Goal: Task Accomplishment & Management: Manage account settings

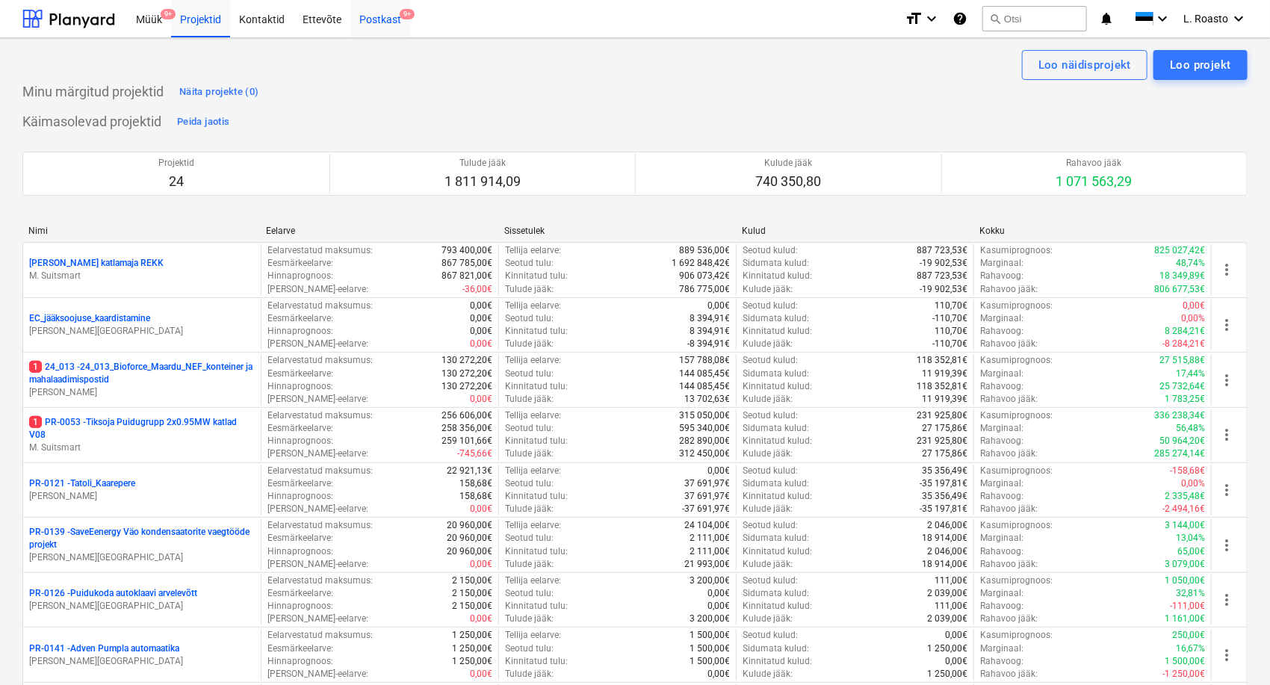
click at [400, 13] on span "9+" at bounding box center [407, 14] width 15 height 10
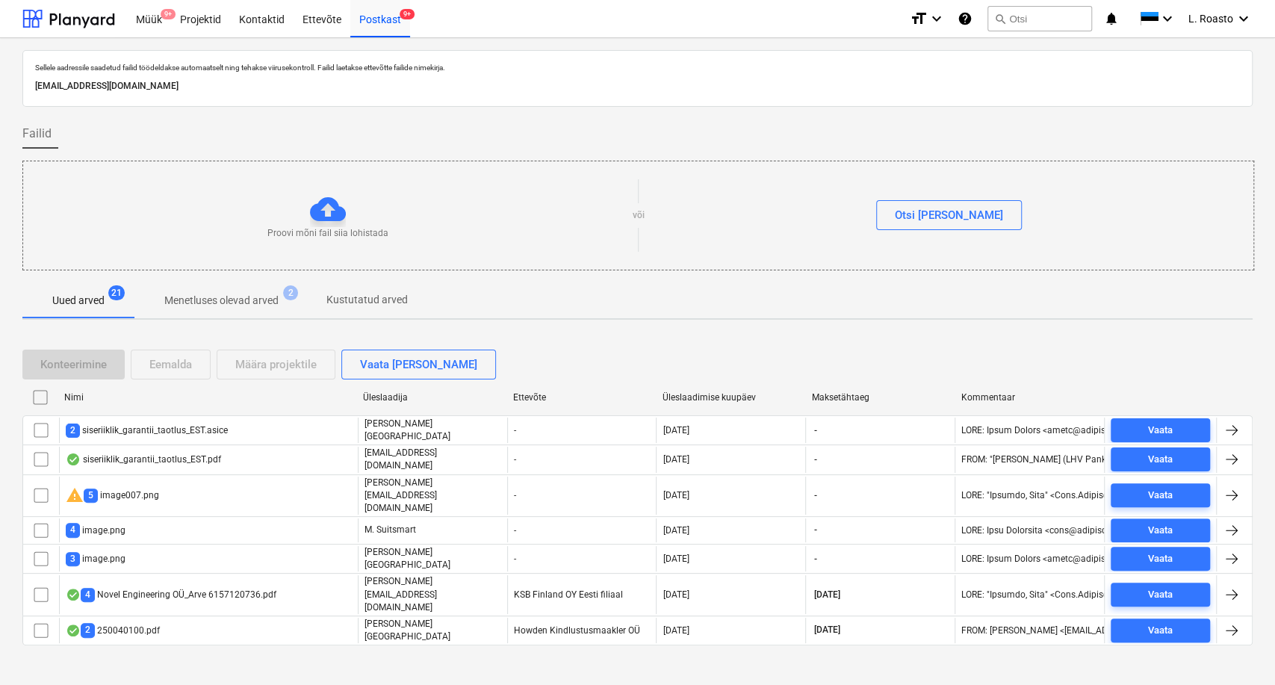
click at [41, 390] on input "checkbox" at bounding box center [40, 397] width 24 height 24
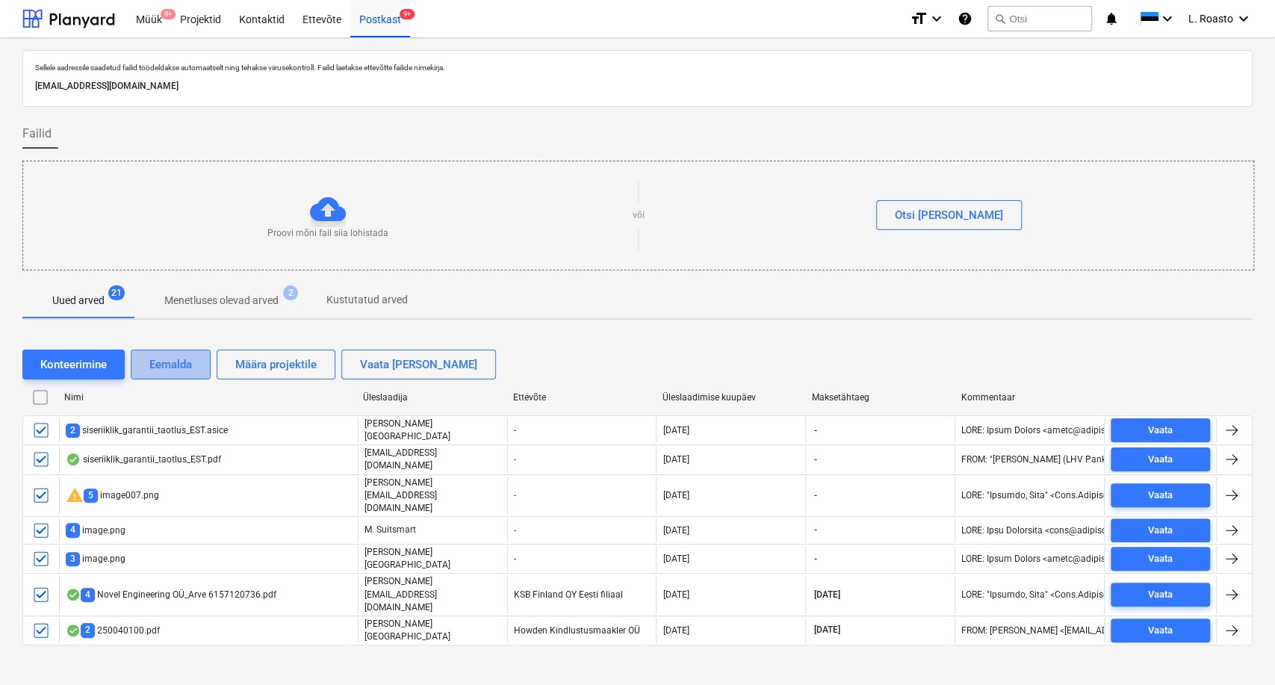
click at [183, 362] on div "Eemalda" at bounding box center [170, 364] width 43 height 19
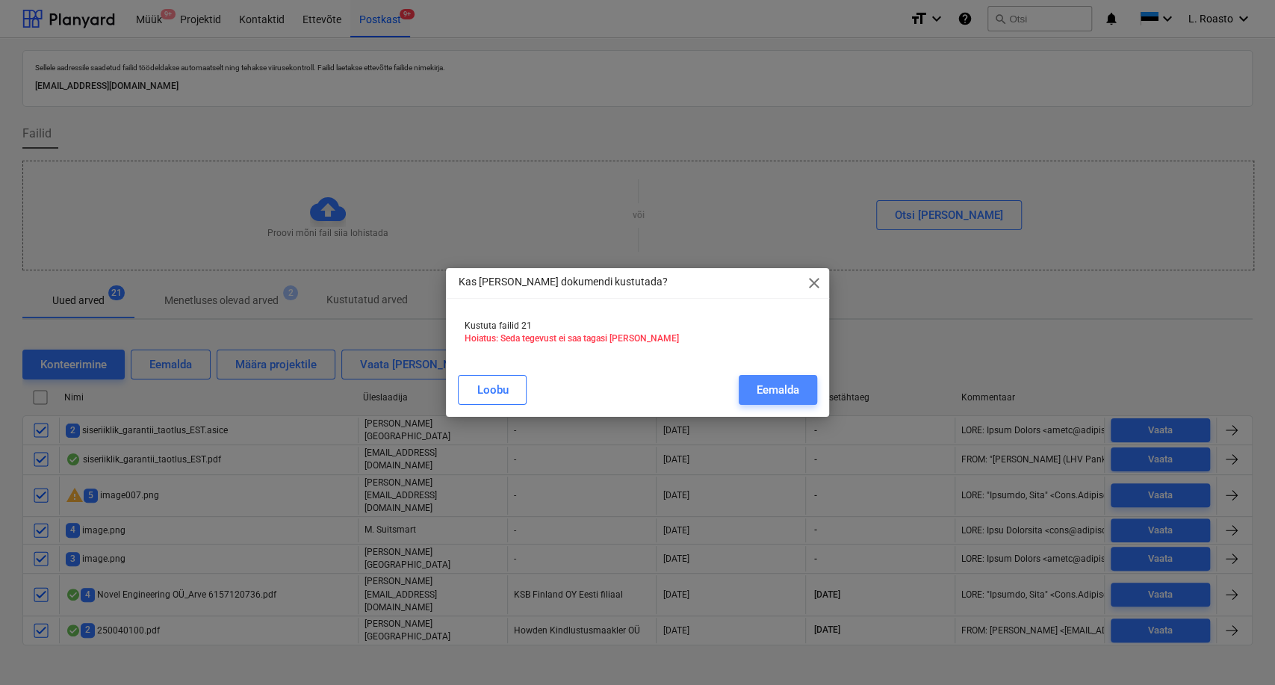
click at [795, 399] on div "Eemalda" at bounding box center [778, 389] width 43 height 19
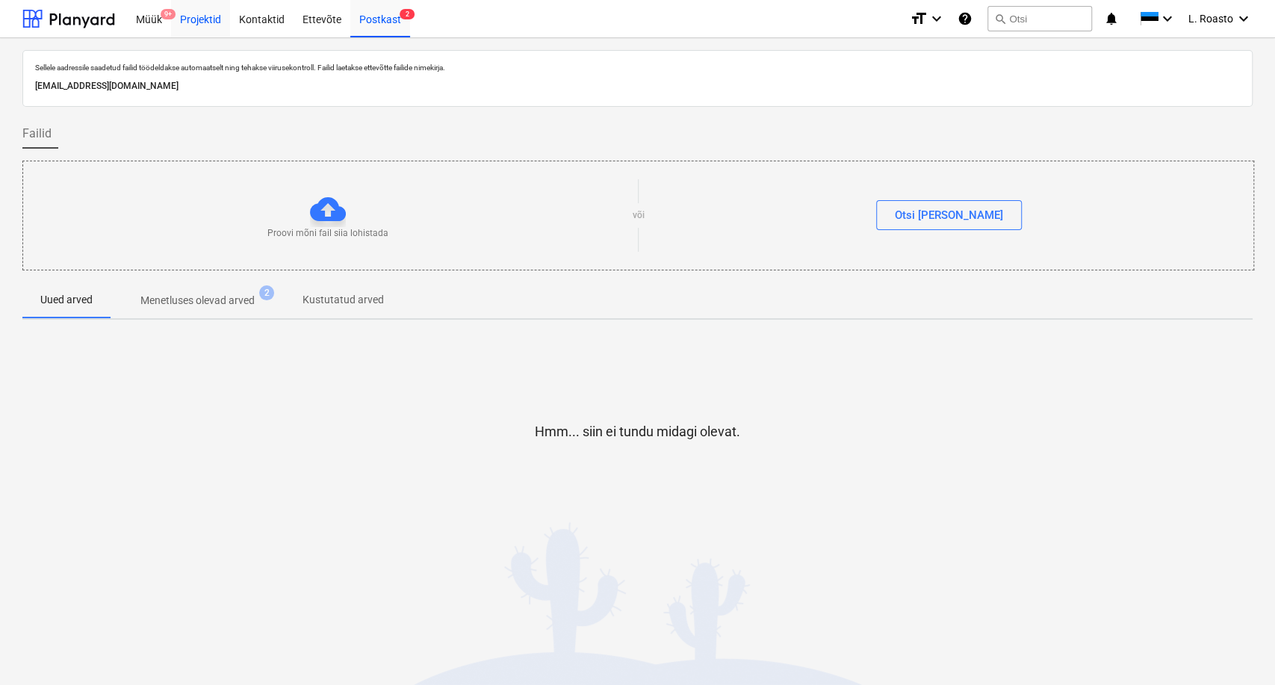
click at [185, 15] on div "Projektid" at bounding box center [200, 18] width 59 height 38
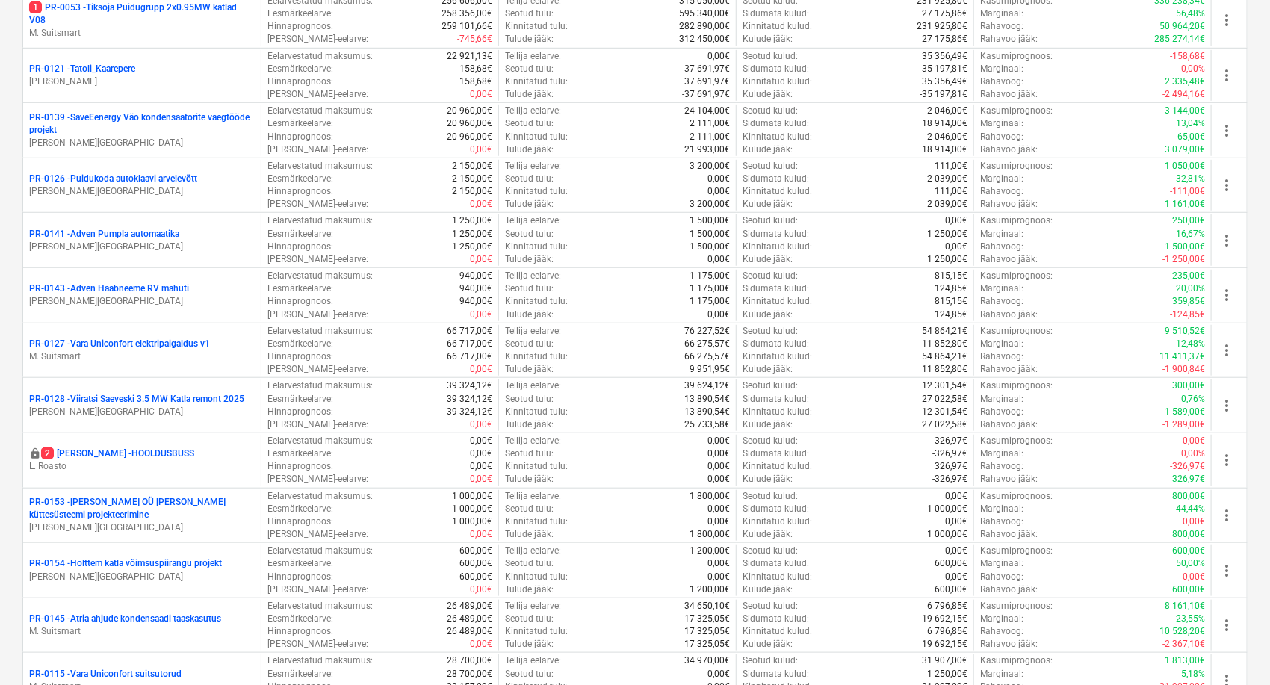
scroll to position [1189, 0]
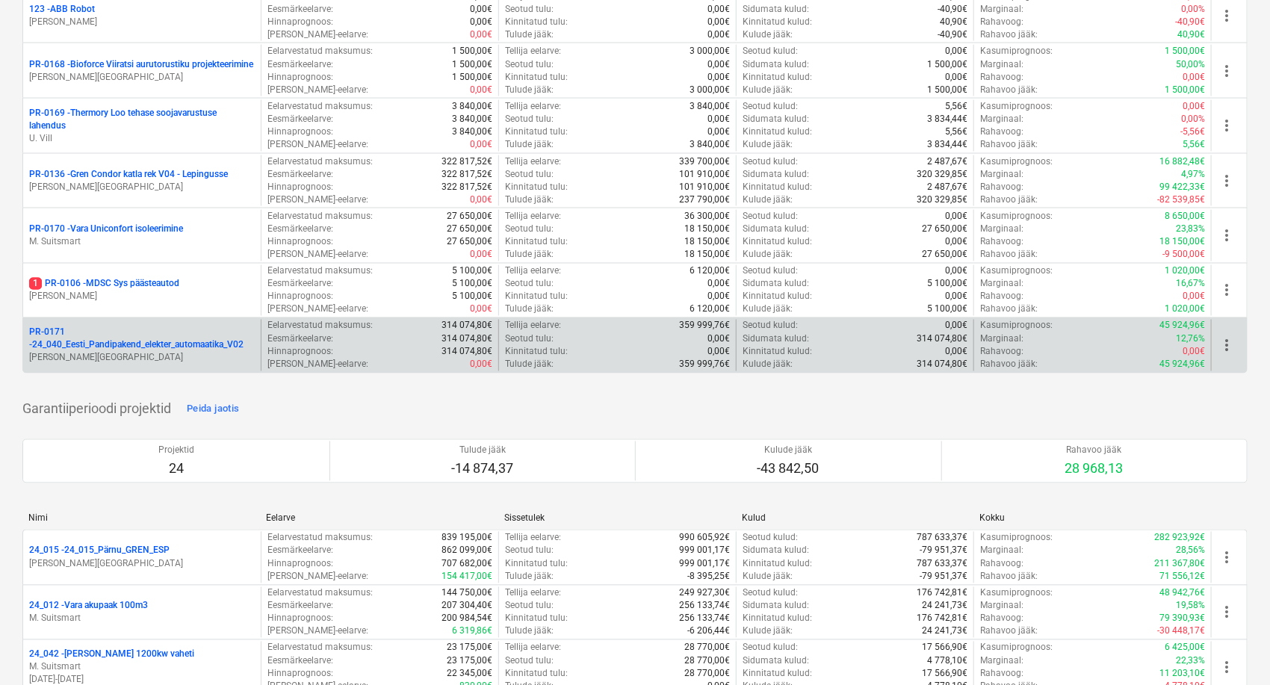
click at [90, 344] on p "PR-0171 - 24_040_Eesti_Pandipakend_elekter_automaatika_V02" at bounding box center [142, 338] width 226 height 25
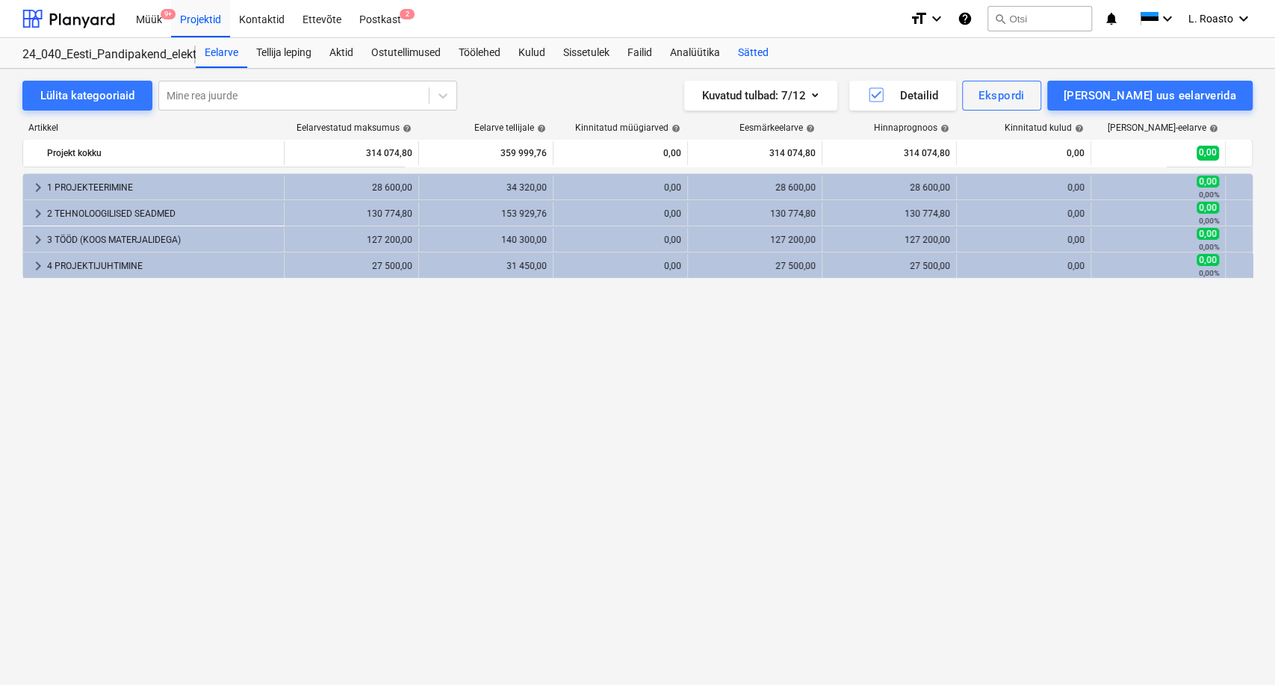
click at [771, 49] on div "Sätted" at bounding box center [753, 53] width 49 height 30
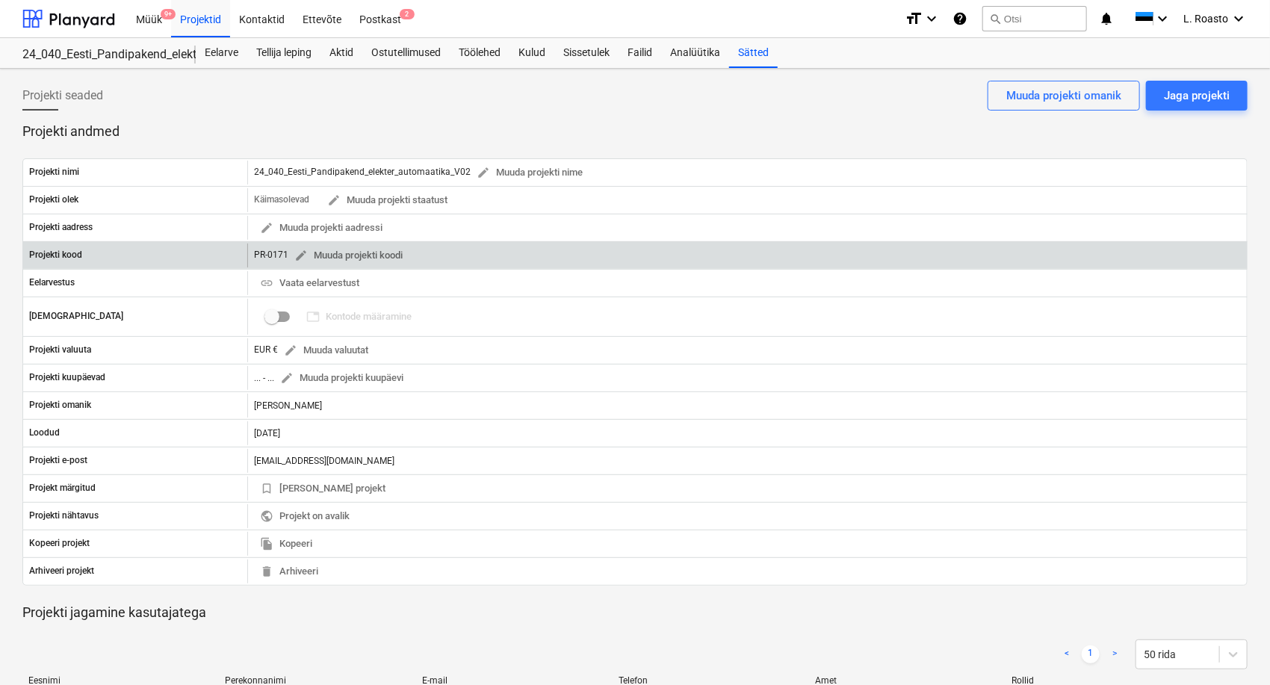
click at [259, 249] on div "PR-0171 edit Muuda projekti koodi" at bounding box center [331, 255] width 155 height 23
copy div "PR-0171"
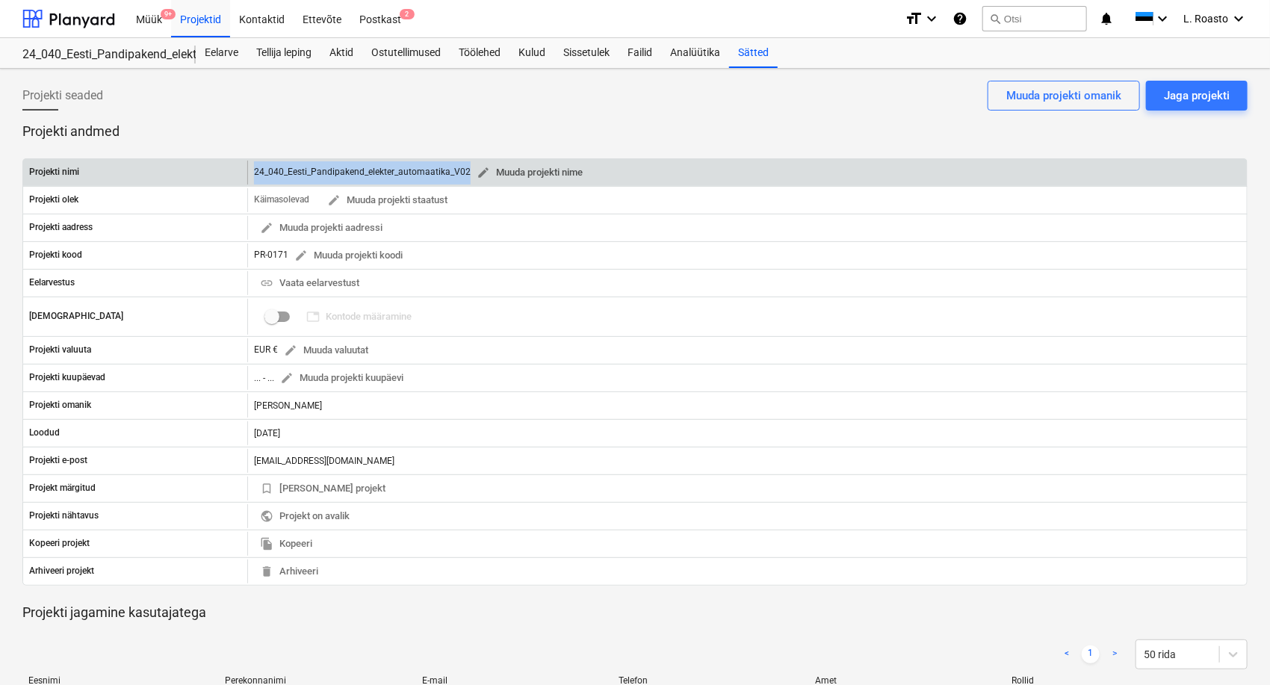
drag, startPoint x: 254, startPoint y: 169, endPoint x: 468, endPoint y: 175, distance: 214.5
click at [468, 175] on div "24_040_Eesti_Pandipakend_elekter_automaatika_V02 edit Muuda projekti nime" at bounding box center [421, 172] width 335 height 23
copy div "24_040_Eesti_Pandipakend_elekter_automaatika_V02 edit Muuda projekti nime"
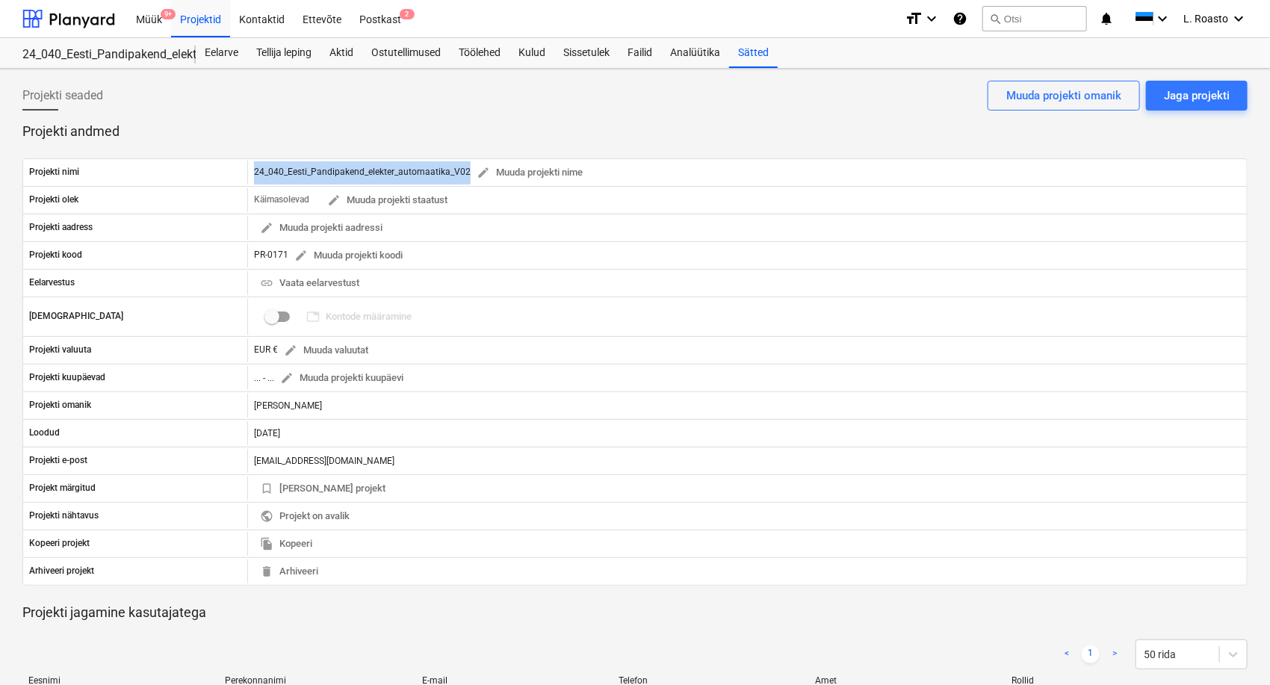
drag, startPoint x: 335, startPoint y: 126, endPoint x: 364, endPoint y: 126, distance: 28.4
click at [335, 126] on p "Projekti andmed" at bounding box center [634, 132] width 1225 height 18
click at [571, 48] on div "Sissetulek" at bounding box center [586, 53] width 64 height 30
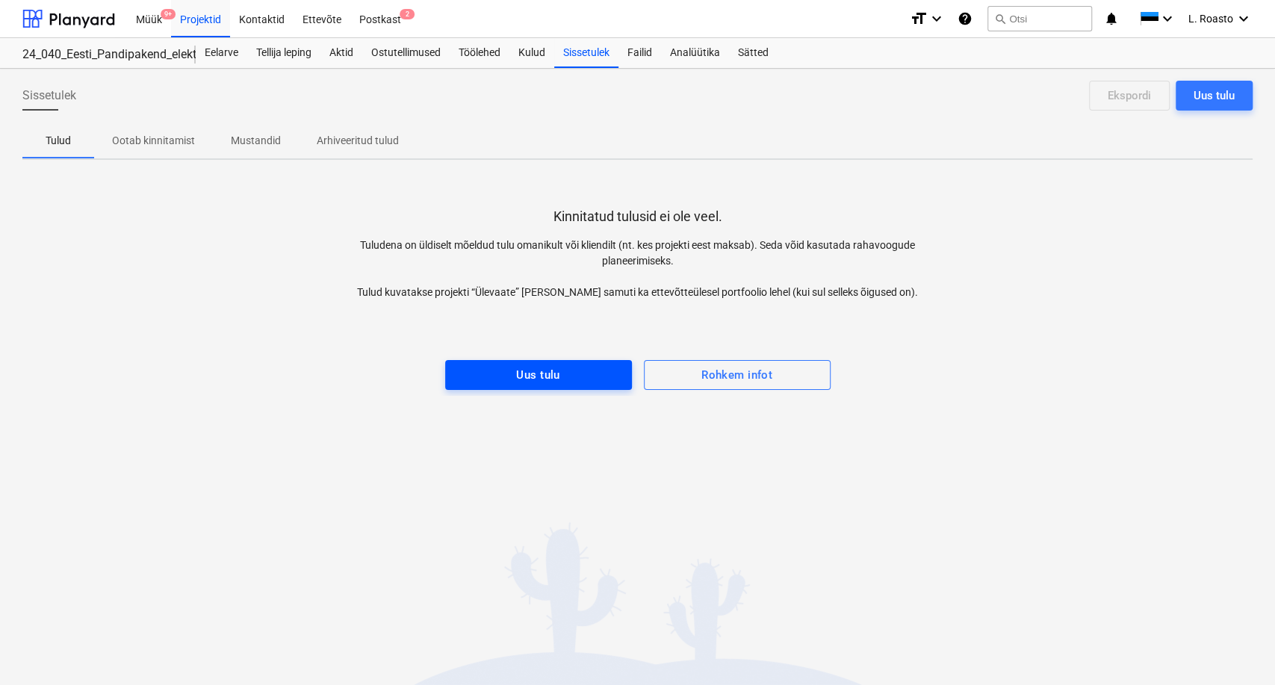
click at [530, 370] on div "Uus tulu" at bounding box center [537, 374] width 43 height 19
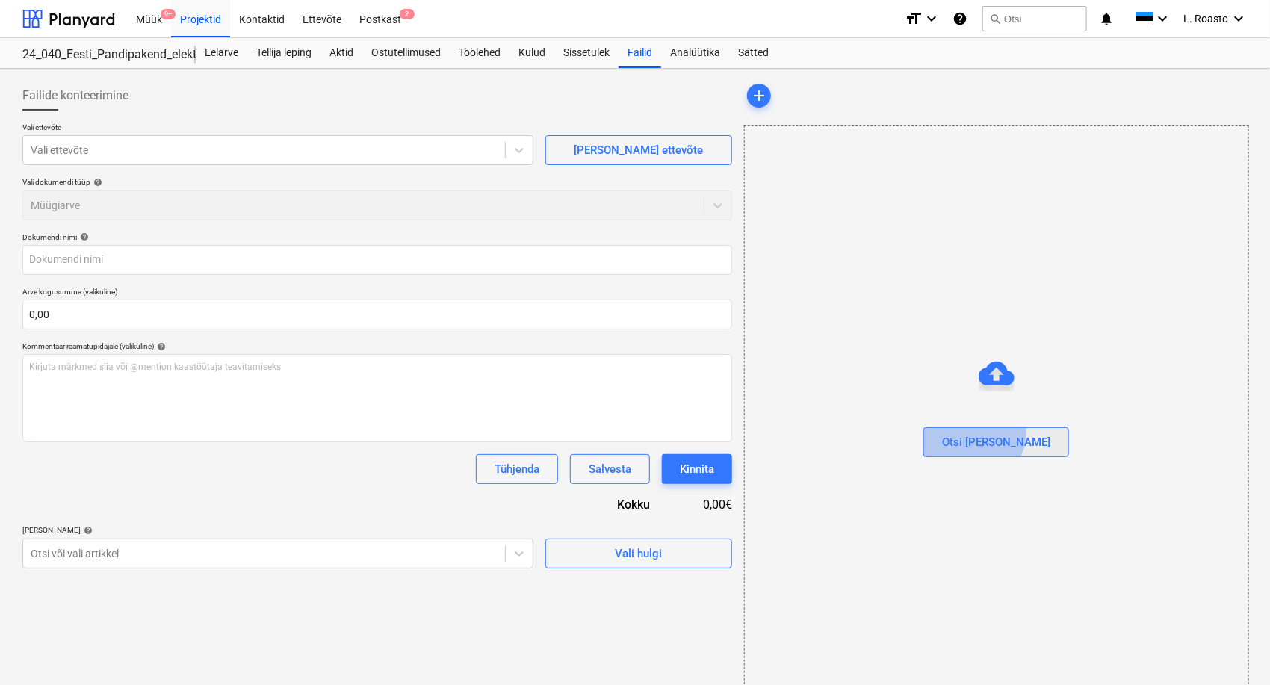
click at [1004, 433] on div "Otsi [PERSON_NAME]" at bounding box center [996, 442] width 108 height 19
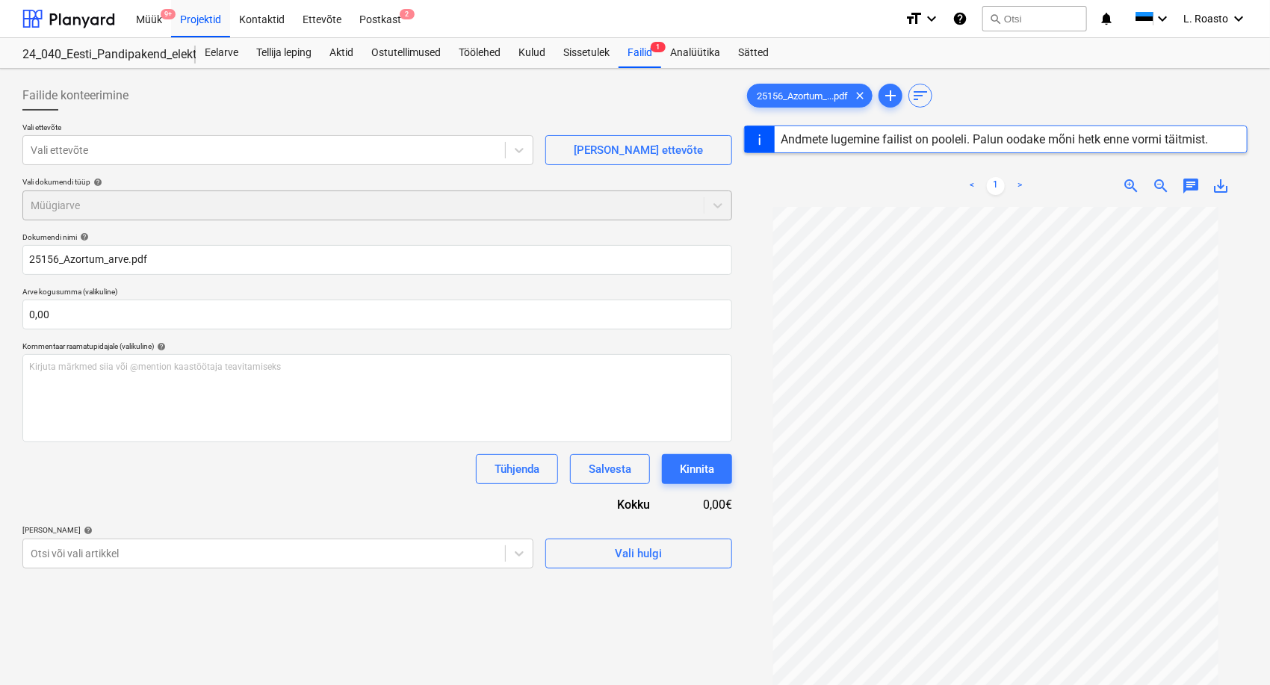
type input "25156"
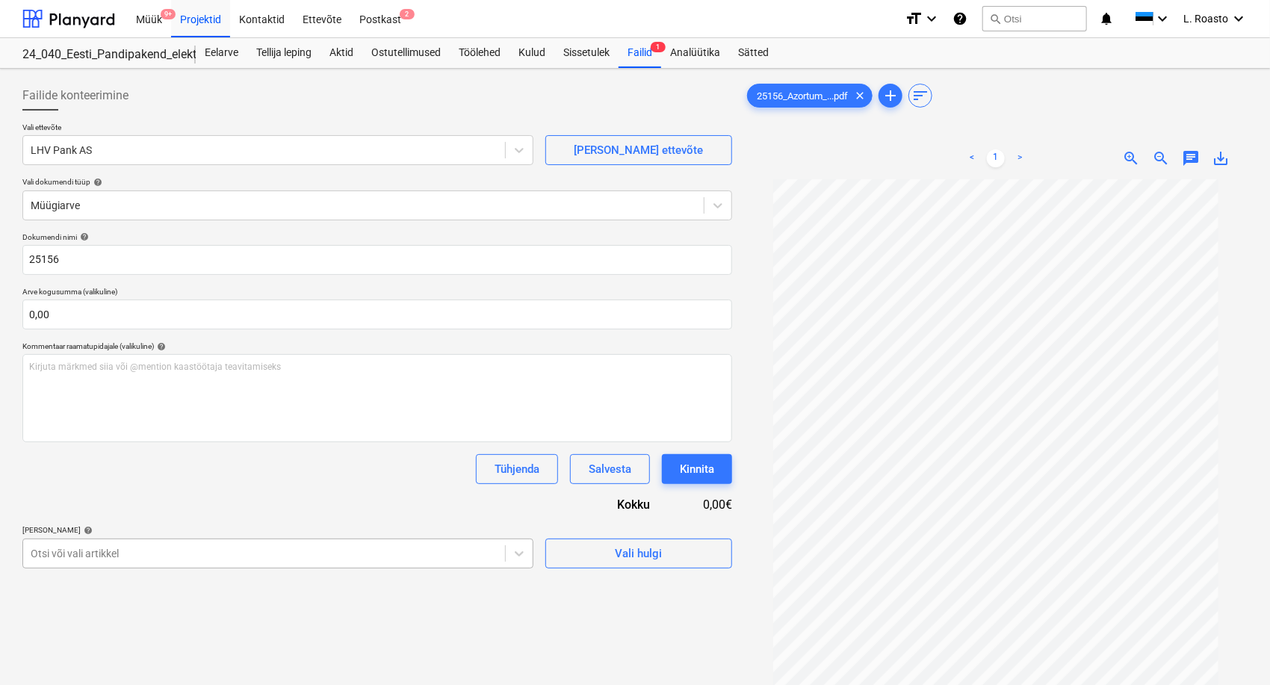
click at [122, 564] on body "Müük 9+ Projektid Kontaktid Ettevõte Postkast 2 format_size keyboard_arrow_down…" at bounding box center [635, 342] width 1270 height 685
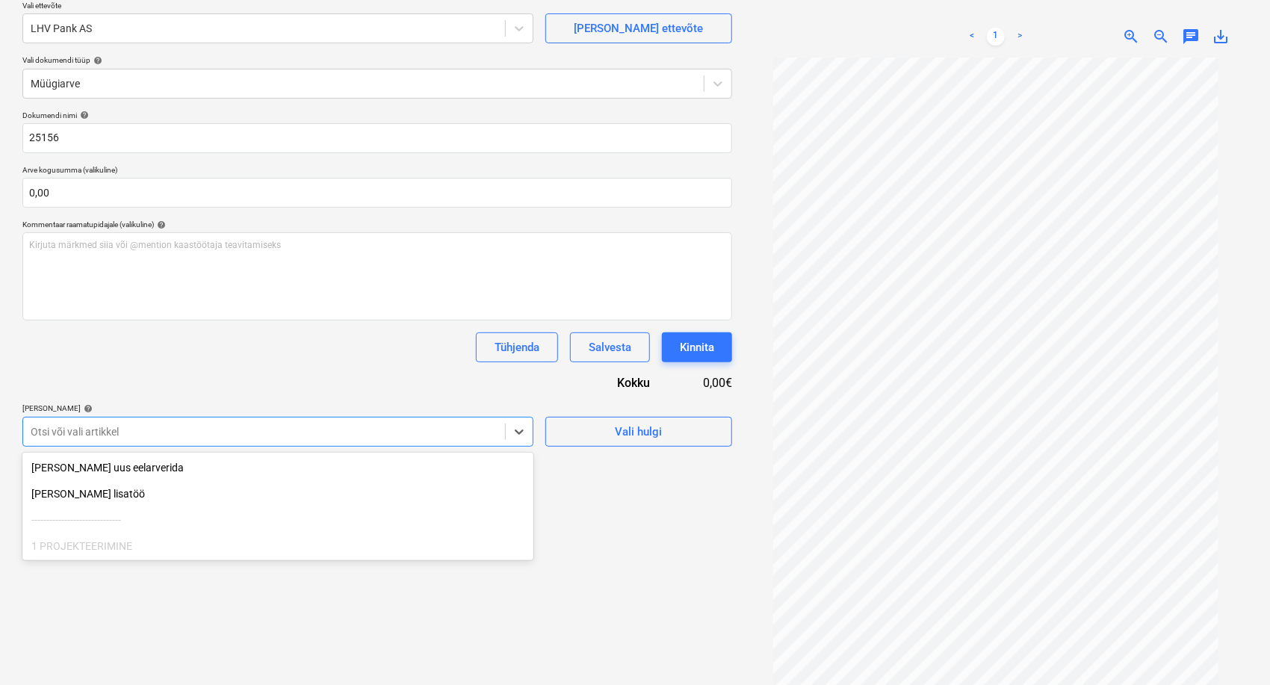
click at [64, 542] on div "1 PROJEKTEERIMINE" at bounding box center [277, 546] width 511 height 24
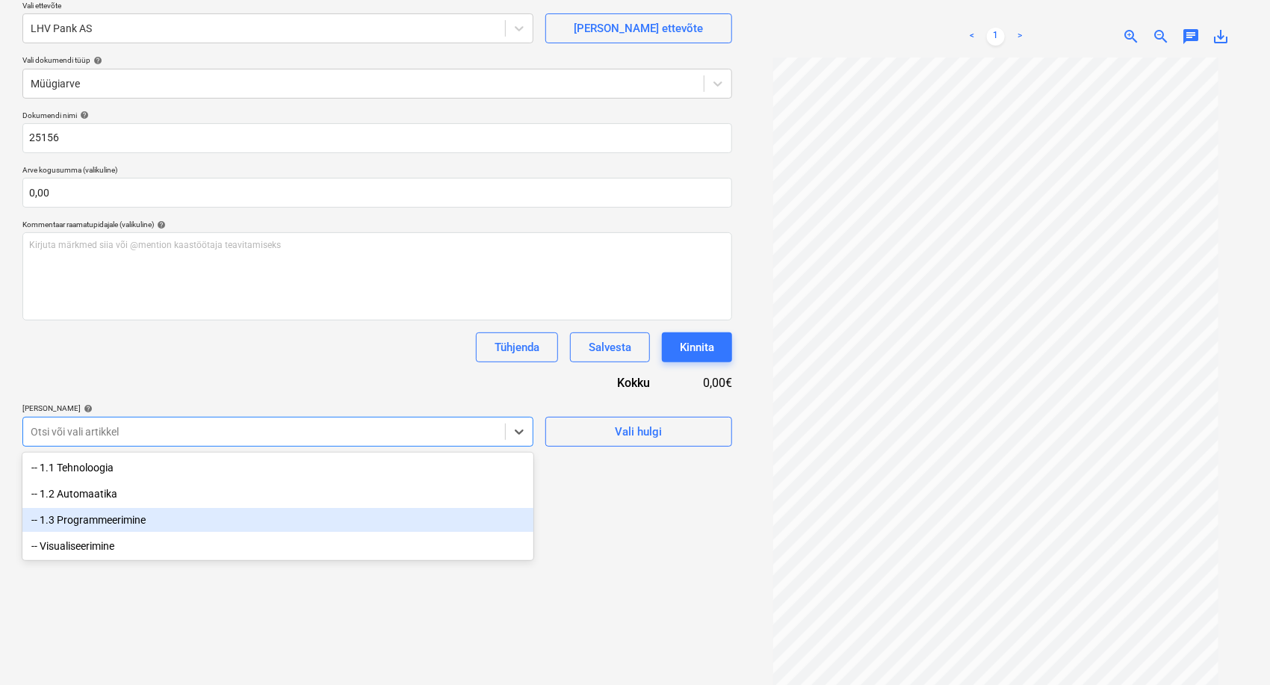
scroll to position [166, 0]
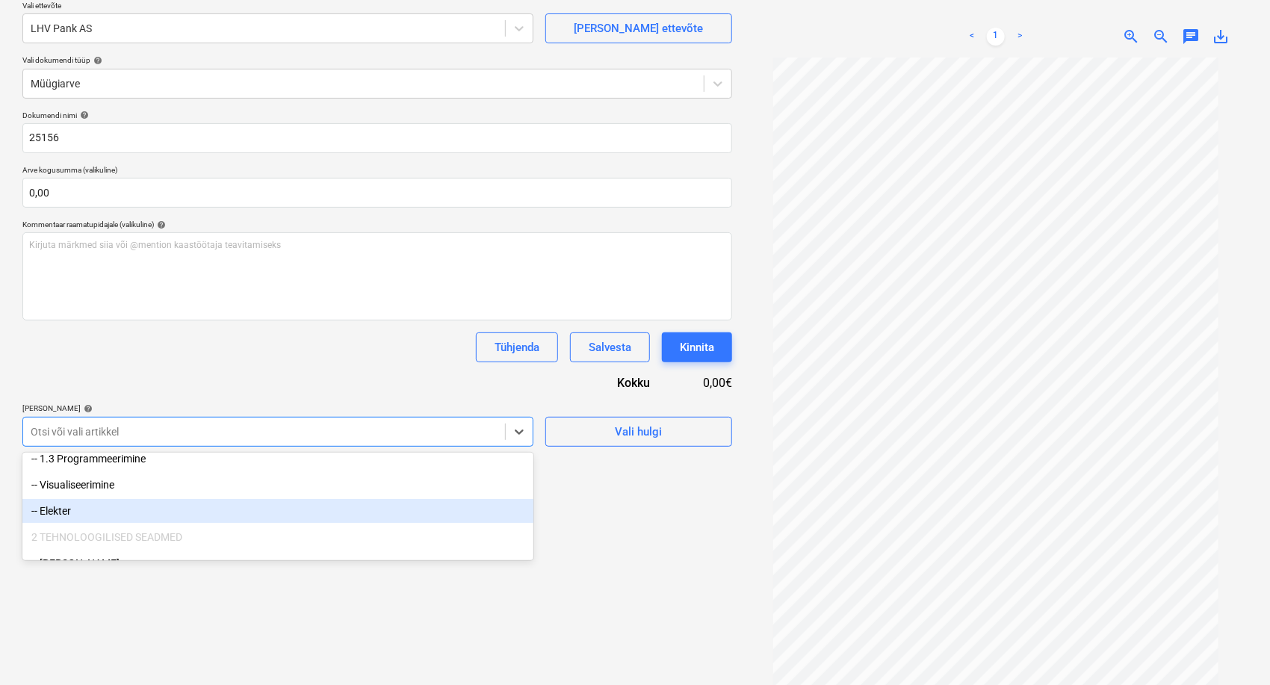
click at [100, 538] on div "2 TEHNOLOOGILISED SEADMED" at bounding box center [277, 537] width 511 height 24
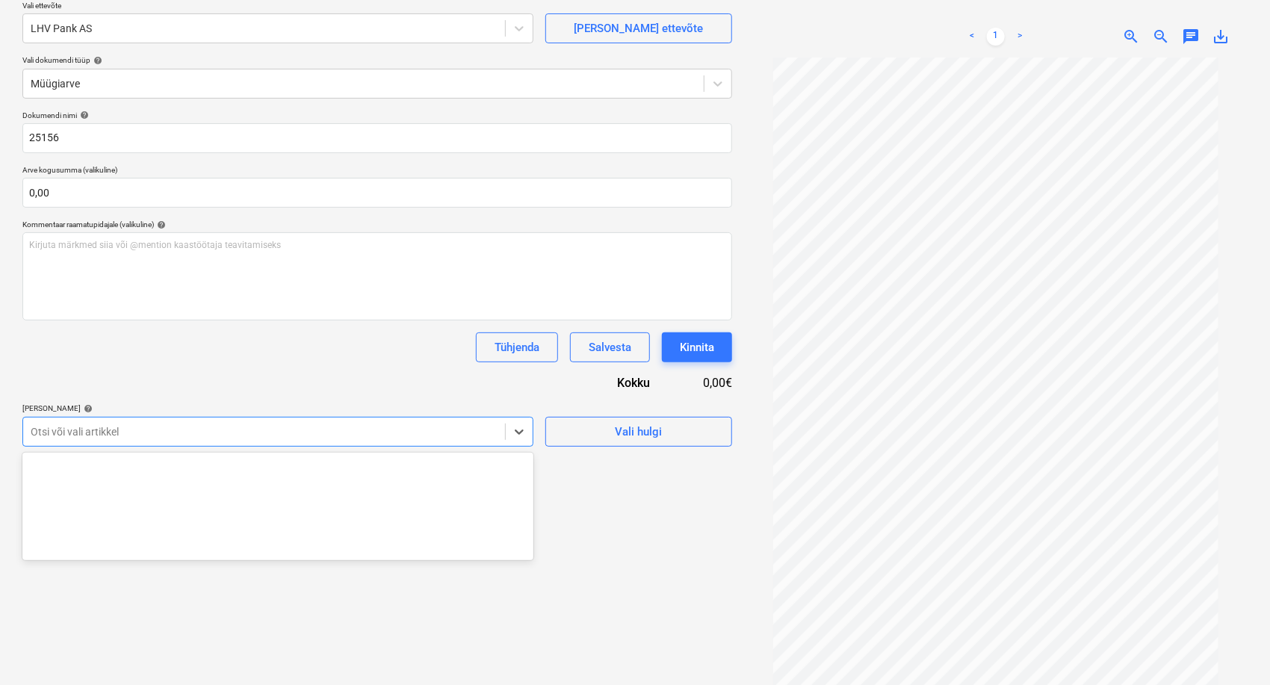
scroll to position [1281, 0]
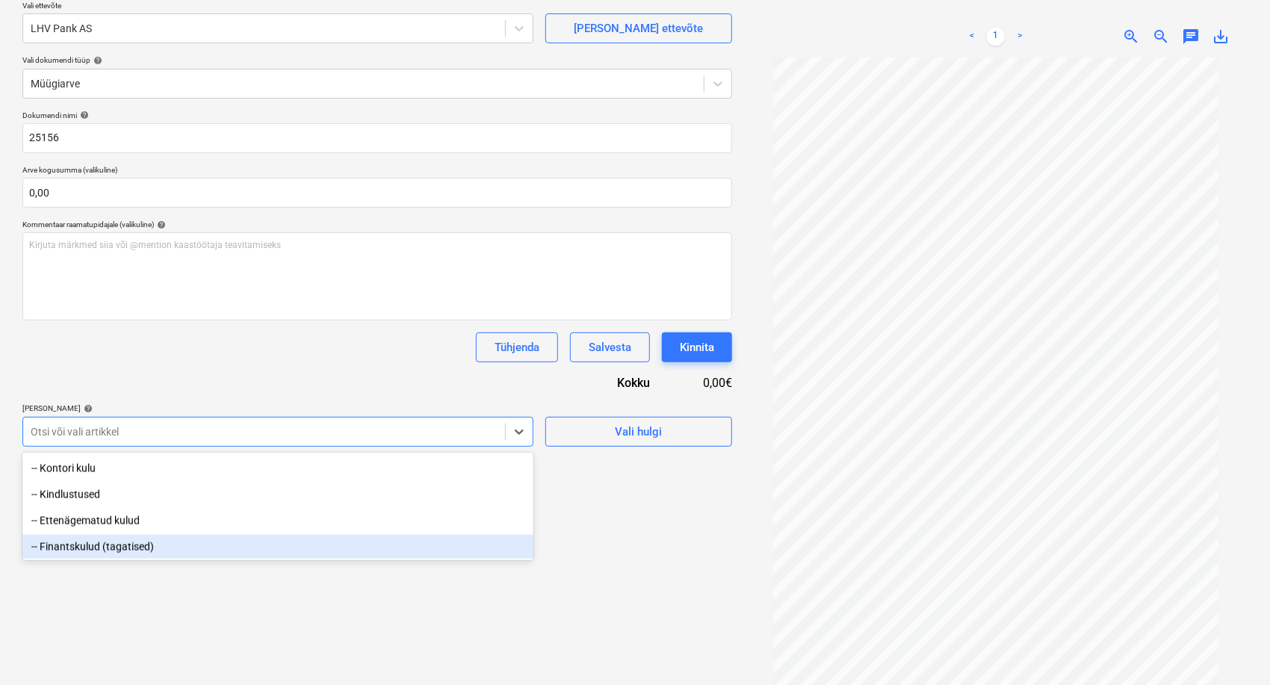
click at [136, 608] on div "Failide konteerimine Vali ettevõte LHV Pank AS [PERSON_NAME] uus ettevõte Vali …" at bounding box center [377, 330] width 722 height 754
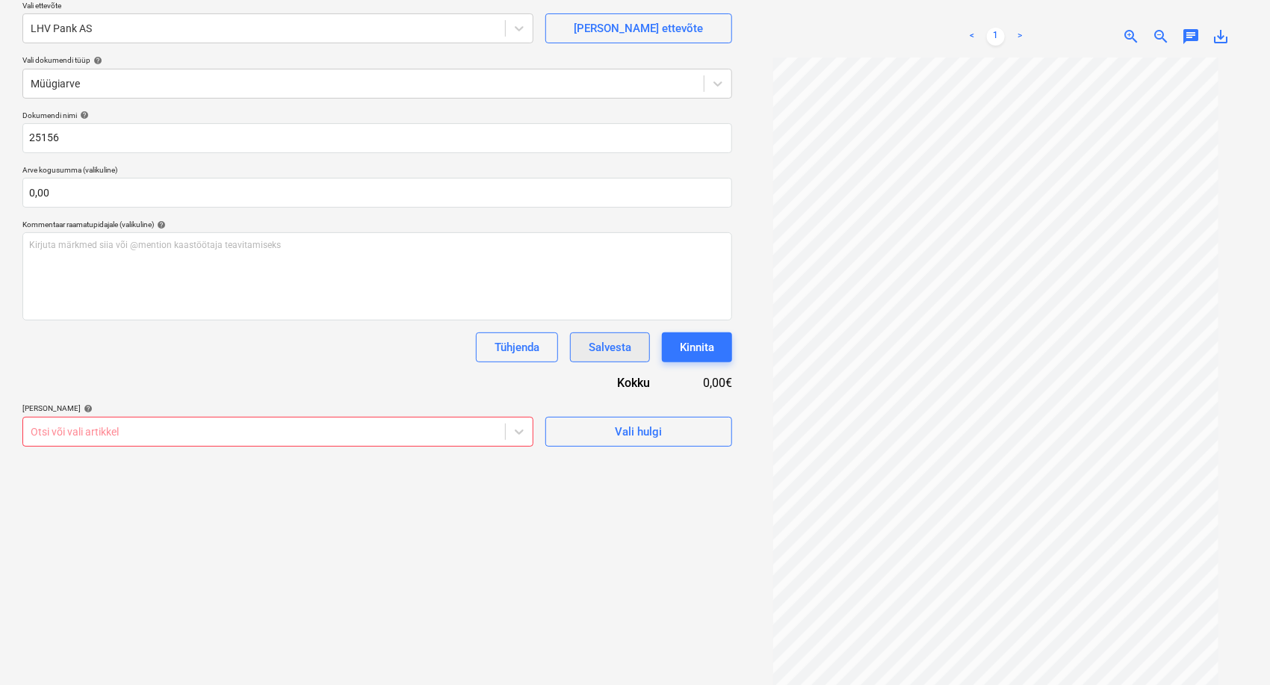
click at [598, 350] on div "Salvesta" at bounding box center [610, 347] width 43 height 19
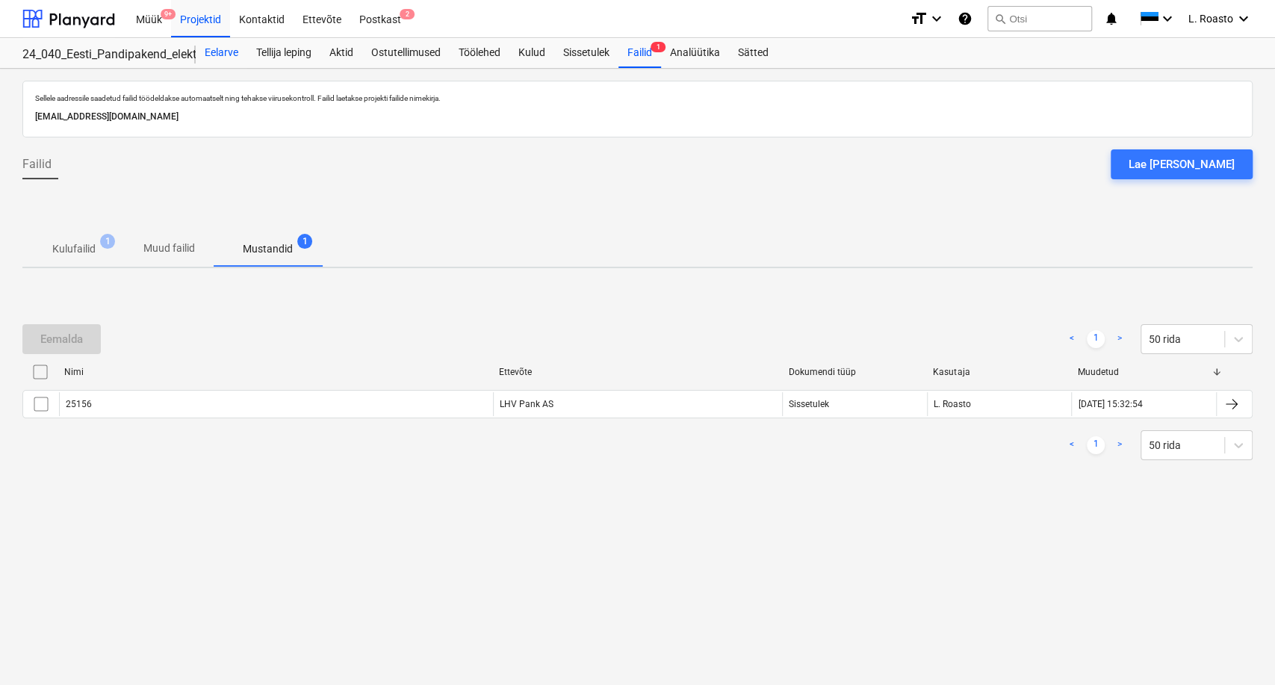
click at [230, 57] on div "Eelarve" at bounding box center [222, 53] width 52 height 30
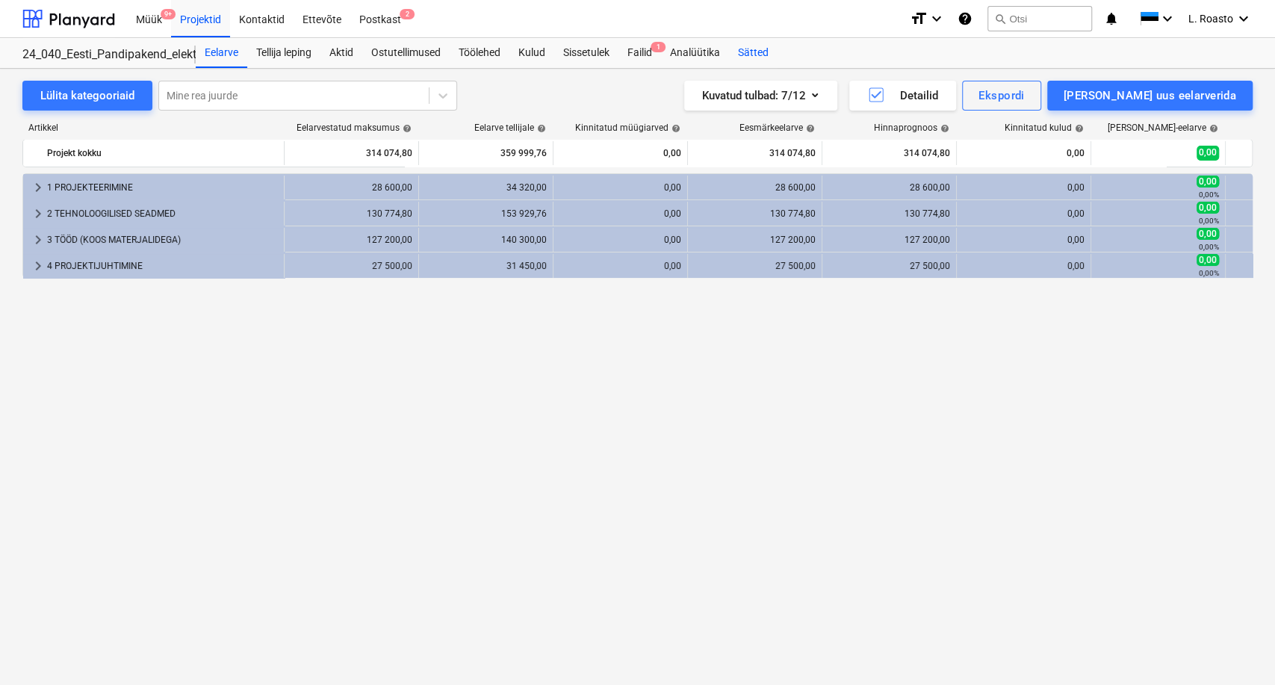
click at [771, 48] on div "Sätted" at bounding box center [753, 53] width 49 height 30
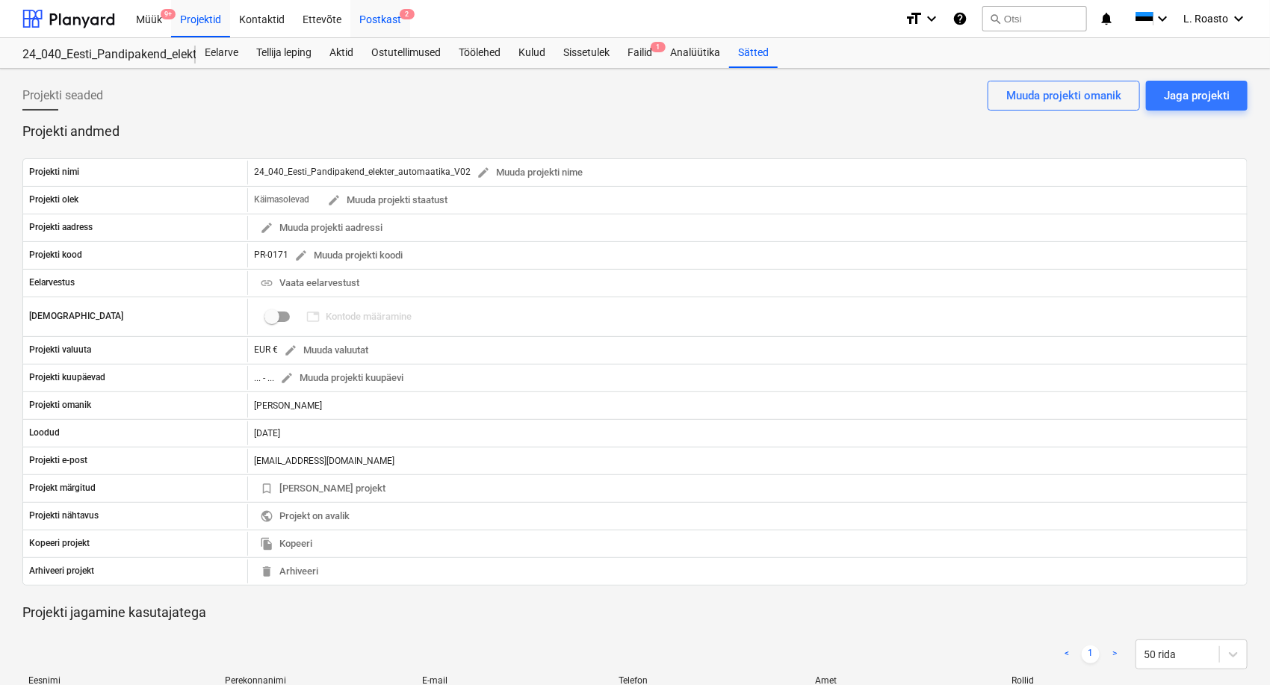
click at [395, 24] on div "Postkast 2" at bounding box center [380, 18] width 60 height 38
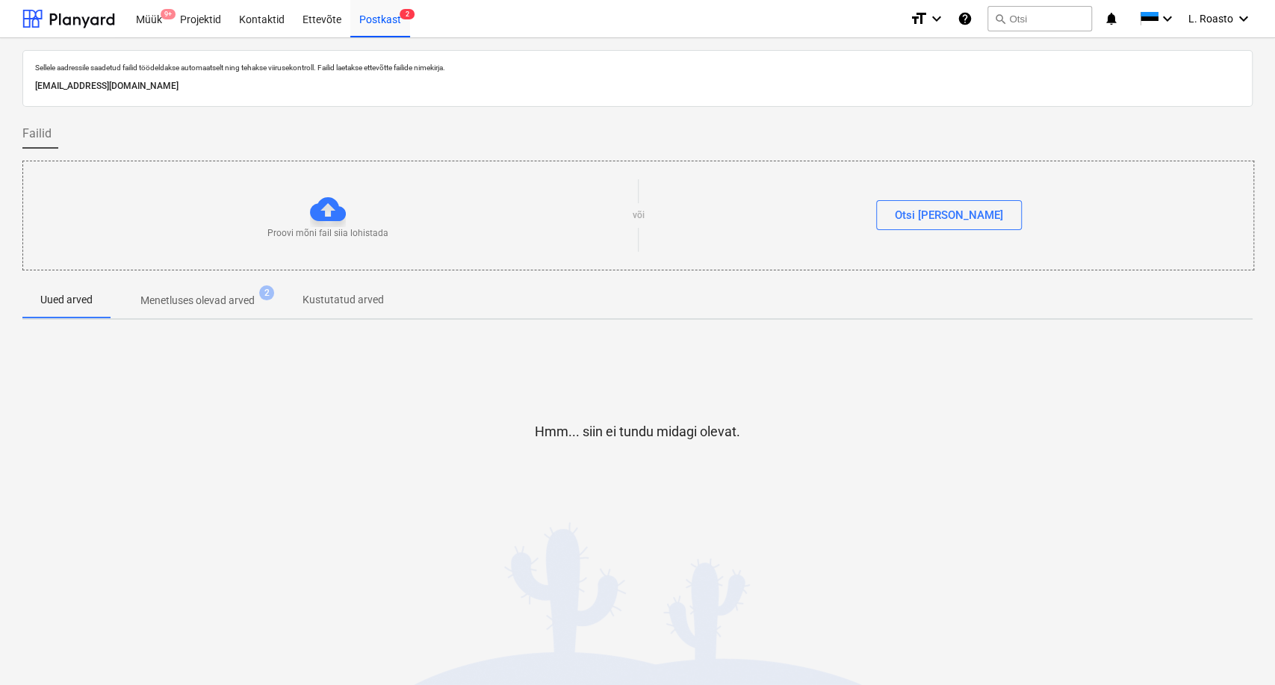
click at [288, 423] on div "Hmm... siin ei tundu midagi olevat." at bounding box center [637, 444] width 1230 height 114
click at [1036, 15] on button "search Otsi" at bounding box center [1040, 18] width 105 height 25
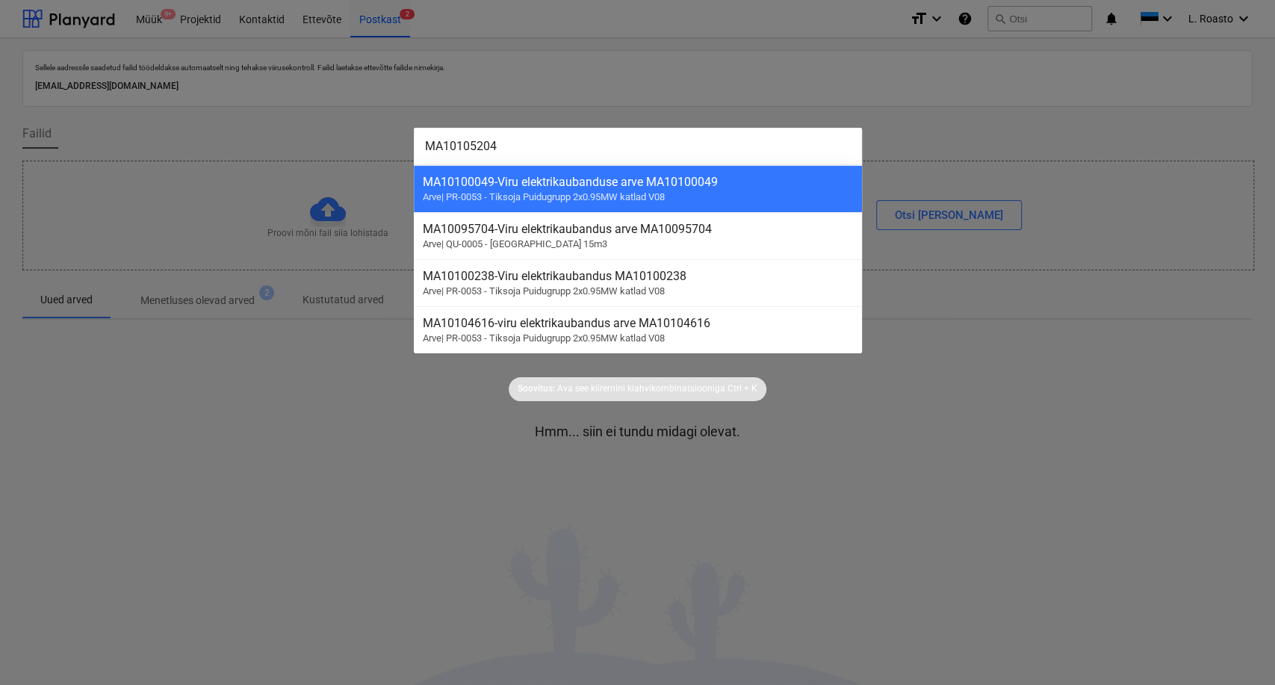
type input "MA10105204"
click at [159, 24] on div at bounding box center [637, 342] width 1275 height 685
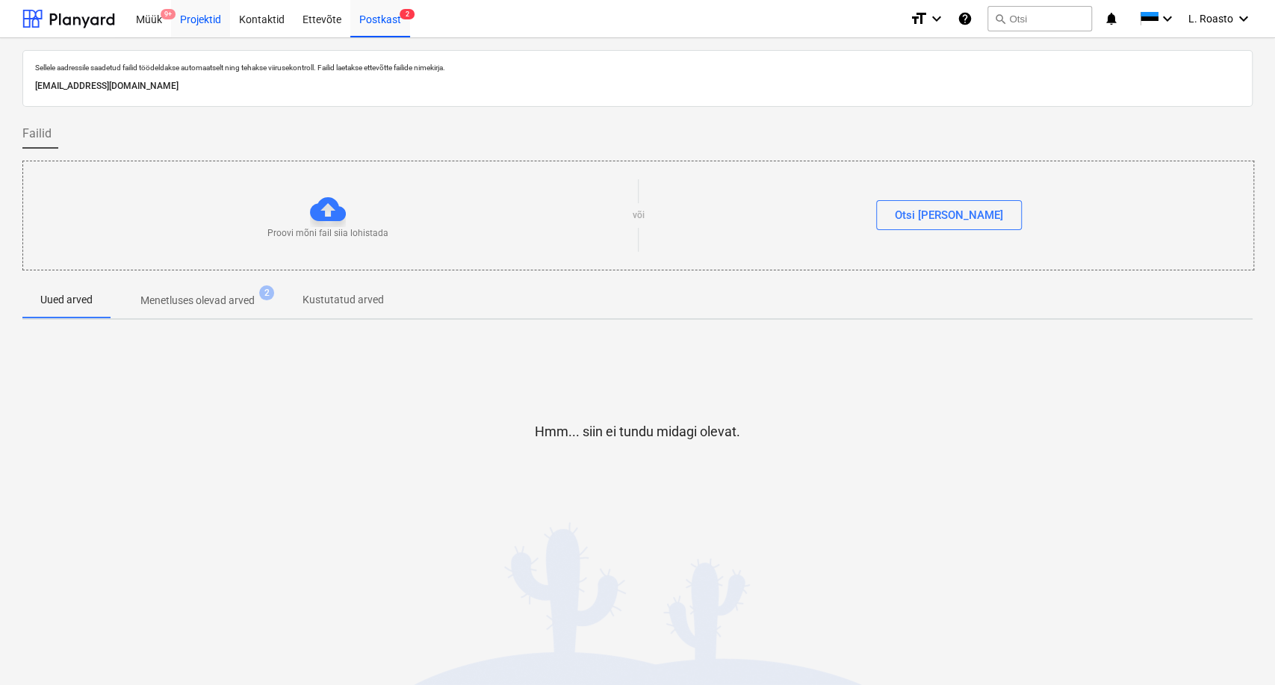
click at [197, 19] on div "Projektid" at bounding box center [200, 18] width 59 height 38
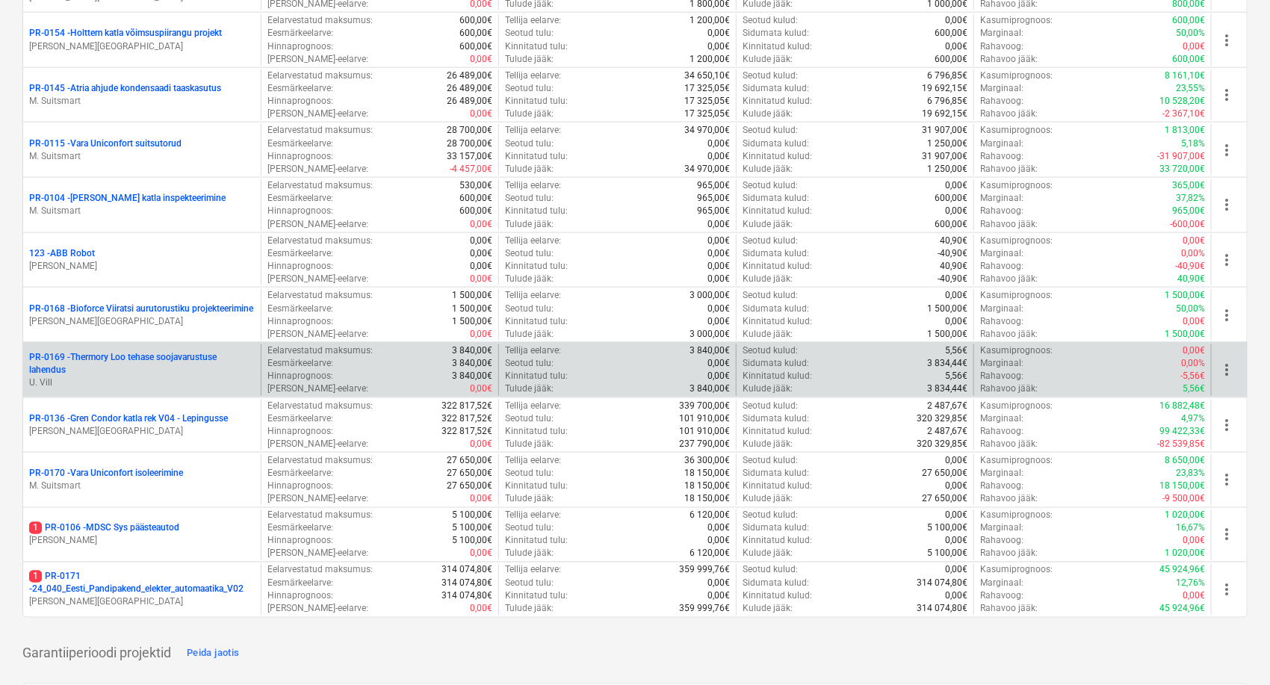
scroll to position [1079, 0]
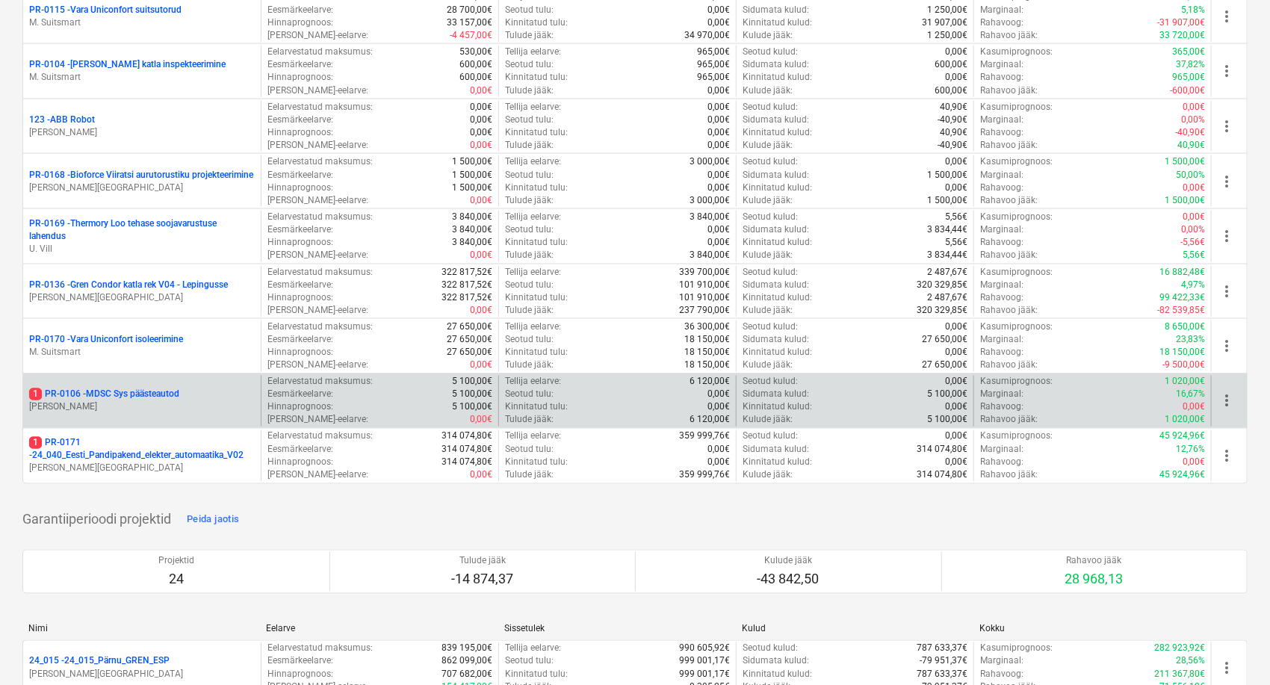
click at [167, 401] on p "[PERSON_NAME]" at bounding box center [142, 407] width 226 height 13
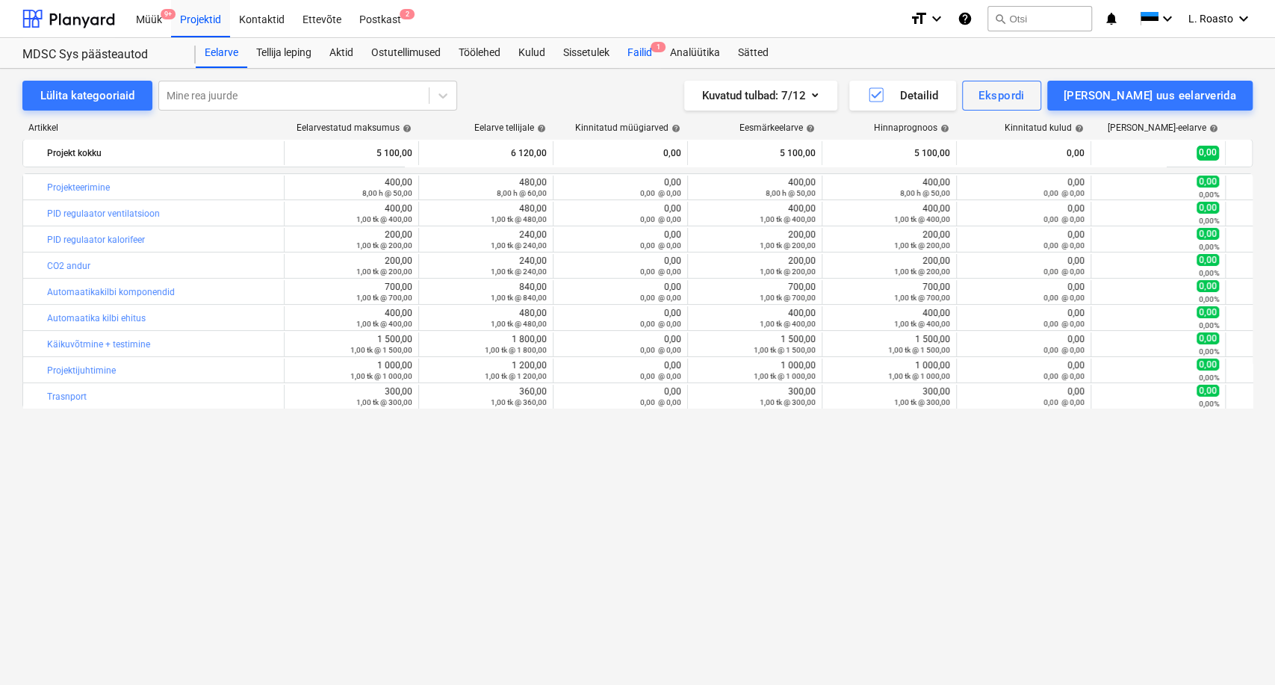
click at [643, 50] on div "Failid 1" at bounding box center [640, 53] width 43 height 30
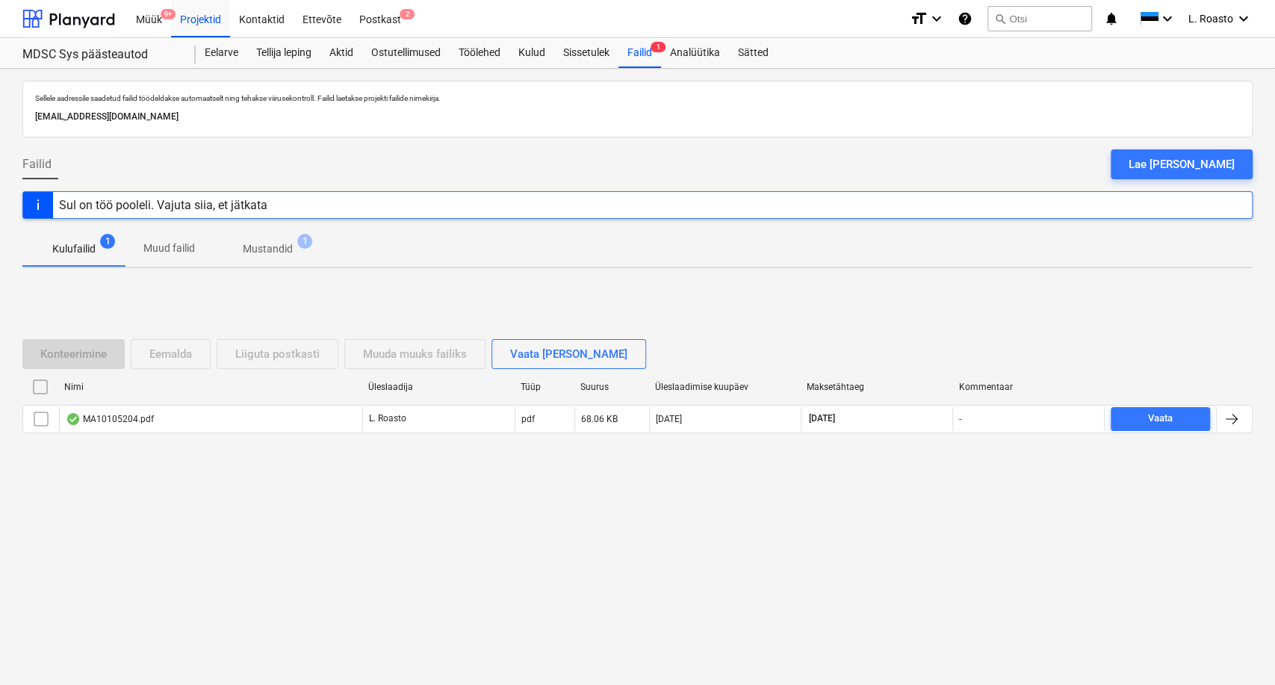
click at [216, 199] on div "Sul on töö pooleli. Vajuta siia, et jätkata" at bounding box center [163, 205] width 208 height 14
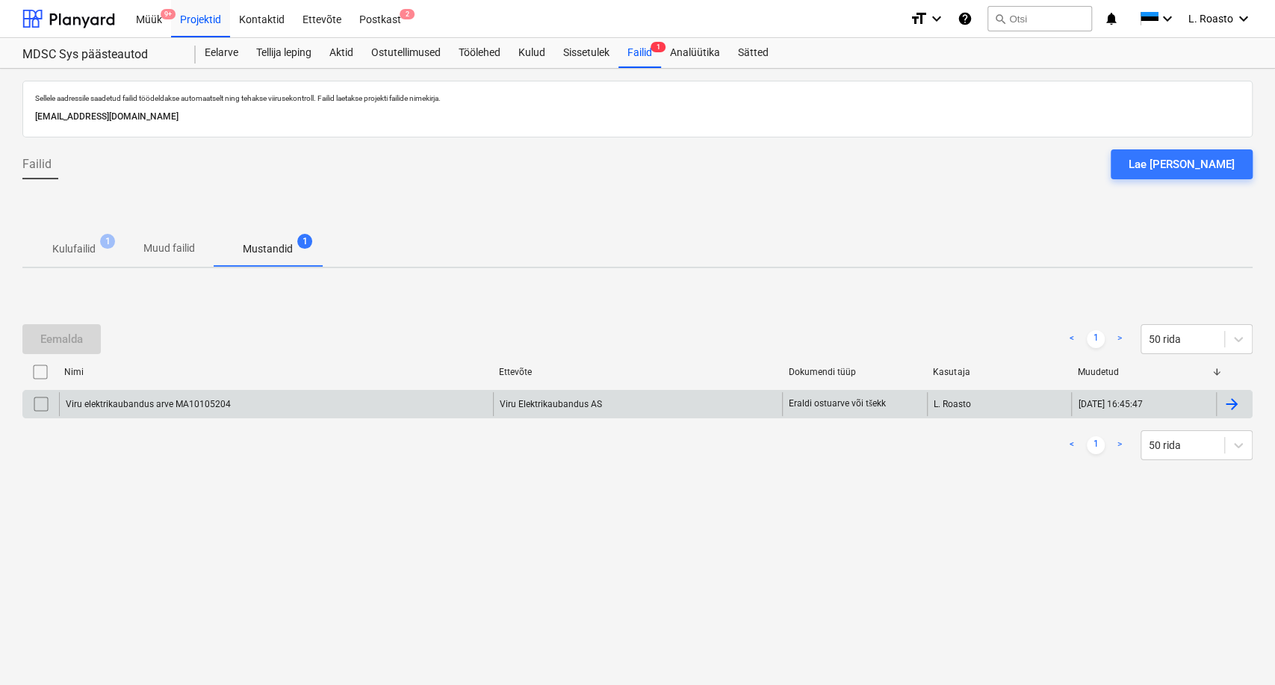
click at [1231, 406] on div at bounding box center [1232, 404] width 18 height 18
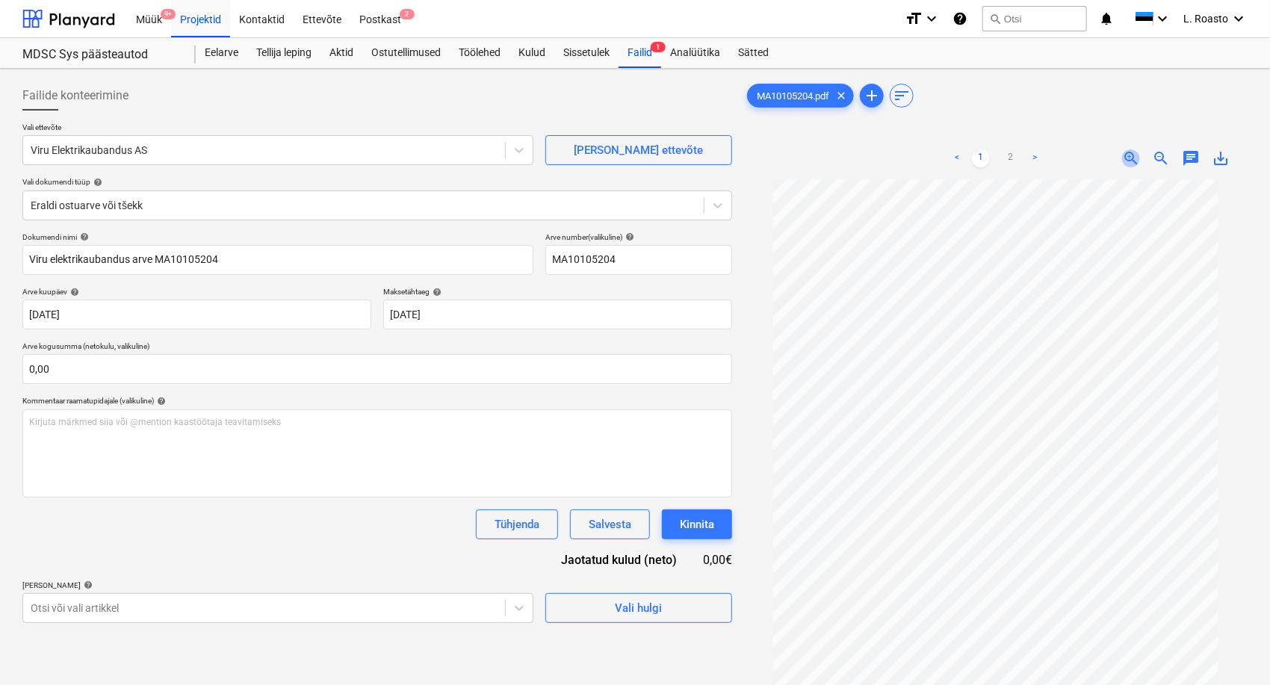
click at [1135, 162] on span "zoom_in" at bounding box center [1131, 158] width 18 height 18
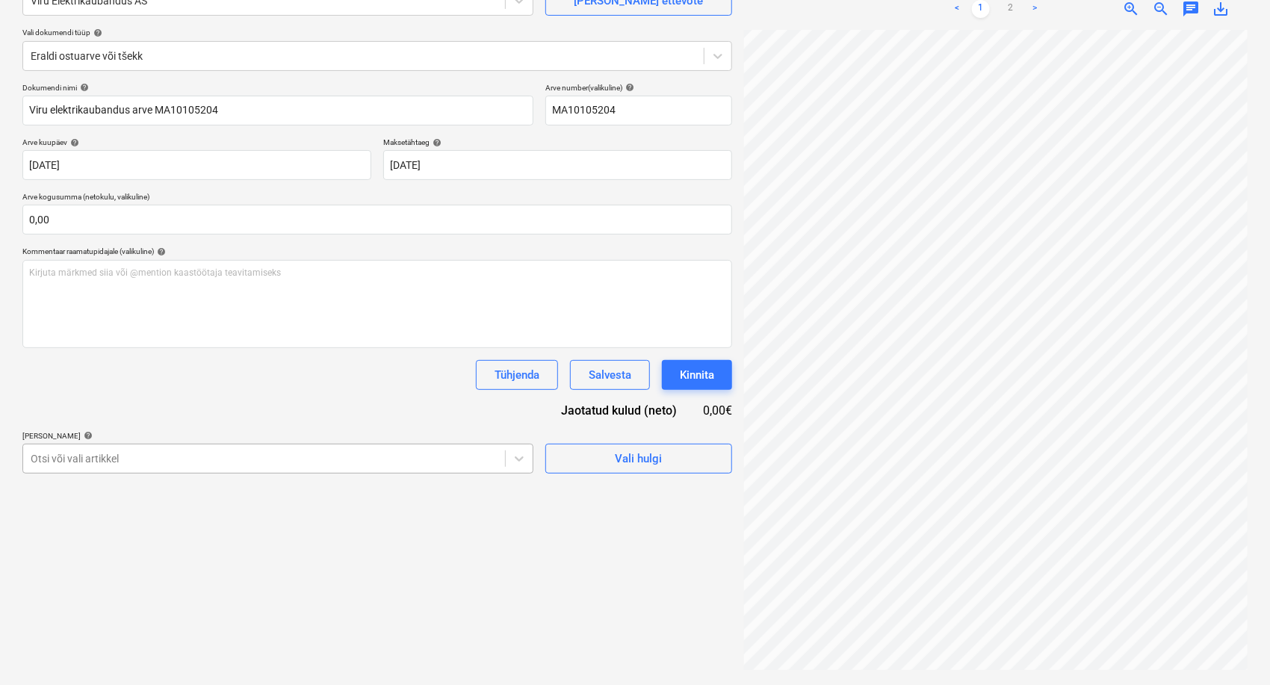
click at [293, 464] on body "Müük 9+ Projektid Kontaktid Ettevõte Postkast 2 format_size keyboard_arrow_down…" at bounding box center [635, 193] width 1270 height 685
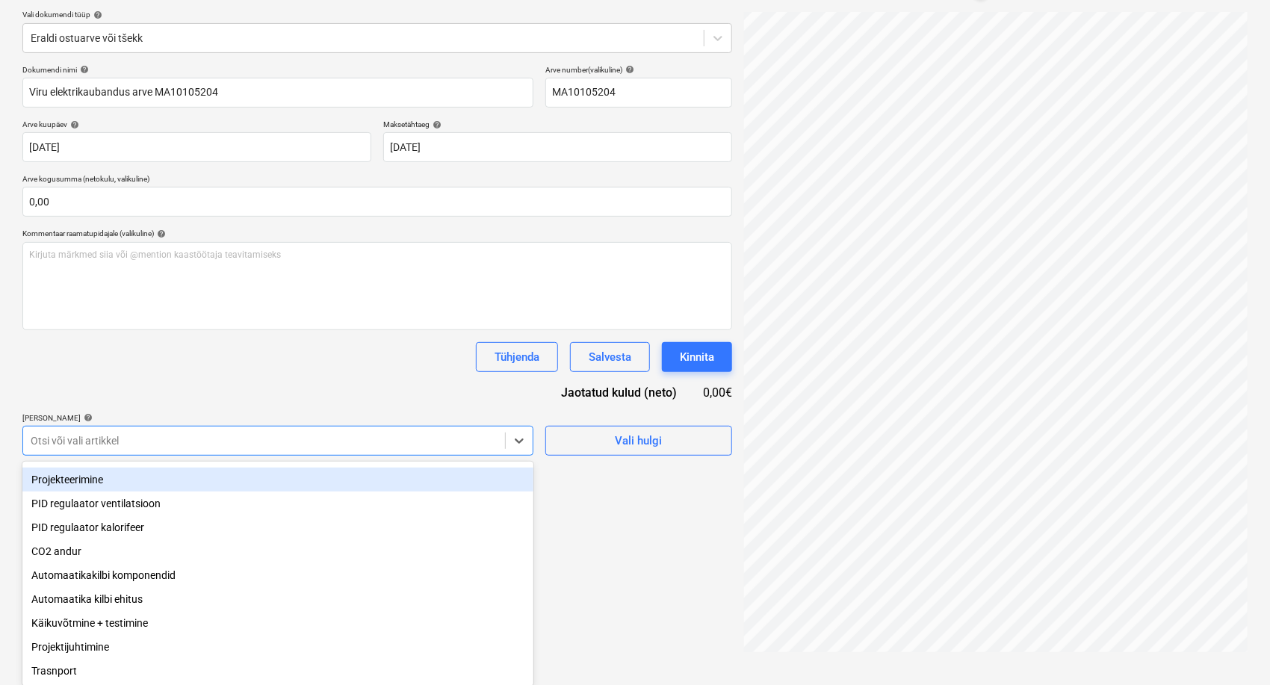
scroll to position [149, 0]
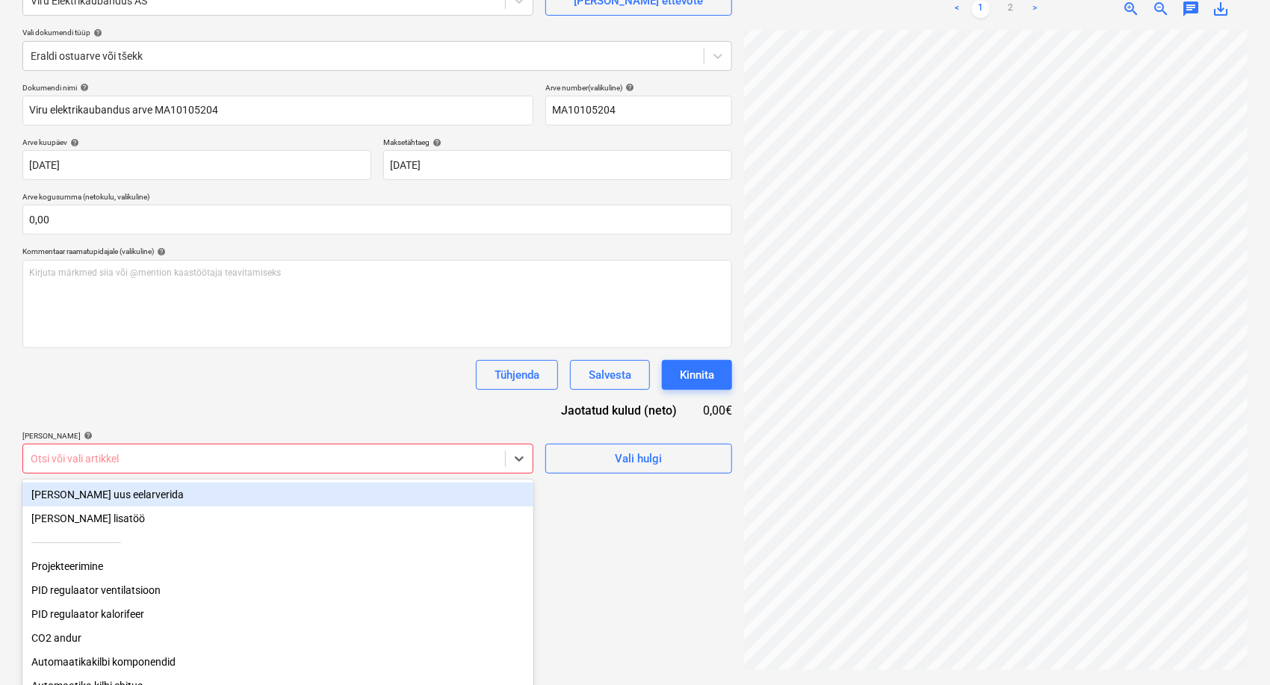
click at [263, 459] on div "Failide konteerimine Vali ettevõte Viru Elektrikaubandus AS [PERSON_NAME] uus e…" at bounding box center [377, 302] width 722 height 754
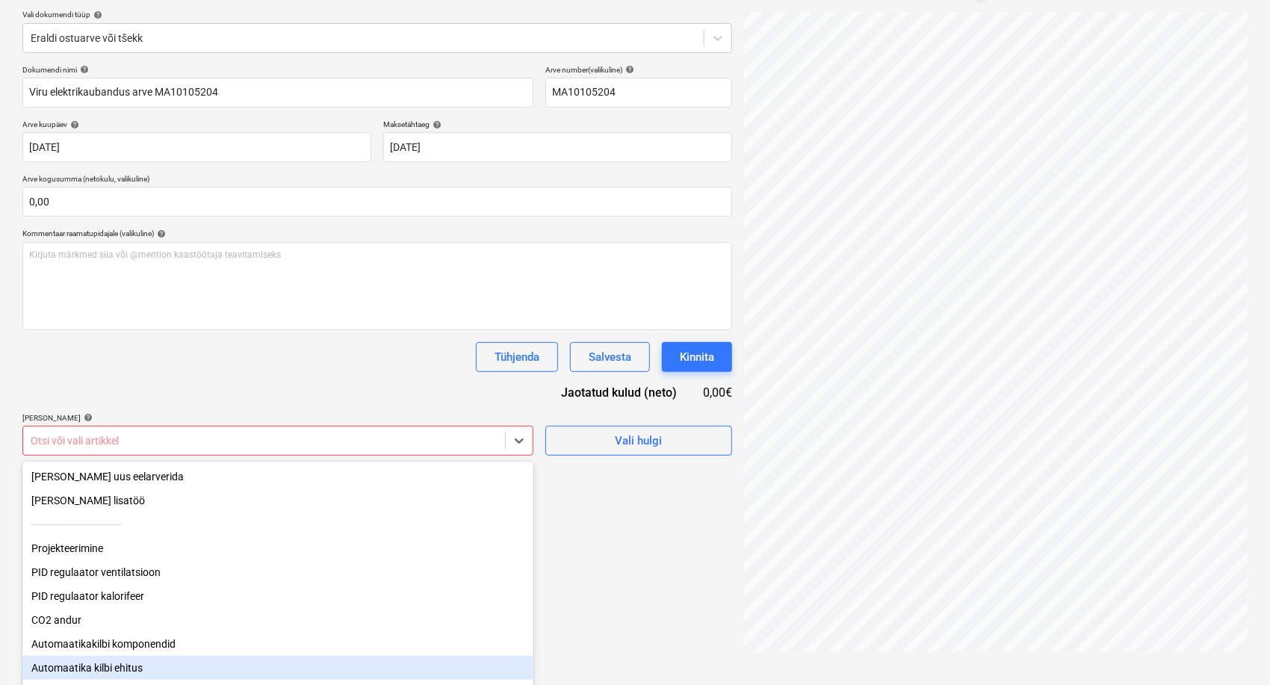
scroll to position [76, 0]
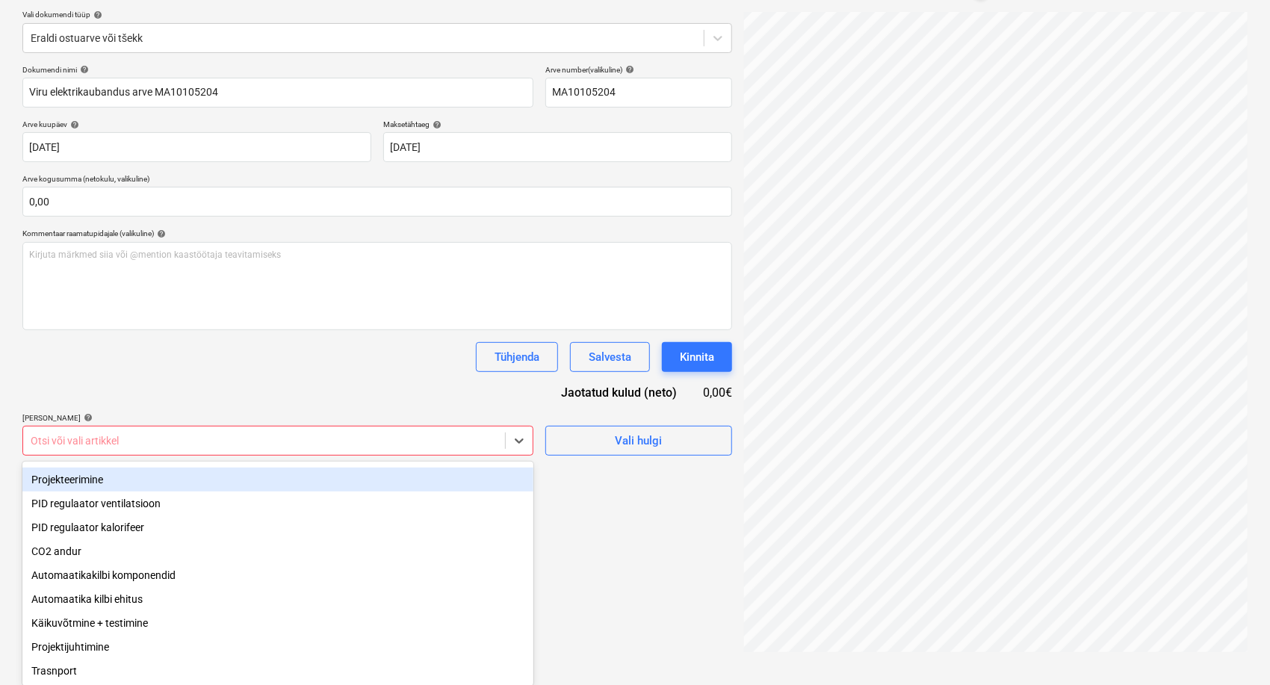
click at [305, 363] on div "Tühjenda Salvesta Kinnita" at bounding box center [377, 357] width 710 height 30
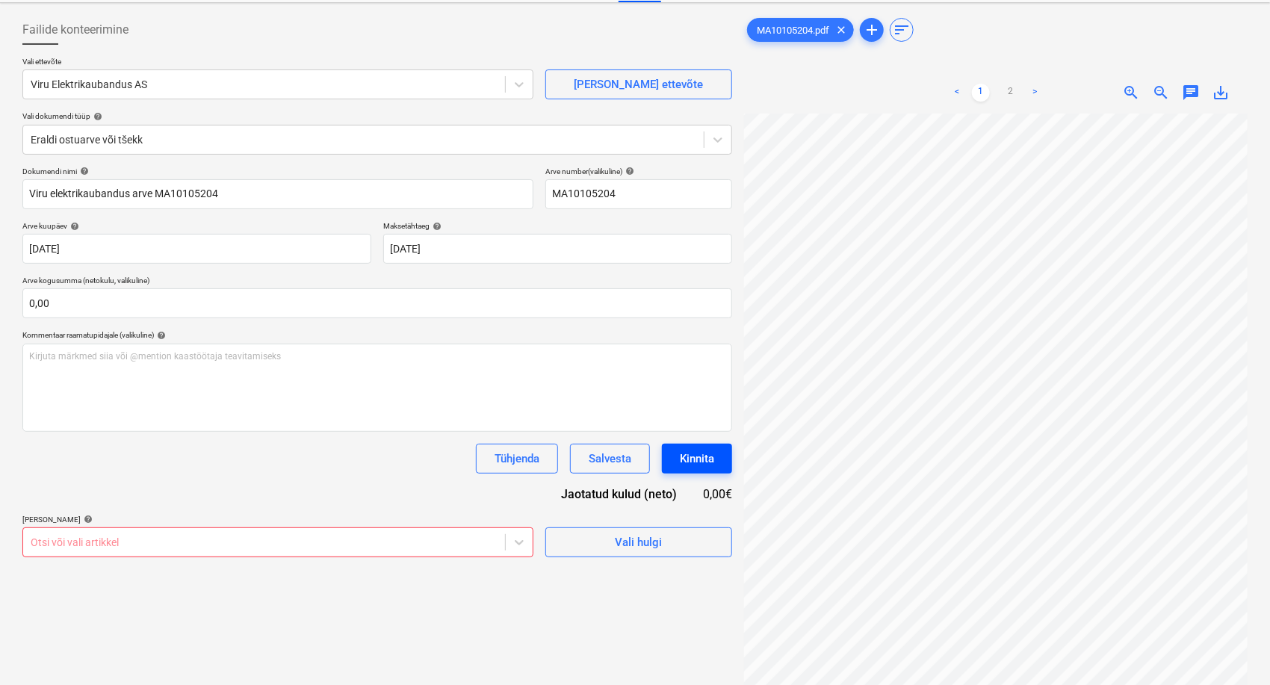
scroll to position [0, 0]
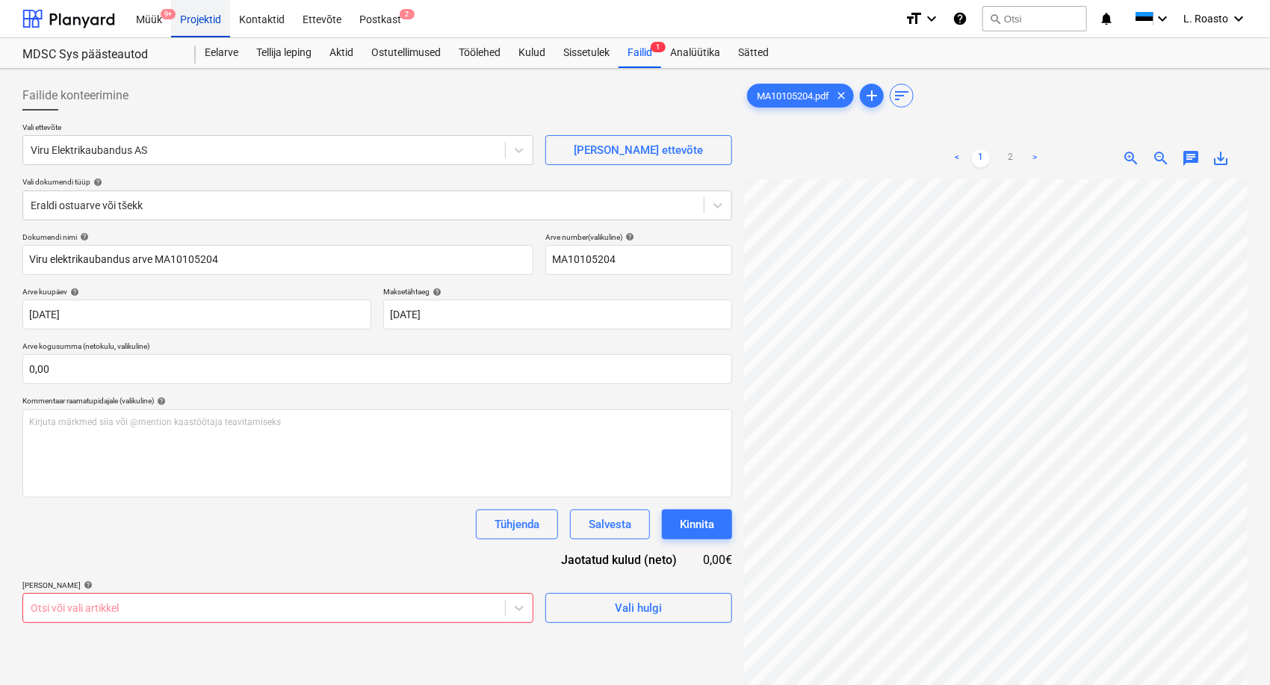
click at [208, 16] on div "Projektid" at bounding box center [200, 18] width 59 height 38
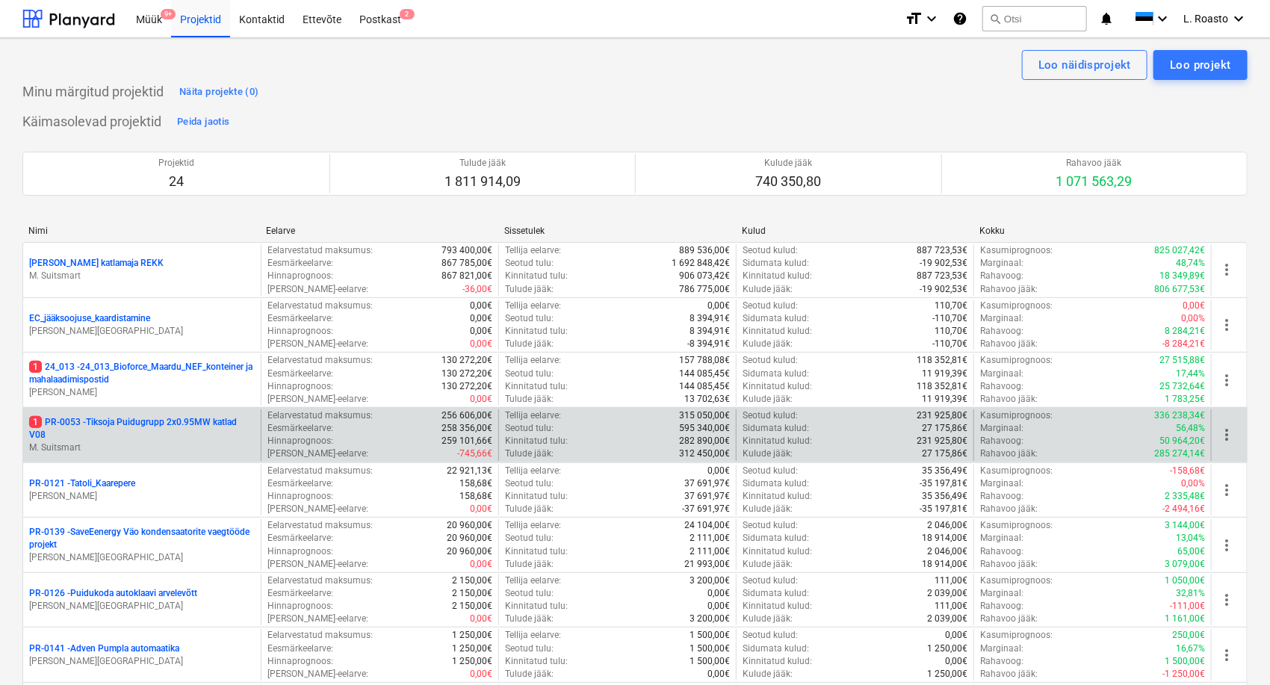
click at [221, 418] on p "1 PR-0053 - Tiksoja Puidugrupp 2x0.95MW katlad V08" at bounding box center [142, 428] width 226 height 25
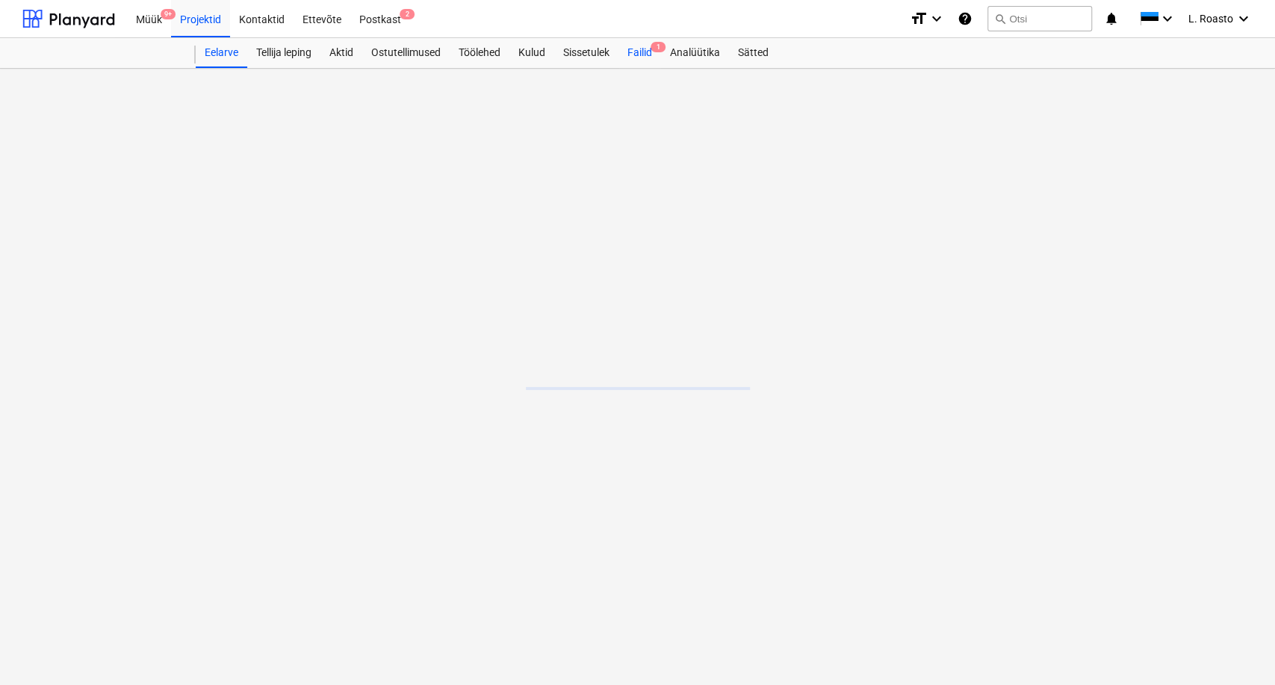
click at [642, 52] on div "Failid 1" at bounding box center [640, 53] width 43 height 30
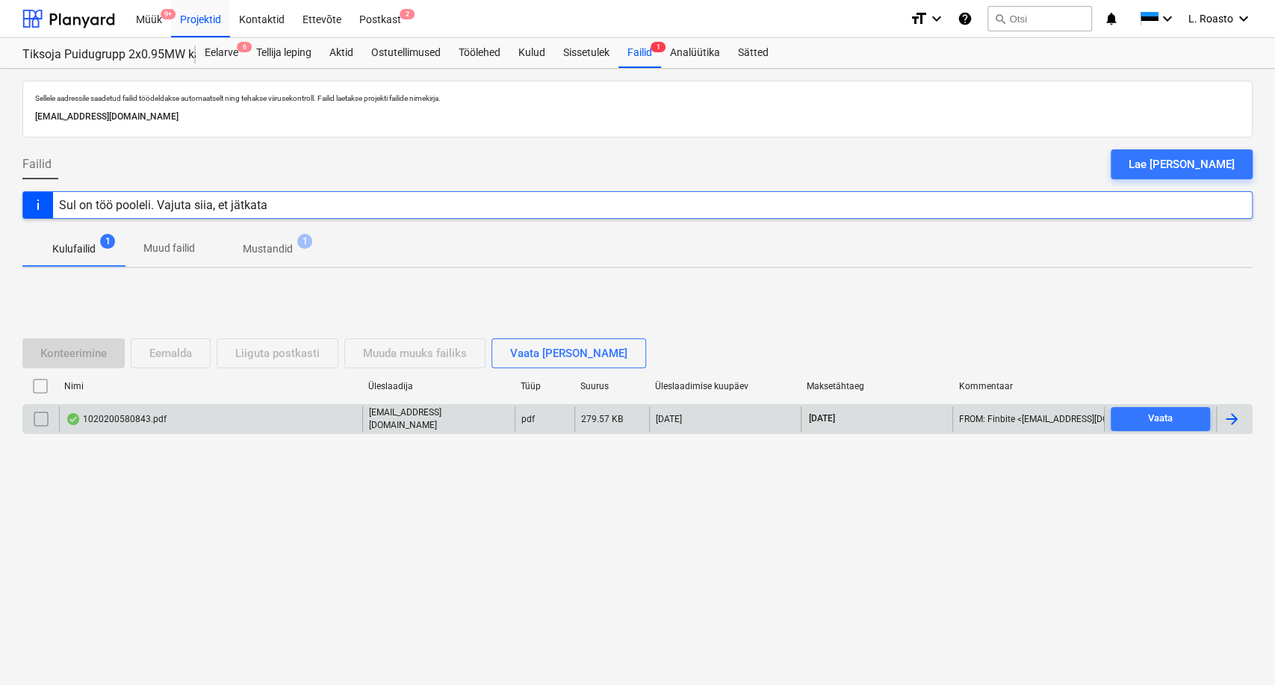
click at [1236, 424] on div at bounding box center [1232, 419] width 18 height 18
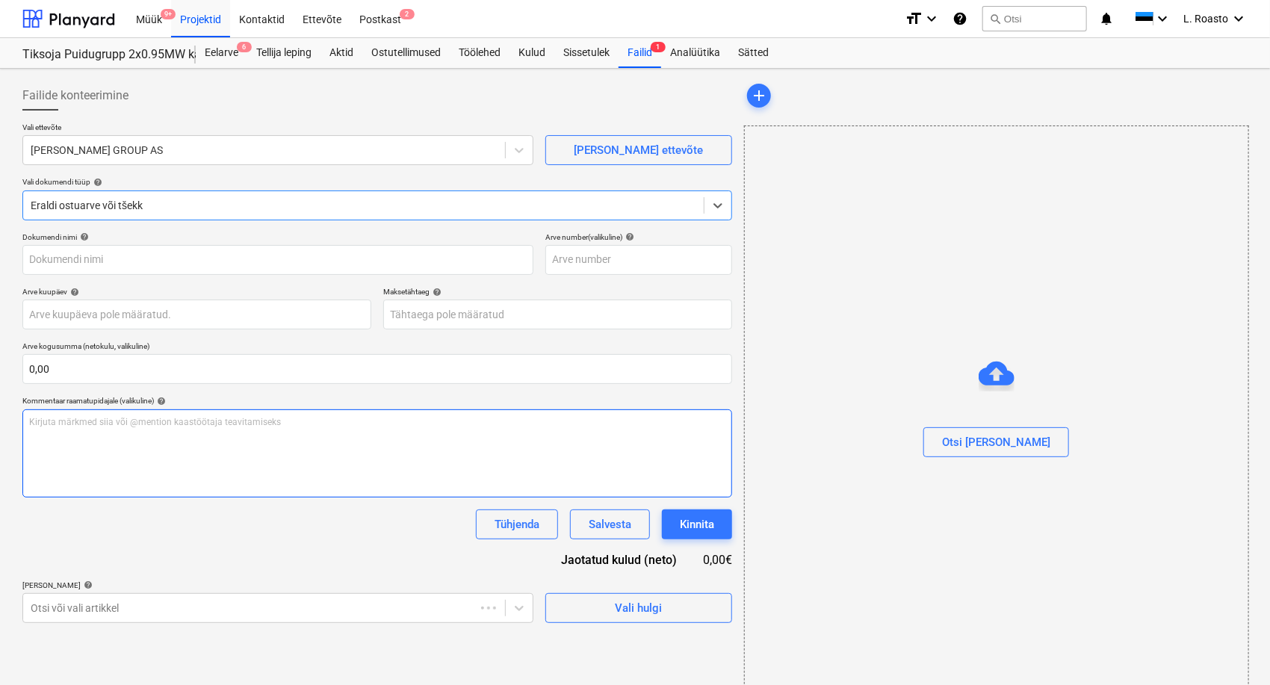
type input "1020200580843"
type input "[DATE]"
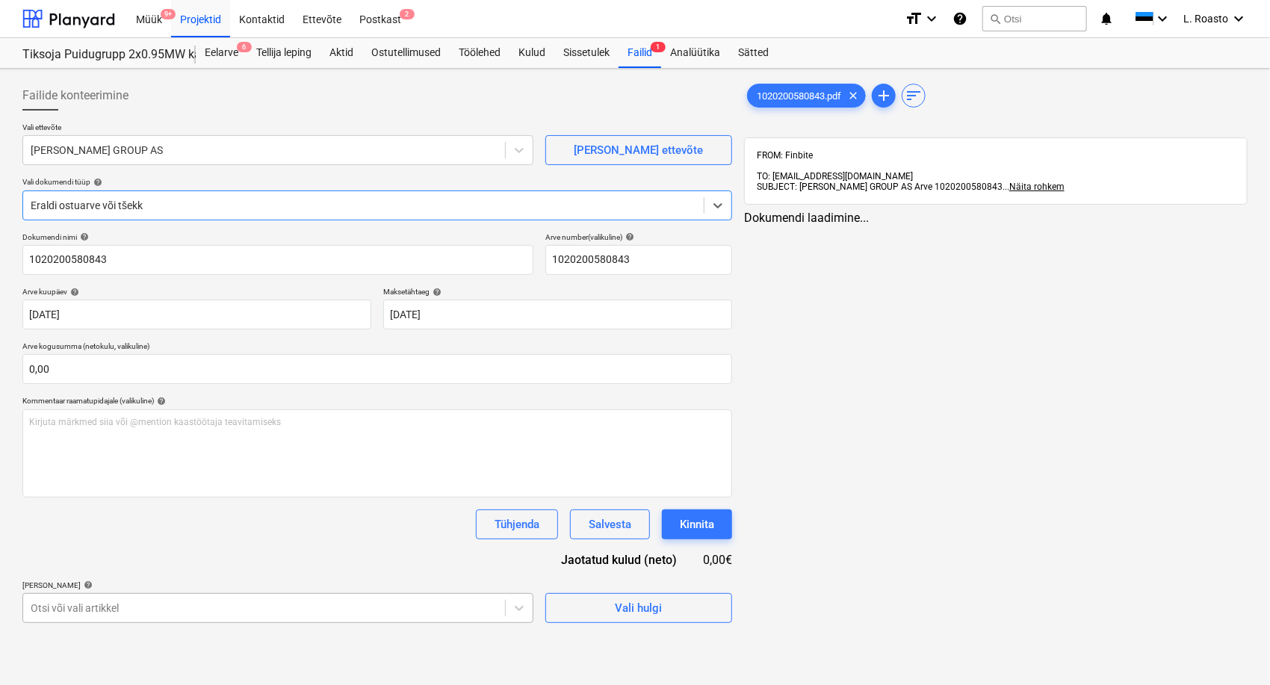
click at [164, 607] on body "Müük 9+ Projektid Kontaktid Ettevõte Postkast 2 format_size keyboard_arrow_down…" at bounding box center [635, 342] width 1270 height 685
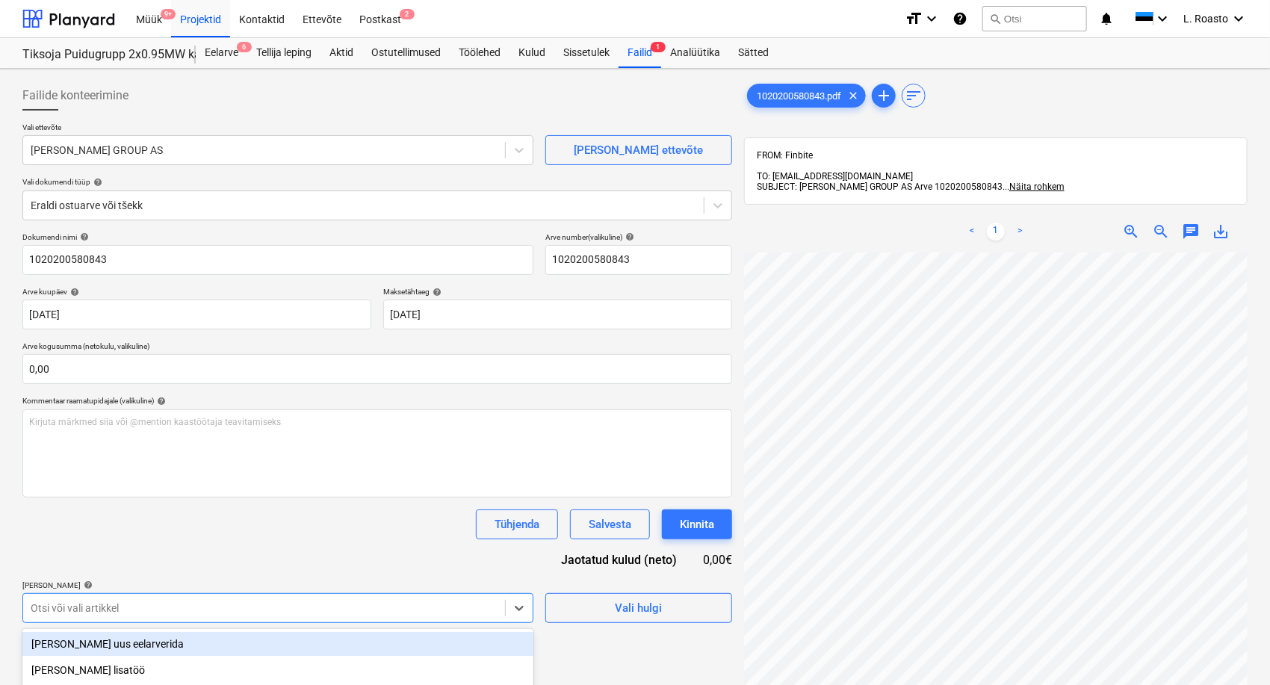
scroll to position [177, 0]
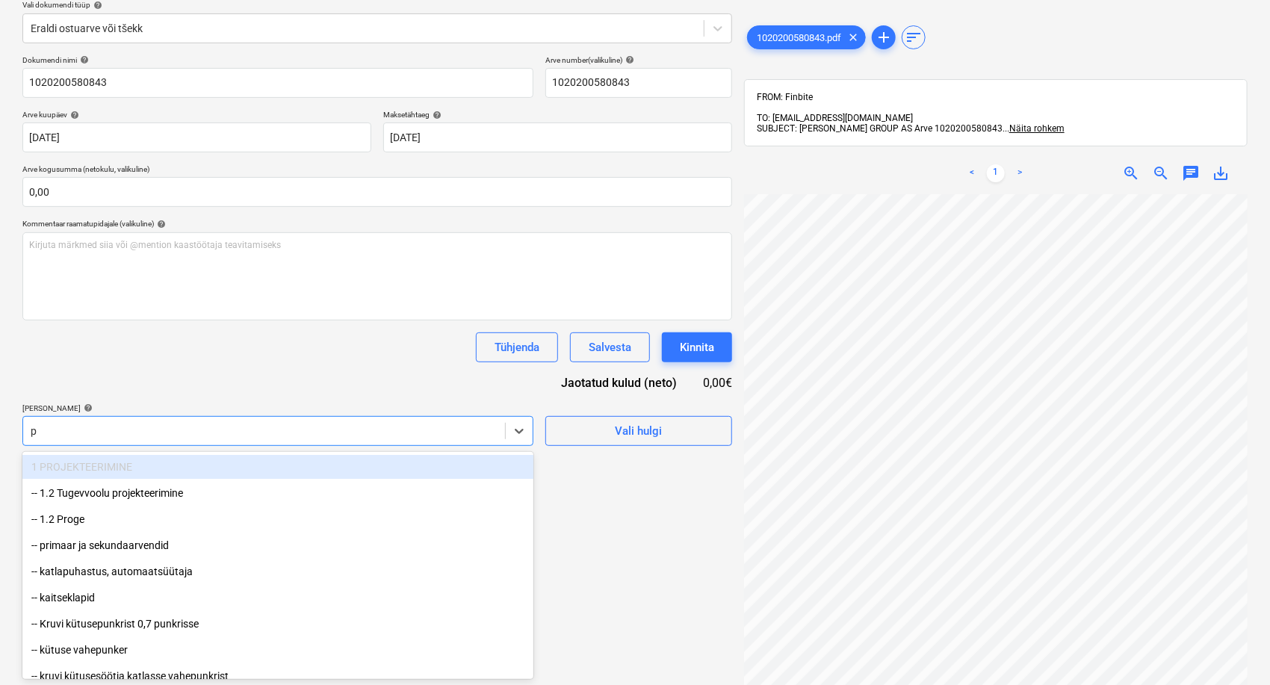
type input "pa"
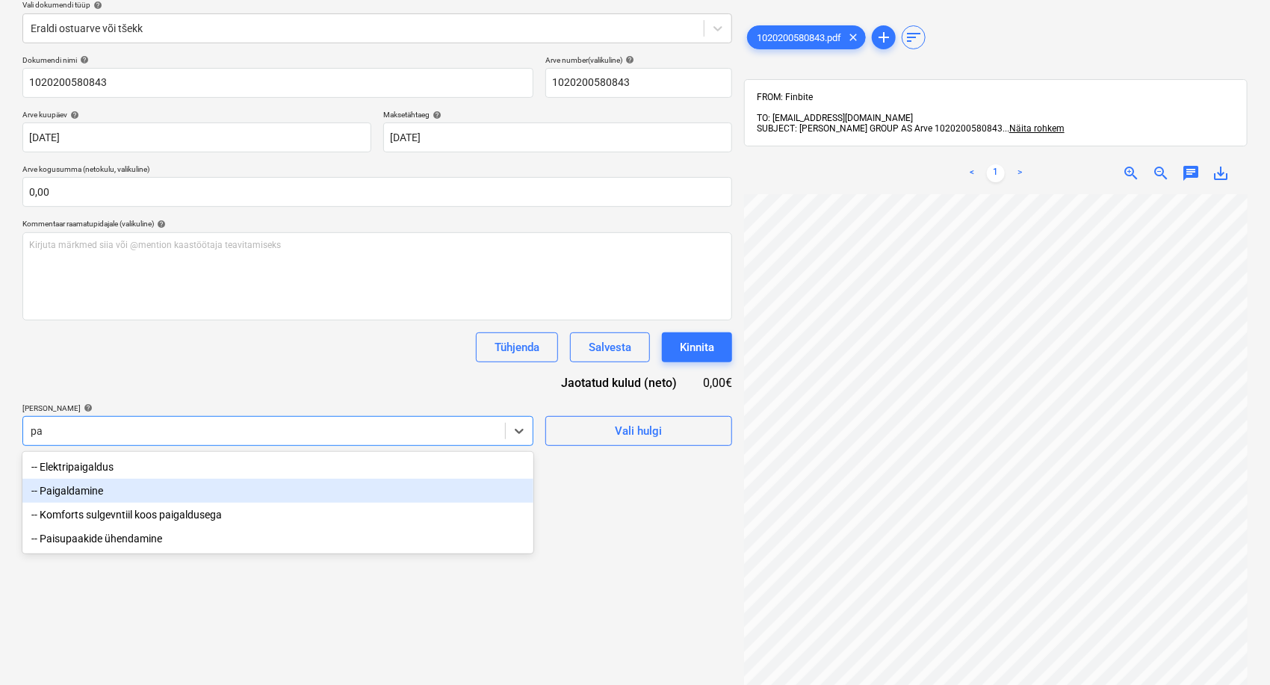
click at [131, 489] on div "-- Paigaldamine" at bounding box center [277, 491] width 511 height 24
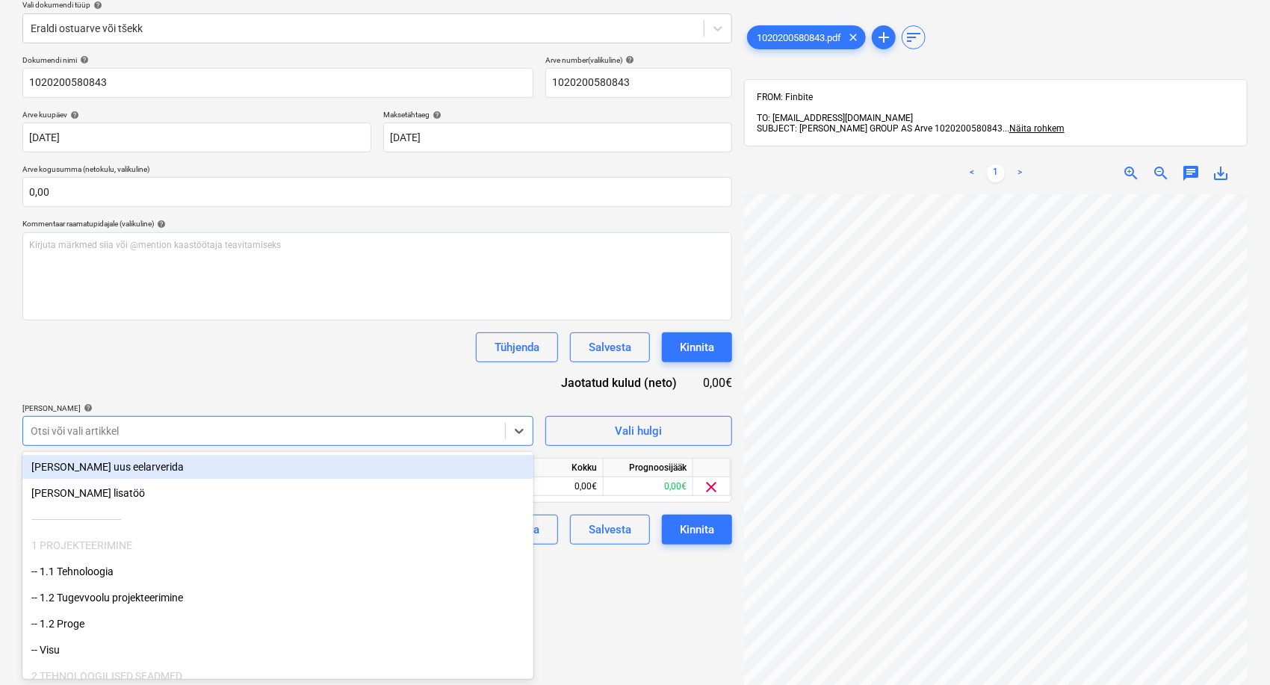
click at [210, 351] on div "Tühjenda Salvesta Kinnita" at bounding box center [377, 347] width 710 height 30
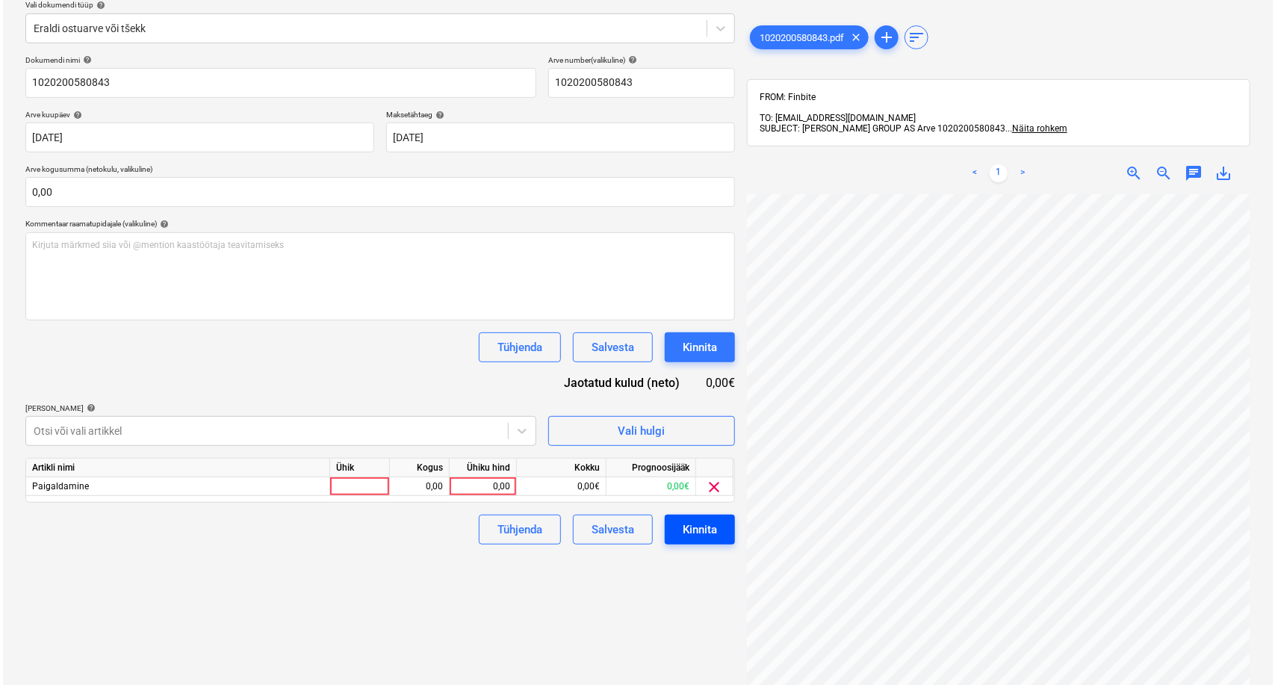
scroll to position [240, 172]
click at [490, 483] on div "0,00" at bounding box center [480, 486] width 55 height 19
type input "11,53"
click at [433, 559] on div "Failide konteerimine Vali ettevõte [PERSON_NAME] GROUP AS [PERSON_NAME] uus ett…" at bounding box center [377, 306] width 722 height 817
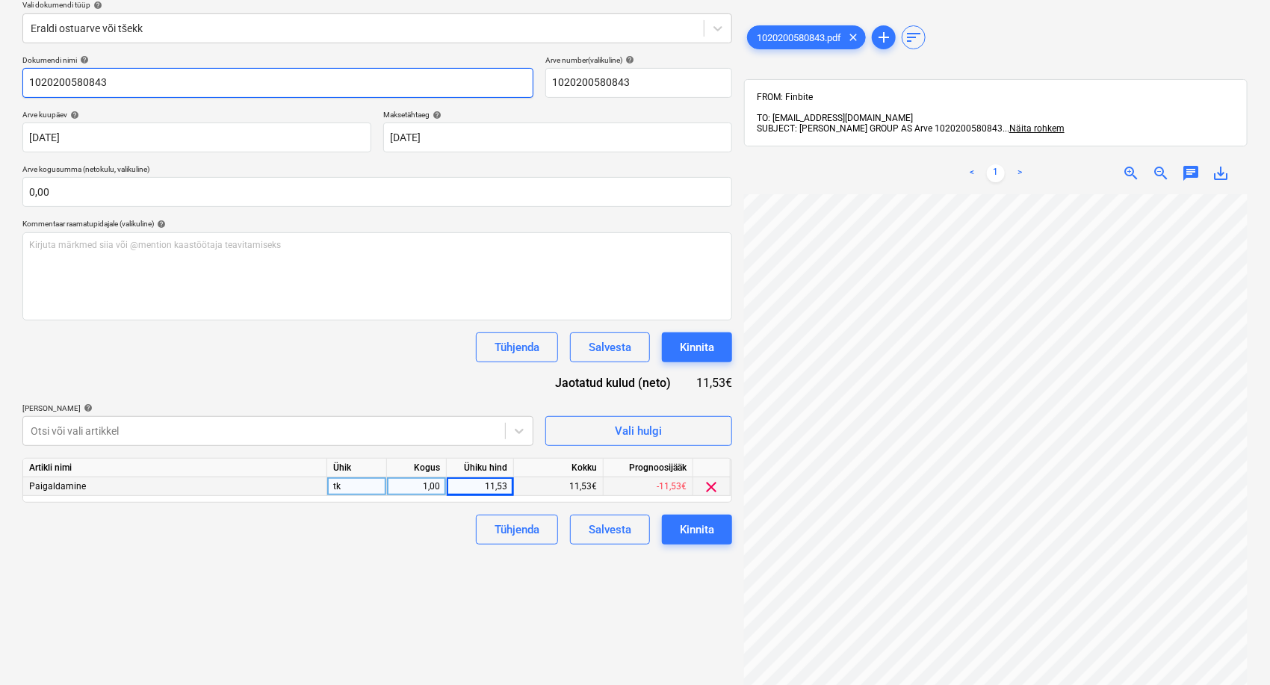
click at [25, 79] on input "1020200580843" at bounding box center [277, 83] width 511 height 30
type input "[PERSON_NAME] 1020200580843"
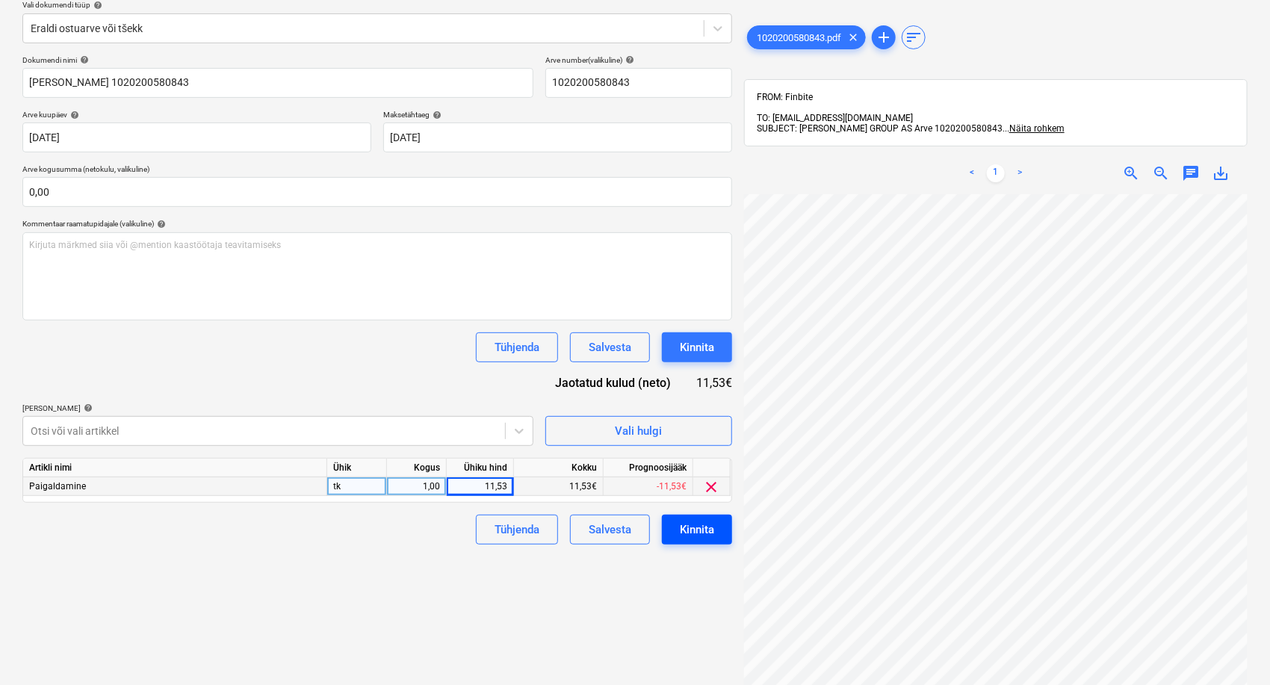
click at [694, 530] on div "Kinnita" at bounding box center [697, 529] width 34 height 19
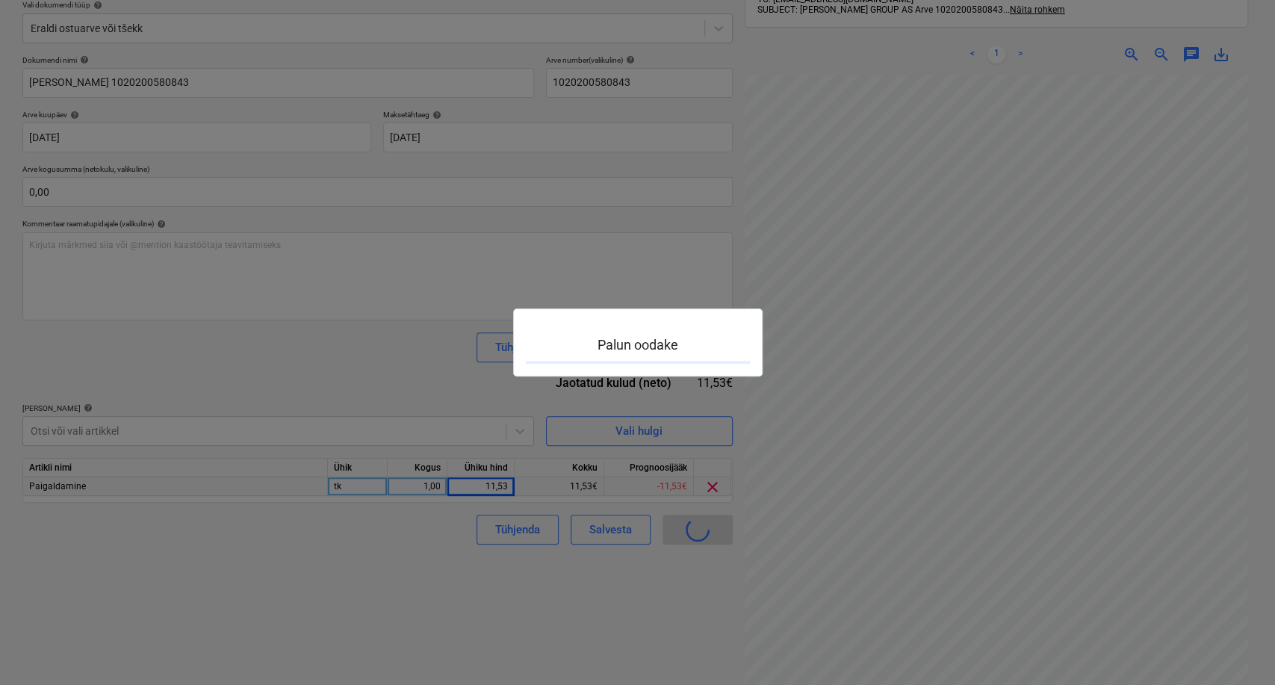
scroll to position [240, 171]
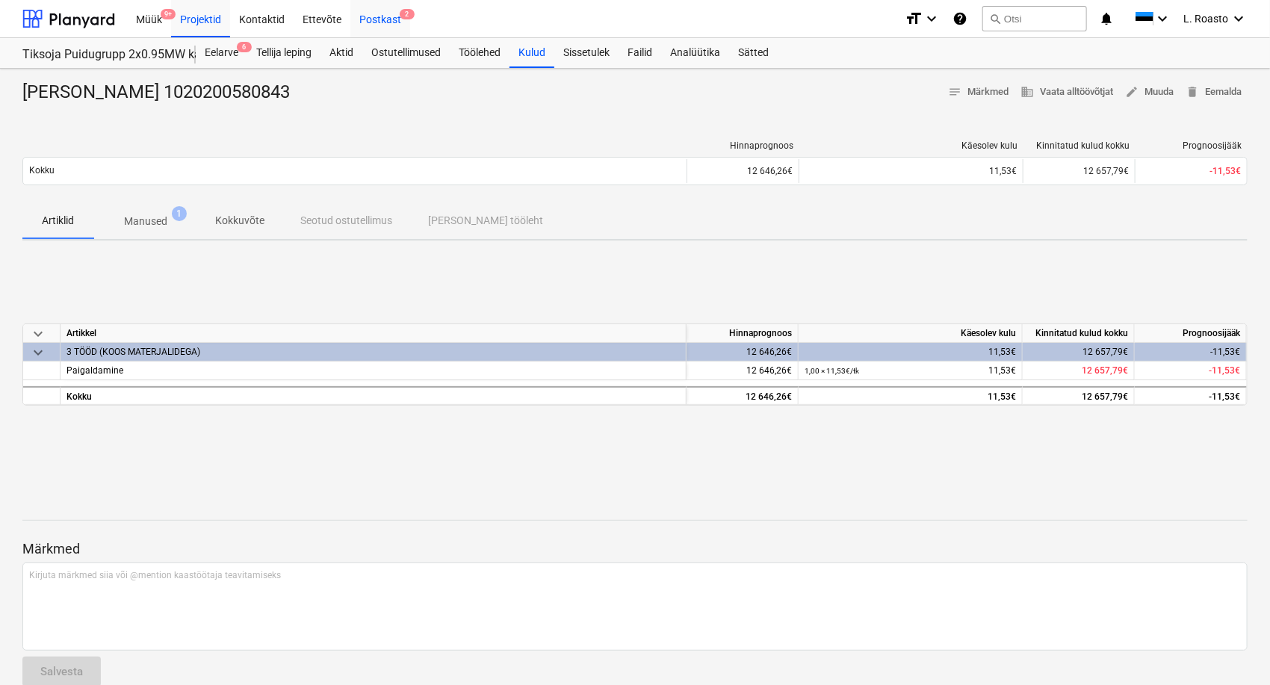
click at [382, 27] on div "Postkast 2" at bounding box center [380, 18] width 60 height 38
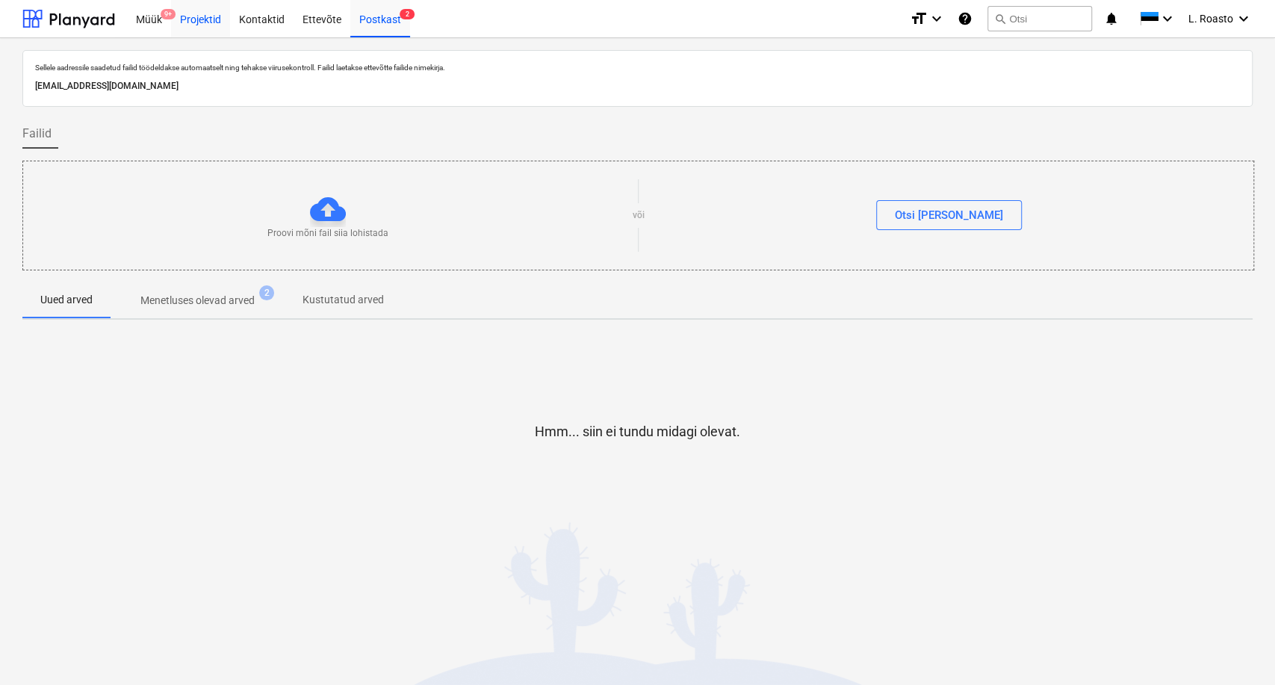
click at [199, 25] on div "Projektid" at bounding box center [200, 18] width 59 height 38
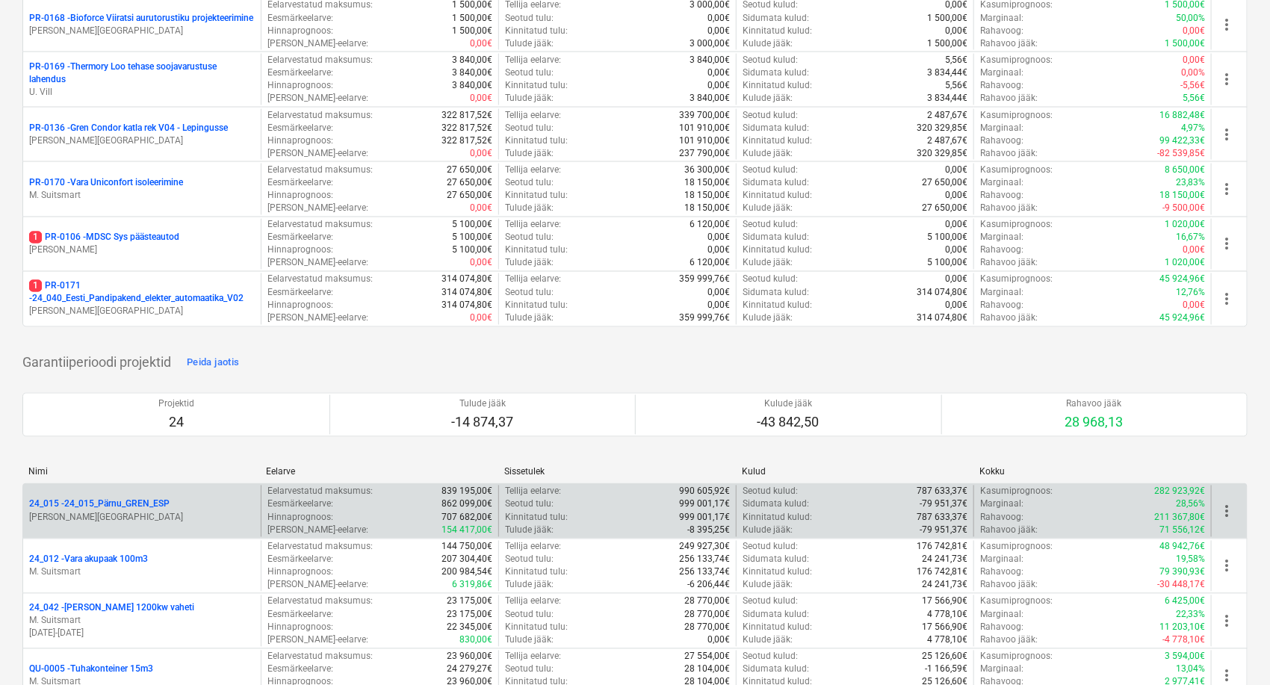
scroll to position [1245, 0]
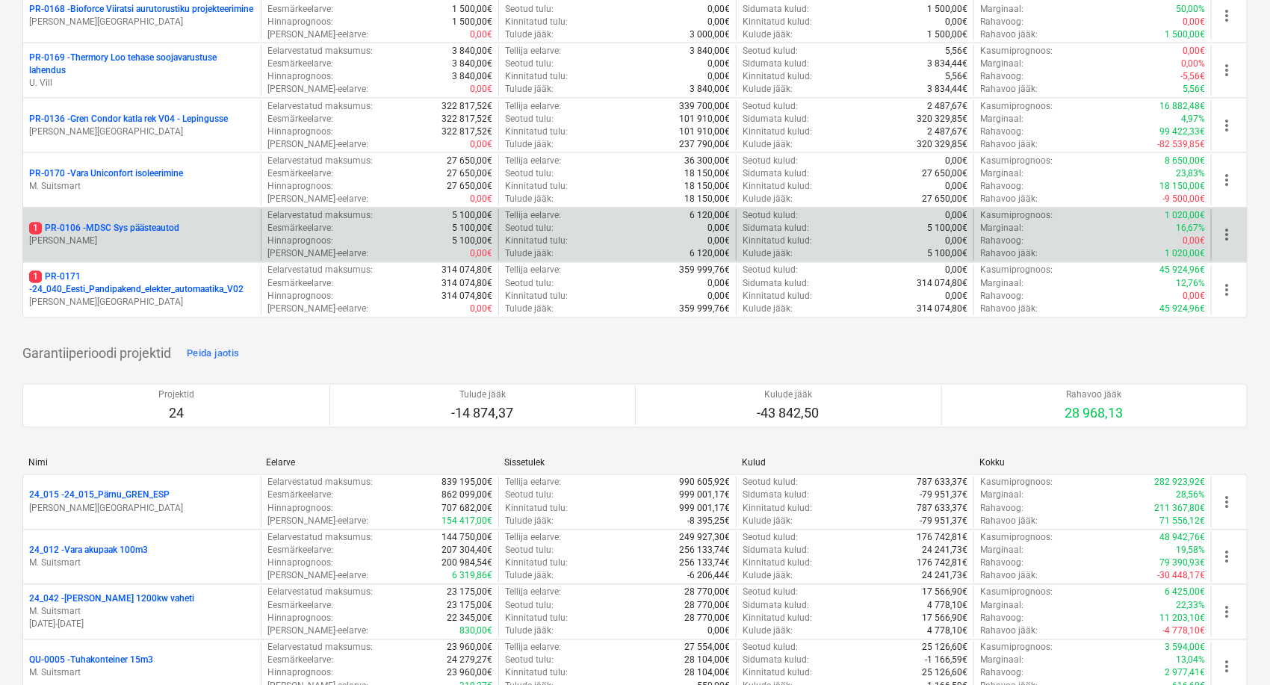
click at [111, 228] on p "1 PR-0106 - MDSC Sys päästeautod" at bounding box center [104, 229] width 150 height 13
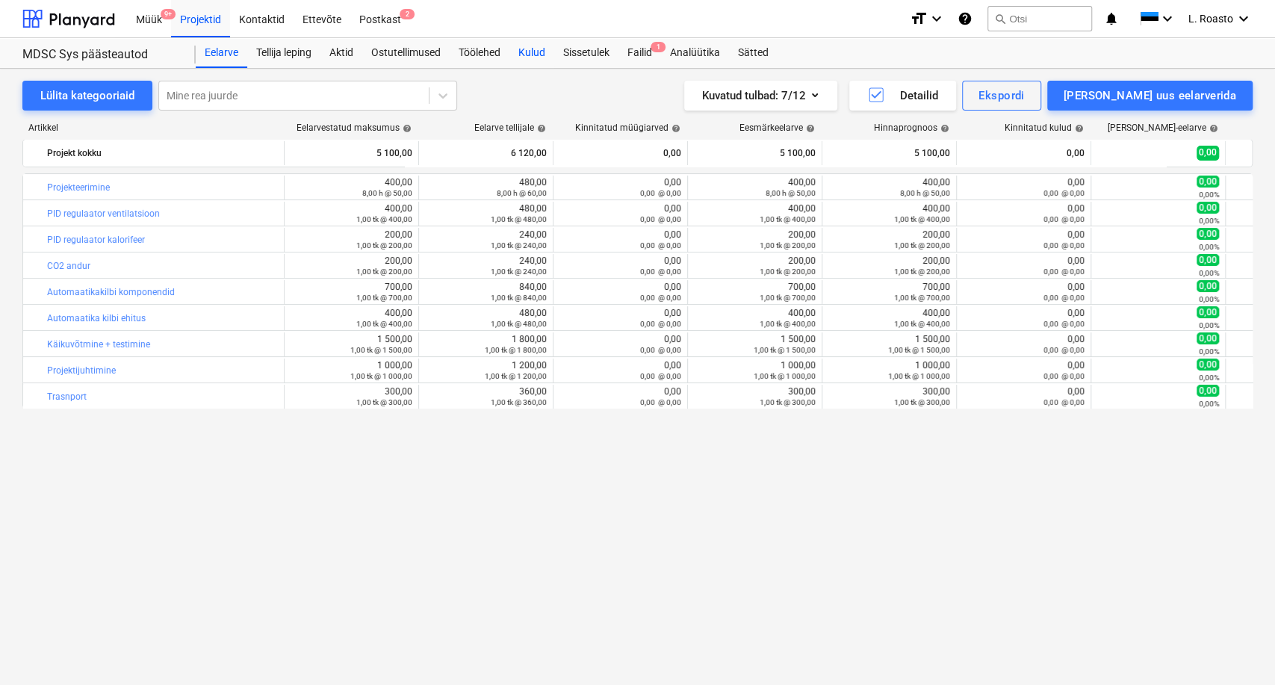
click at [533, 40] on div "Kulud" at bounding box center [532, 53] width 45 height 30
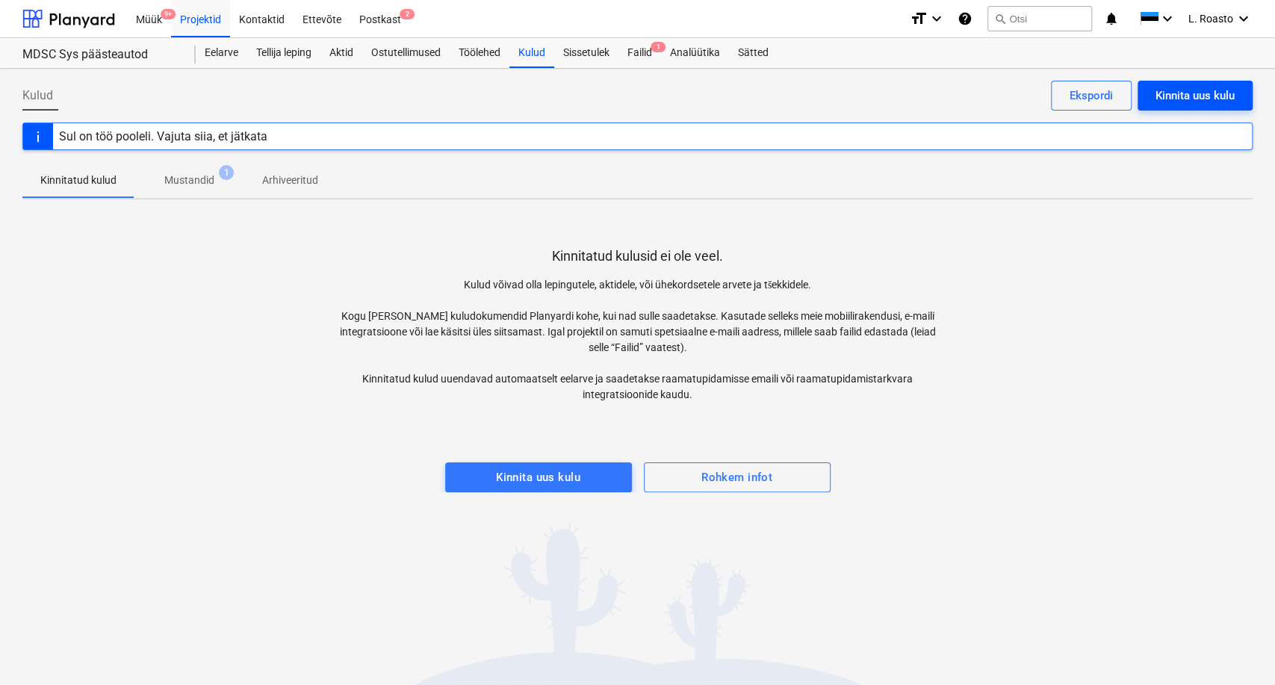
click at [1210, 86] on div "Kinnita uus kulu" at bounding box center [1195, 95] width 79 height 19
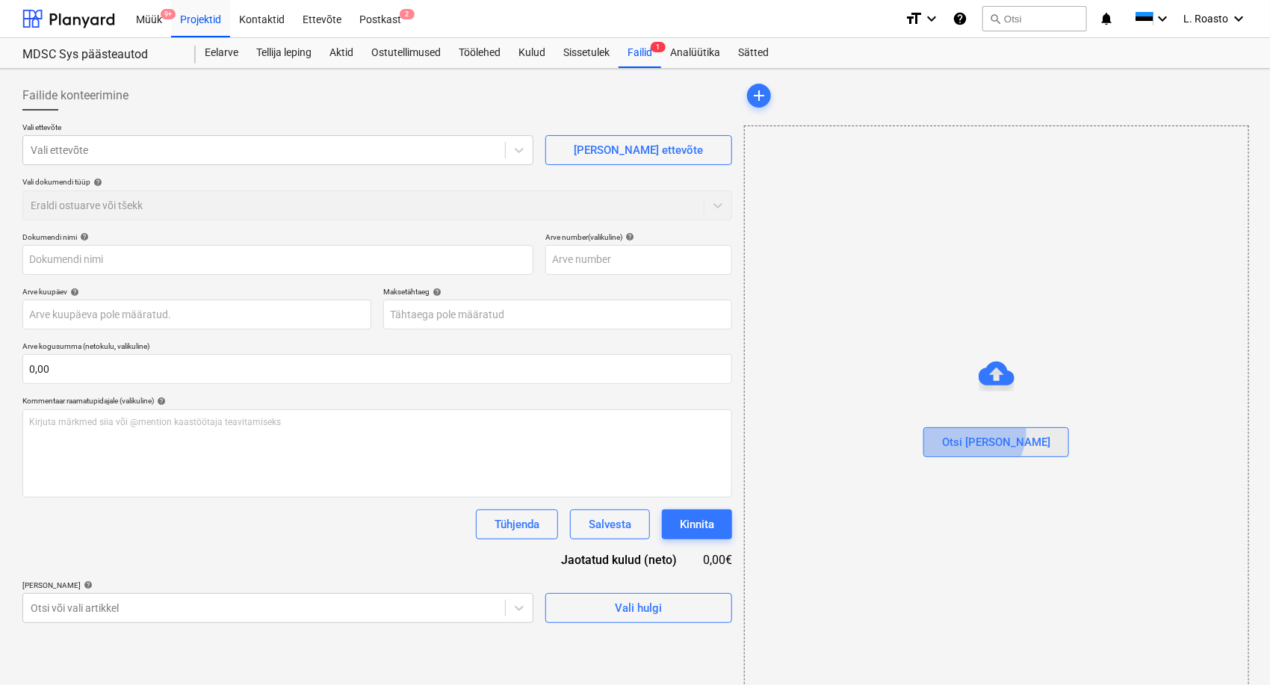
click at [1004, 433] on div "Otsi [PERSON_NAME]" at bounding box center [996, 442] width 108 height 19
type input "01020203.pdf"
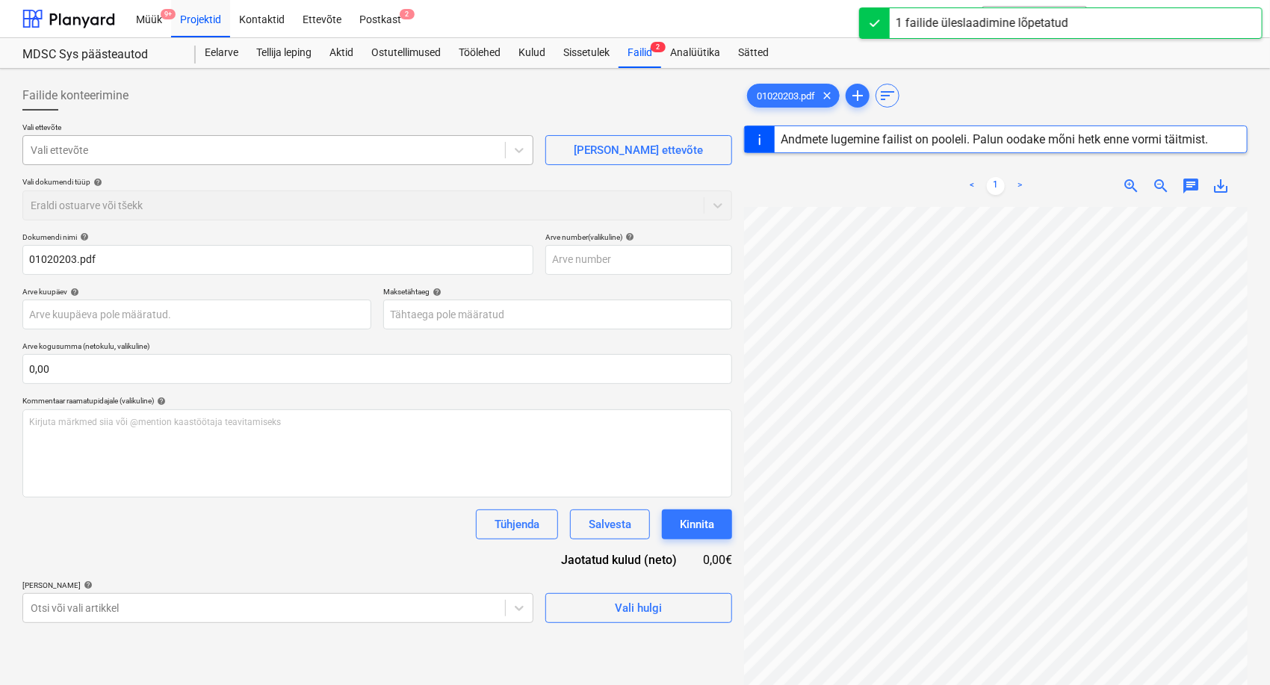
click at [105, 149] on div at bounding box center [264, 150] width 467 height 15
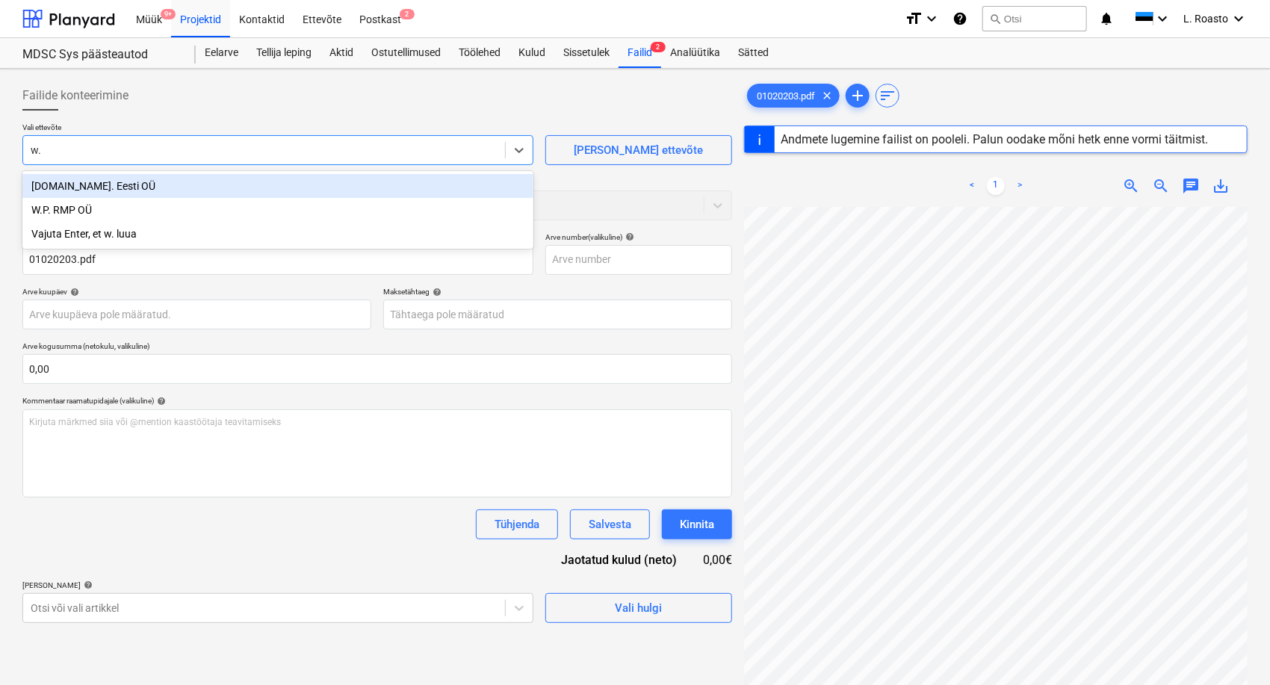
type input "w.e"
type input "01020203"
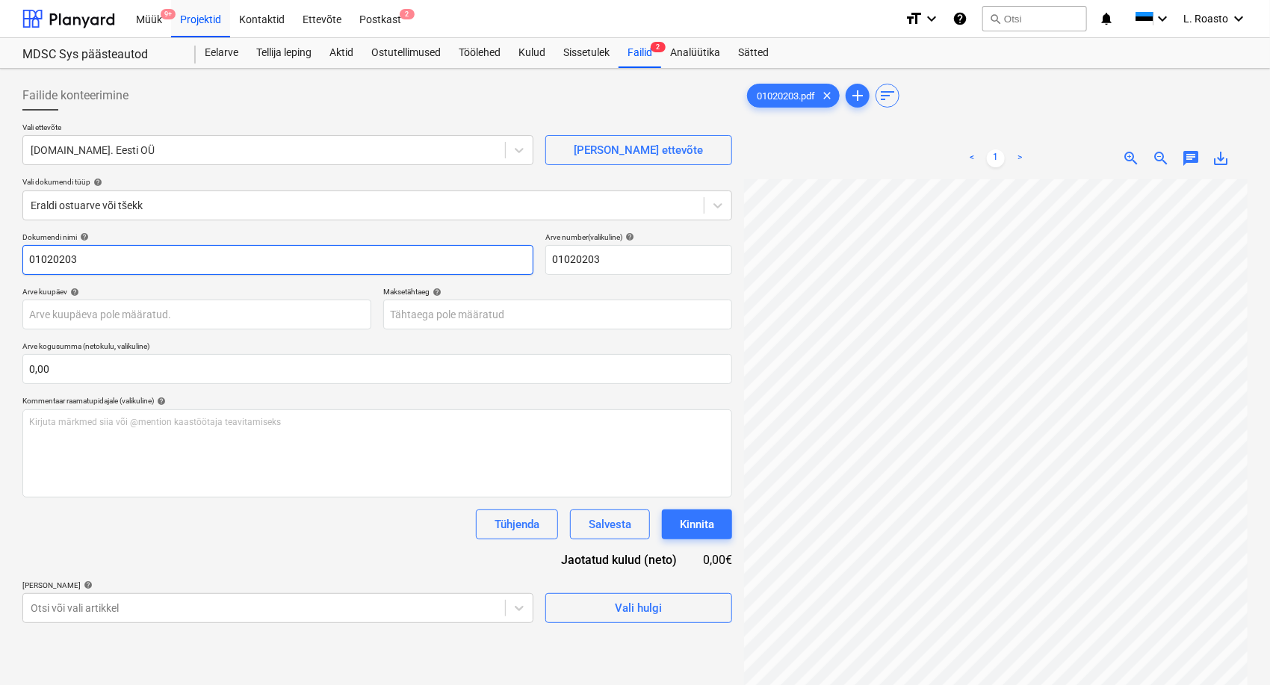
click at [33, 250] on input "01020203" at bounding box center [277, 260] width 511 height 30
type input "weg arve 01020203"
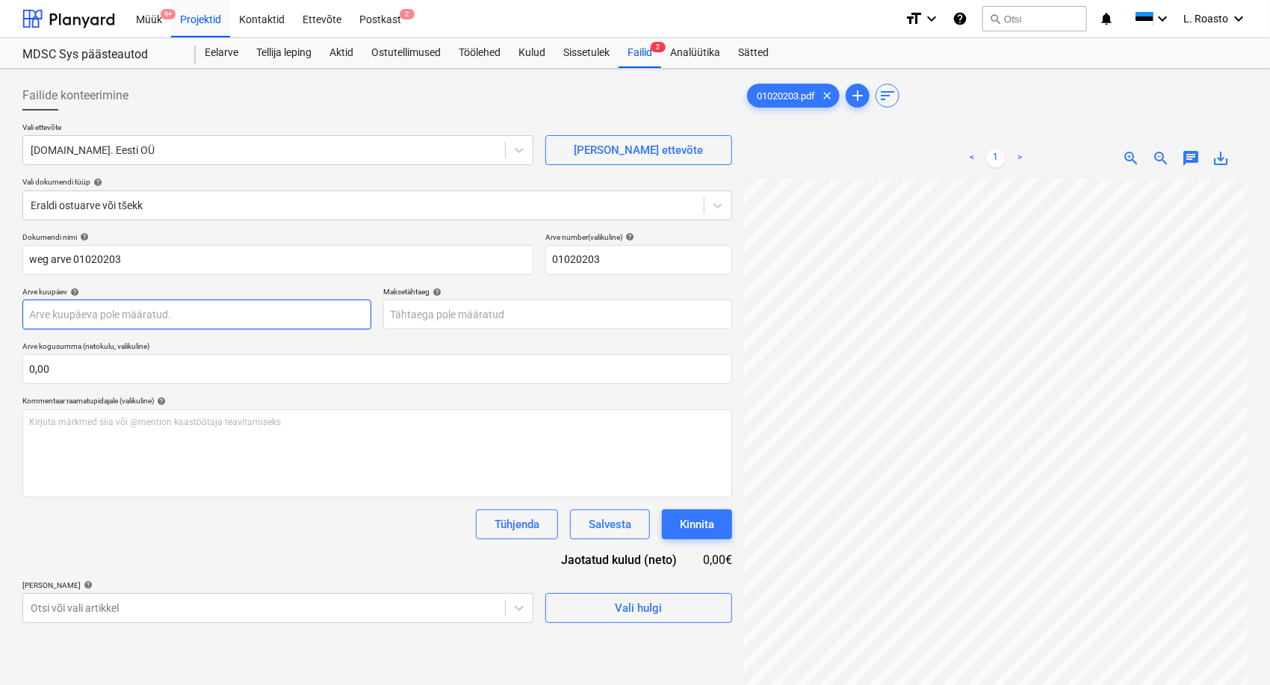
click at [93, 308] on body "Müük 9+ Projektid Kontaktid Ettevõte Postkast 2 format_size keyboard_arrow_down…" at bounding box center [635, 342] width 1270 height 685
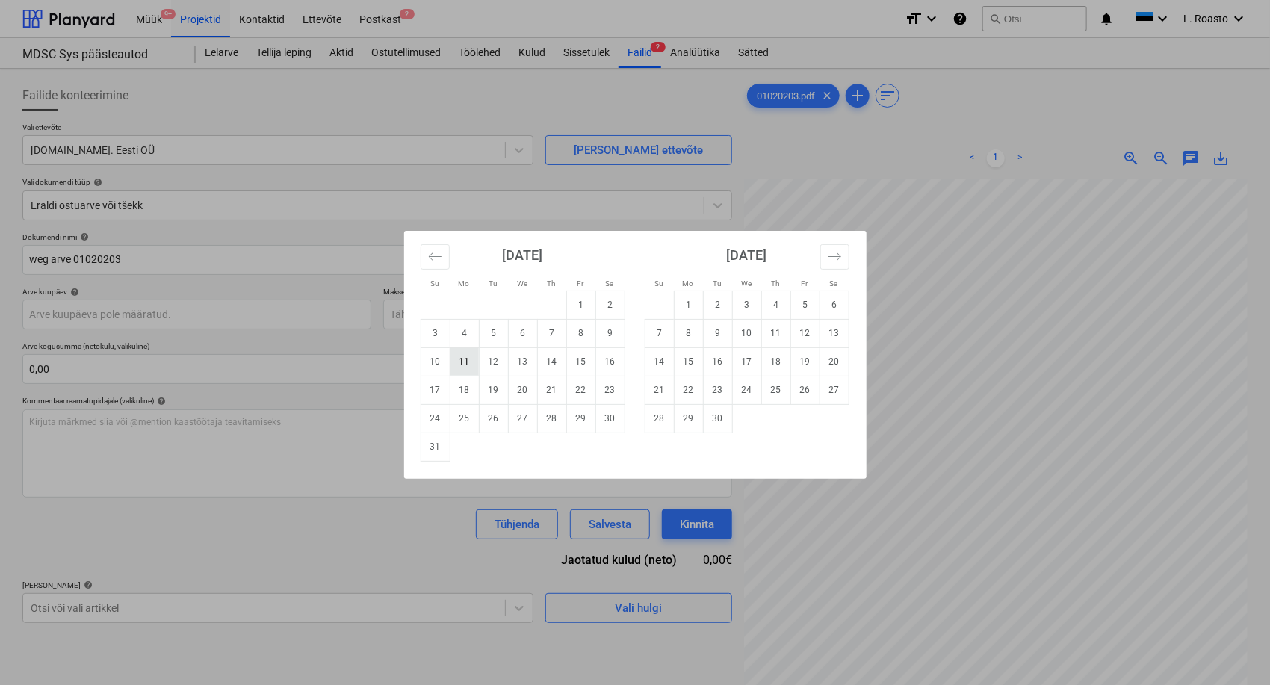
click at [474, 367] on td "11" at bounding box center [464, 361] width 29 height 28
type input "[DATE]"
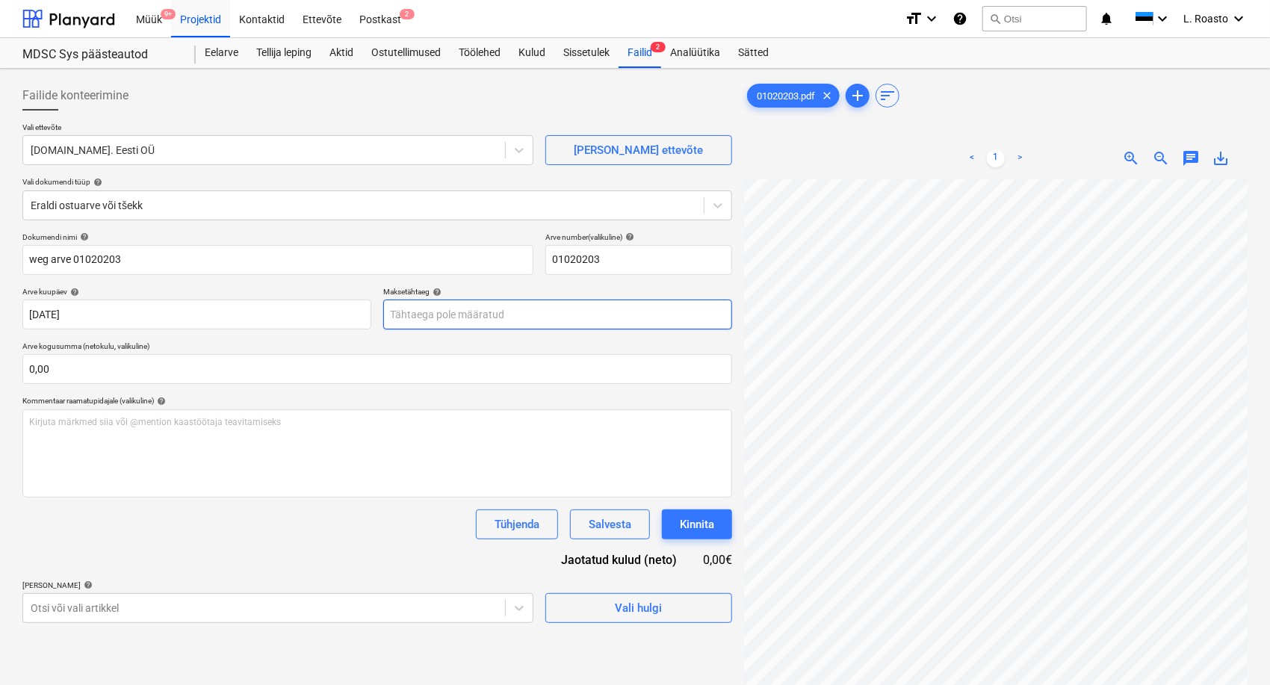
click at [450, 310] on body "Müük 9+ Projektid Kontaktid Ettevõte Postkast 2 format_size keyboard_arrow_down…" at bounding box center [635, 342] width 1270 height 685
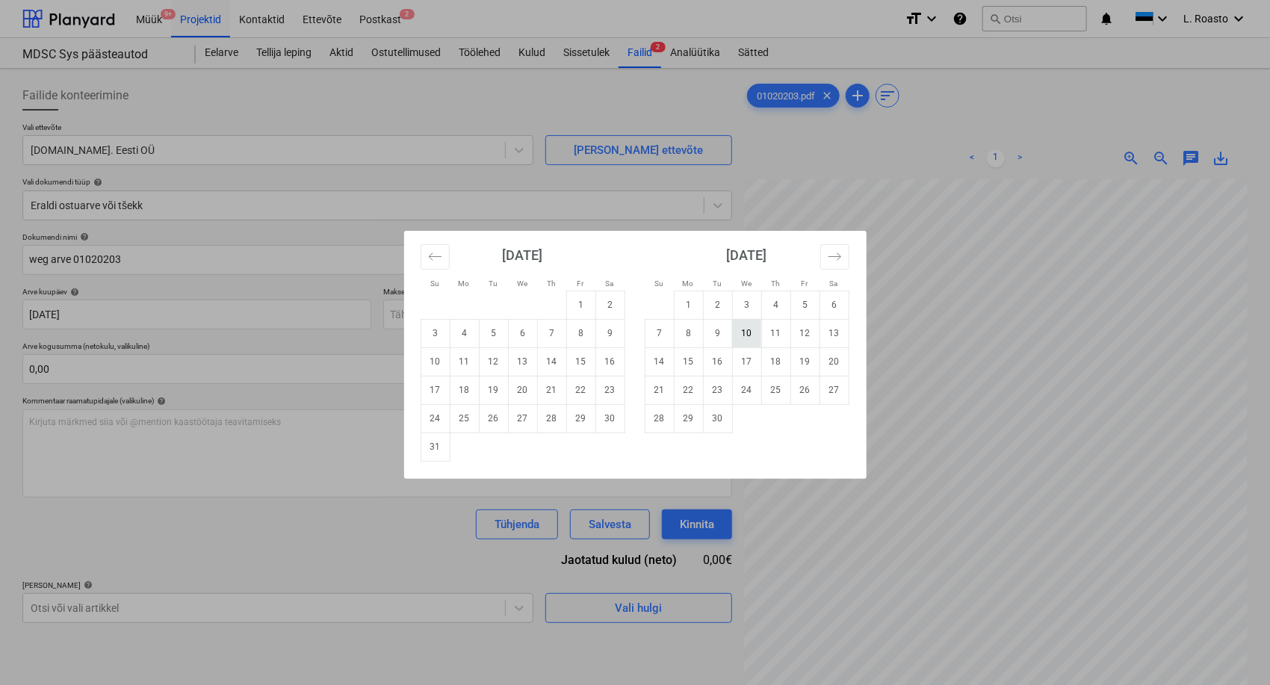
click at [745, 330] on td "10" at bounding box center [746, 333] width 29 height 28
type input "[DATE]"
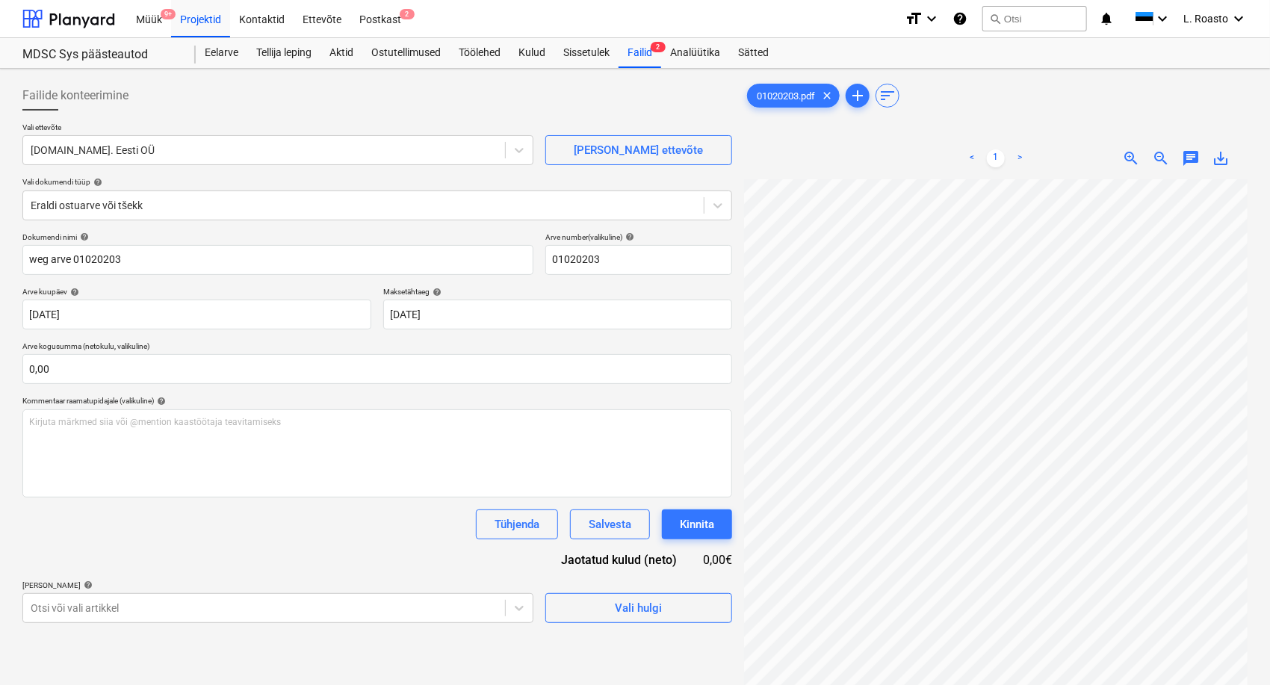
click at [280, 526] on div "Tühjenda Salvesta Kinnita" at bounding box center [377, 525] width 710 height 30
click at [616, 515] on div "Salvesta" at bounding box center [610, 524] width 43 height 19
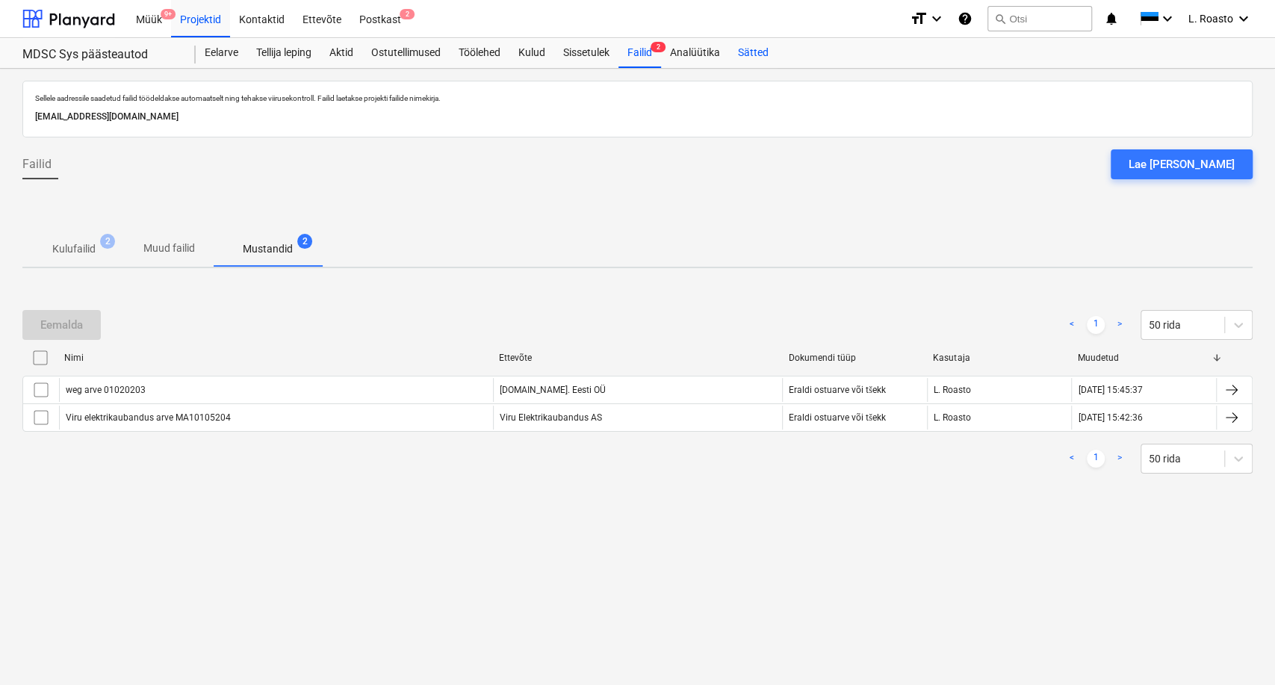
click at [762, 51] on div "Sätted" at bounding box center [753, 53] width 49 height 30
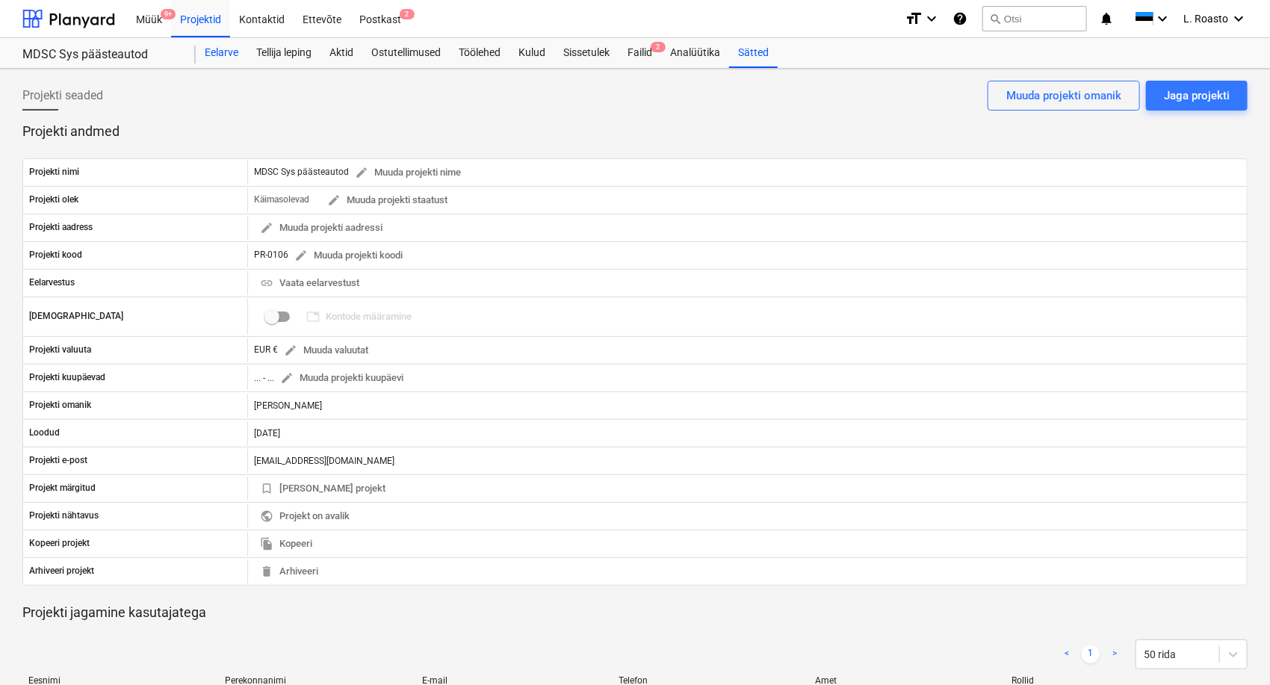
click at [220, 58] on div "Eelarve" at bounding box center [222, 53] width 52 height 30
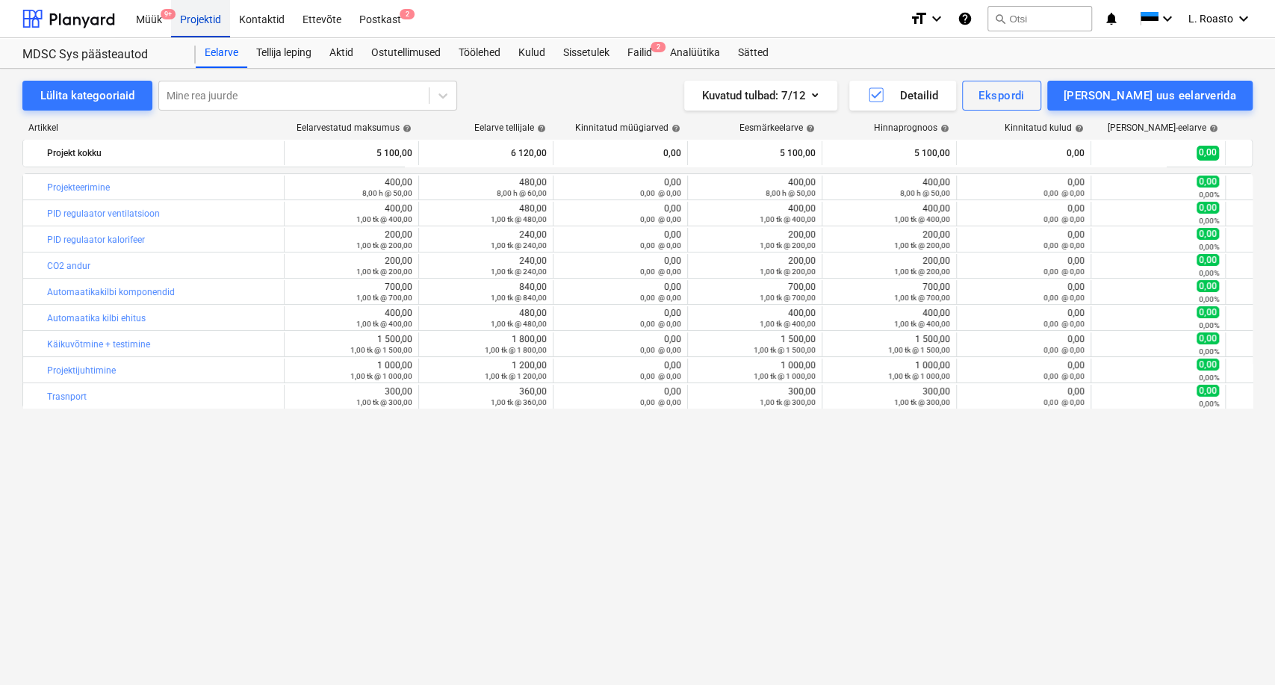
click at [194, 16] on div "Projektid" at bounding box center [200, 18] width 59 height 38
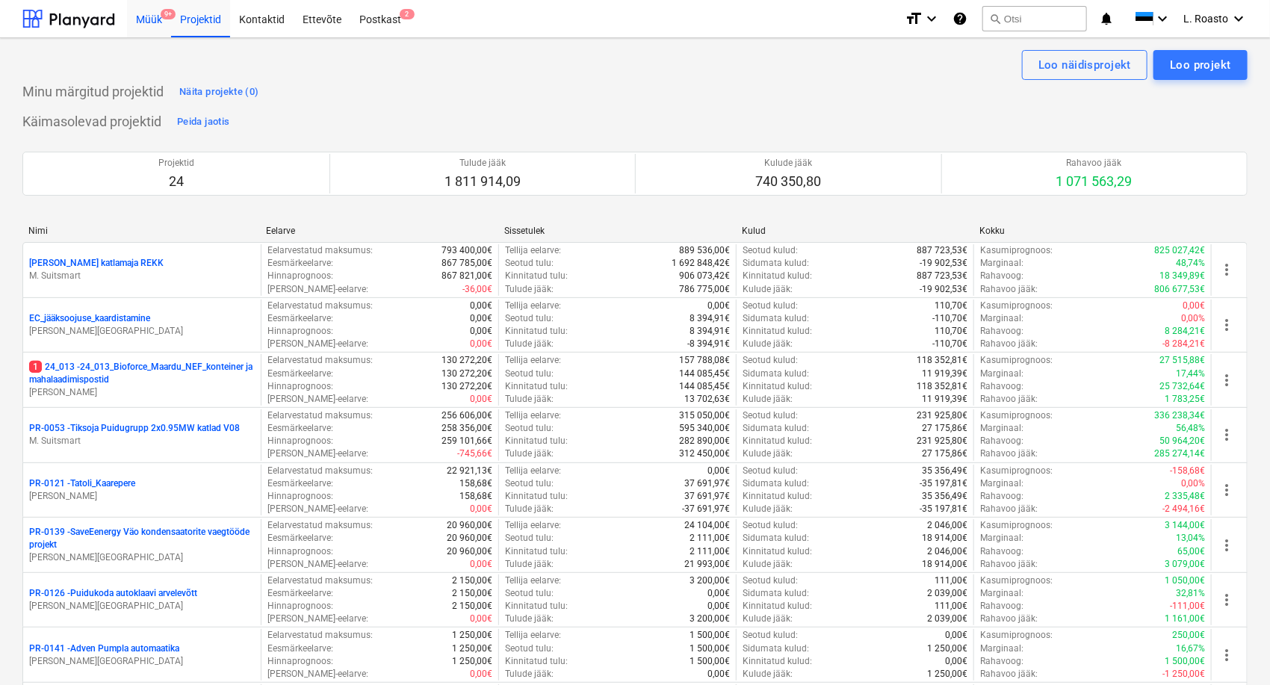
click at [143, 24] on div "Müük 9+" at bounding box center [149, 18] width 44 height 38
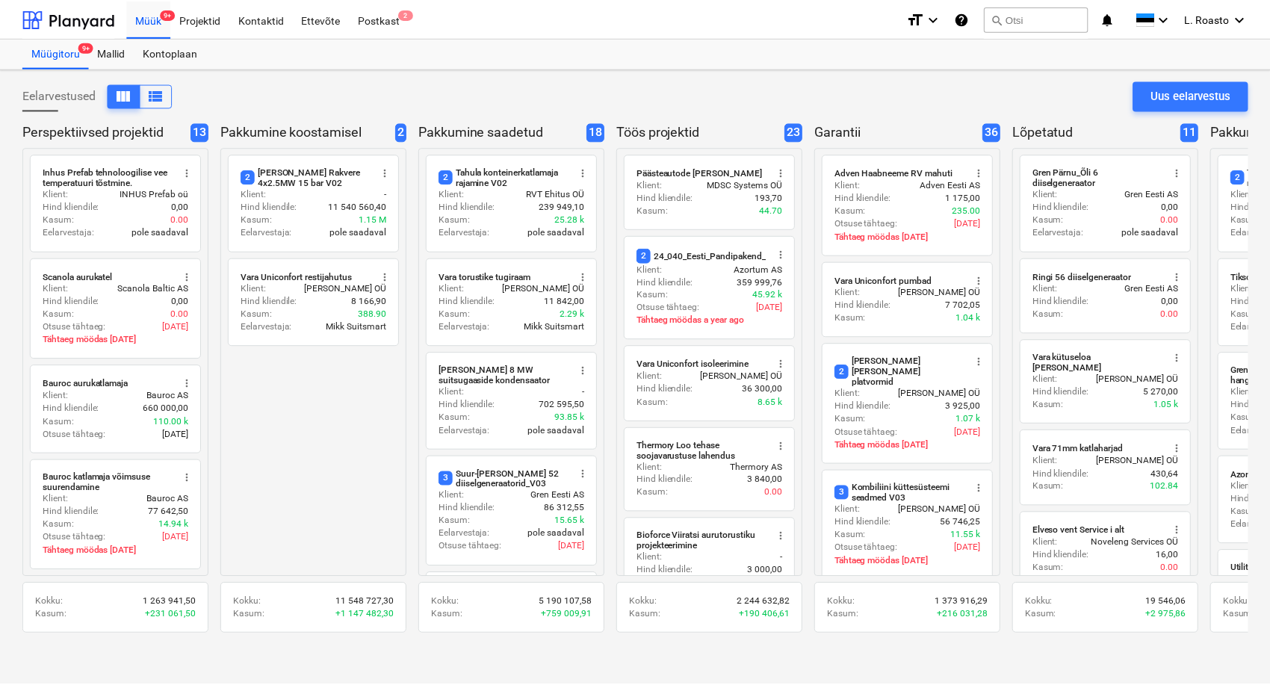
scroll to position [1176, 0]
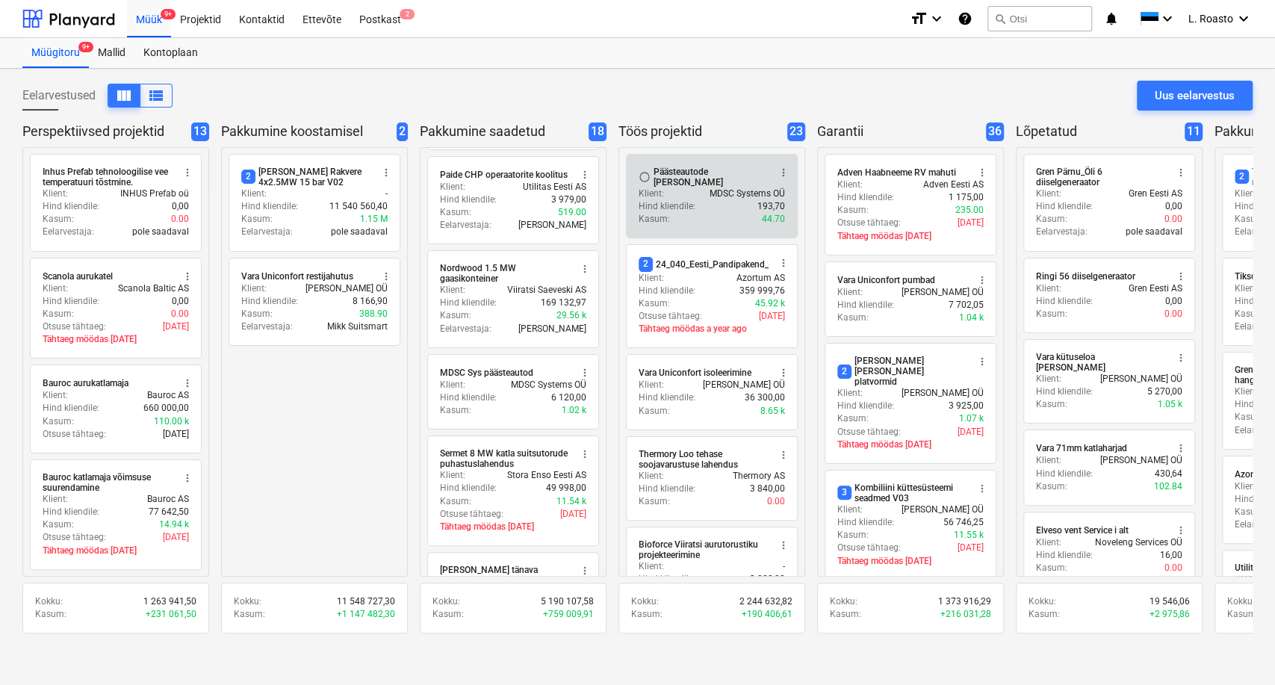
click at [710, 170] on div "Päästeautode [PERSON_NAME]" at bounding box center [711, 177] width 115 height 21
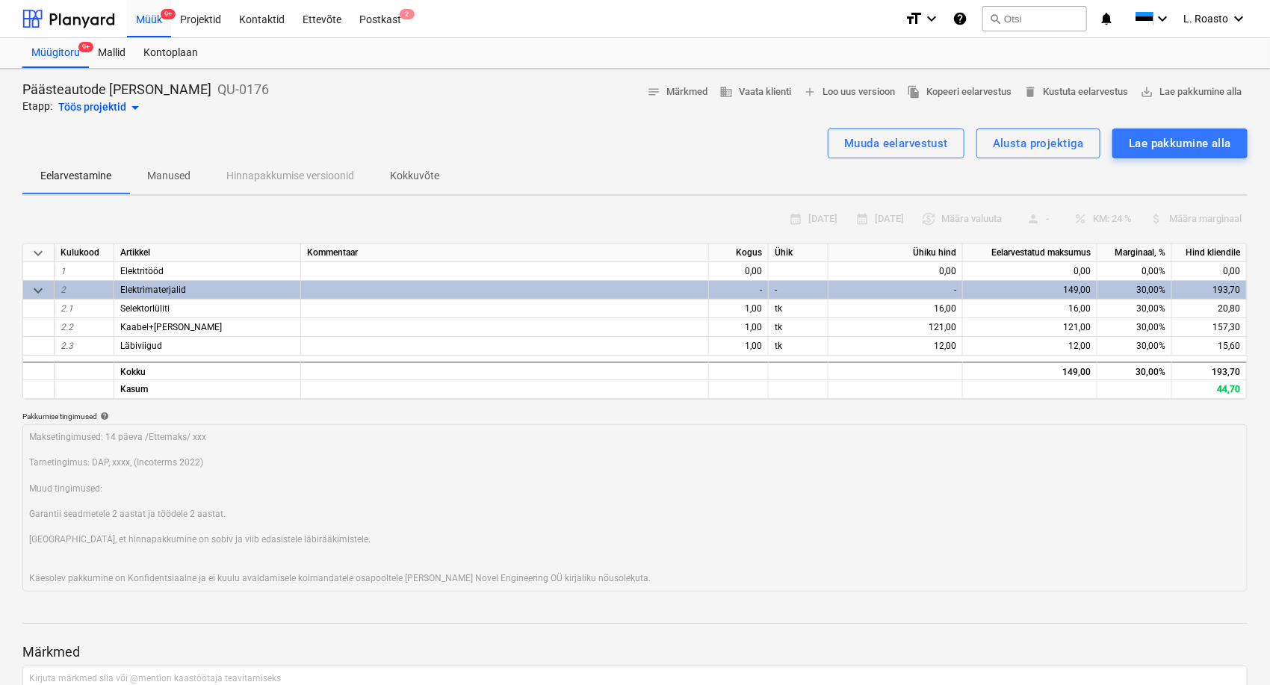
click at [199, 122] on div at bounding box center [634, 123] width 1225 height 12
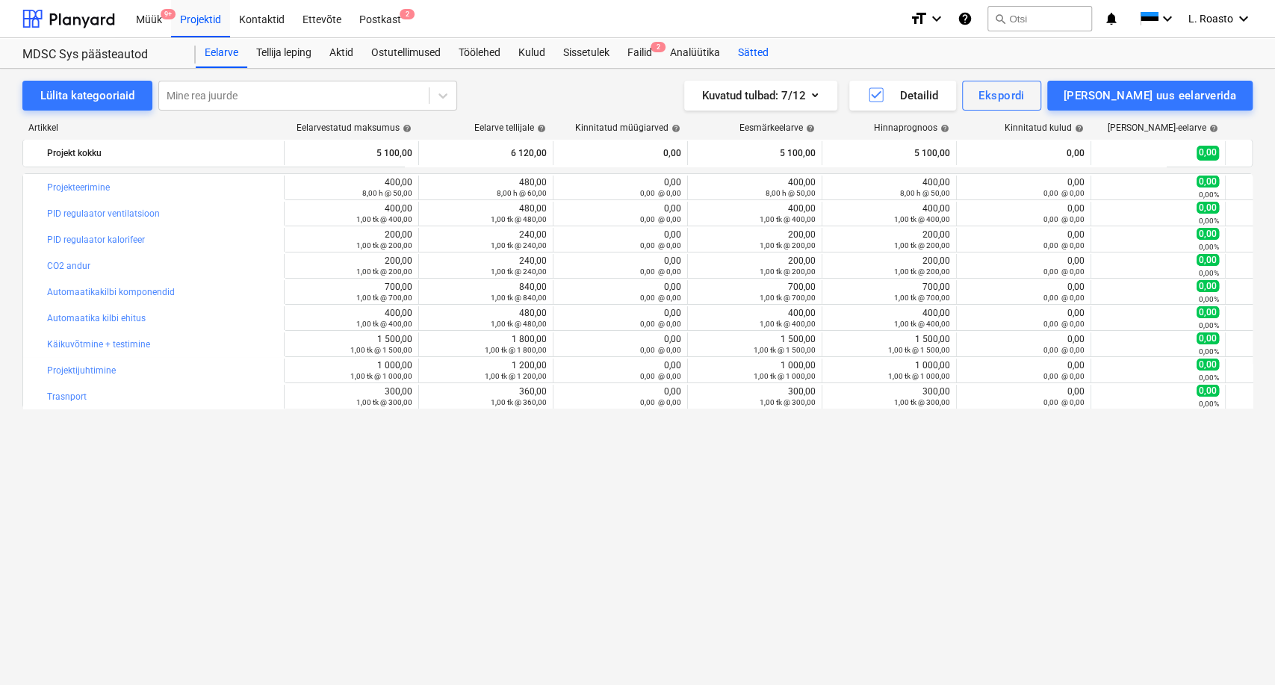
click at [749, 53] on div "Sätted" at bounding box center [753, 53] width 49 height 30
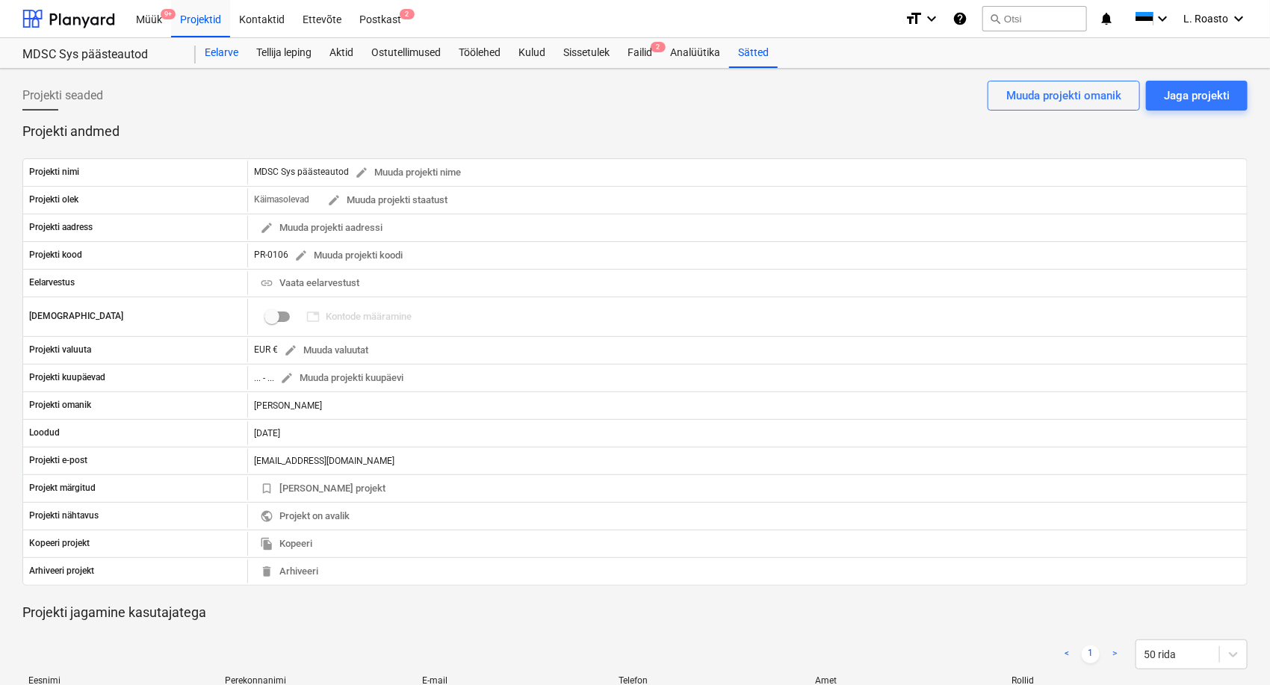
click at [217, 47] on div "Eelarve" at bounding box center [222, 53] width 52 height 30
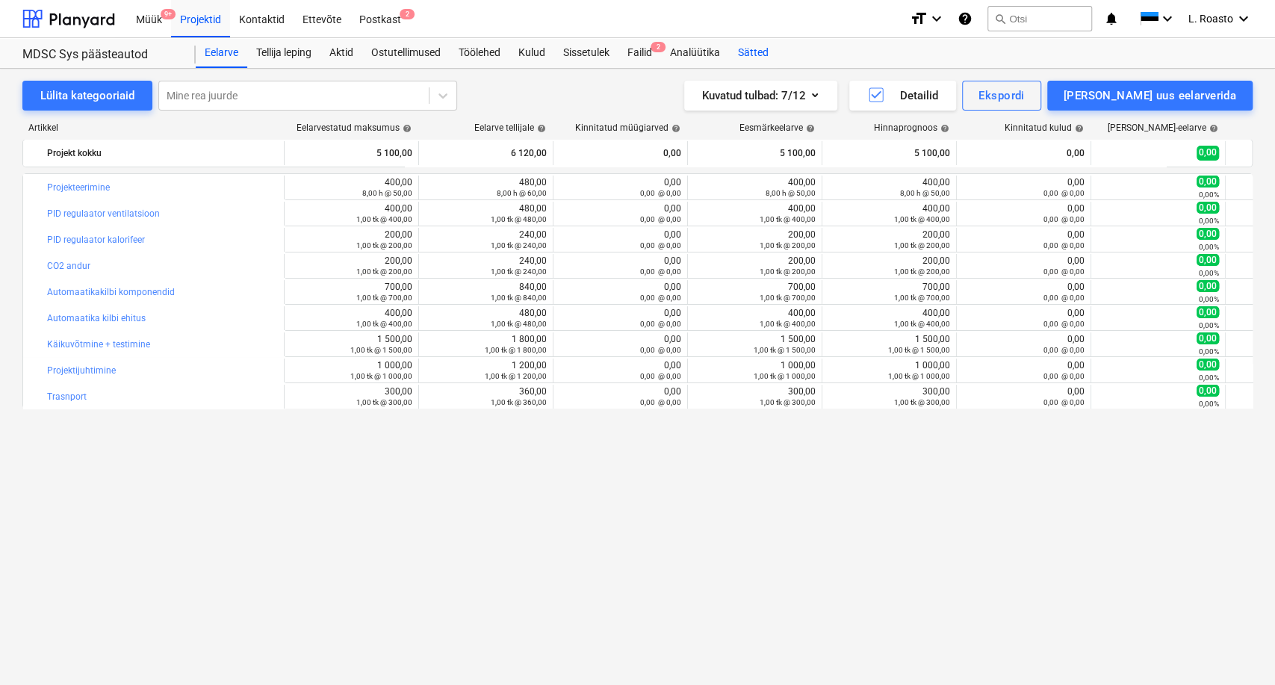
click at [757, 55] on div "Sätted" at bounding box center [753, 53] width 49 height 30
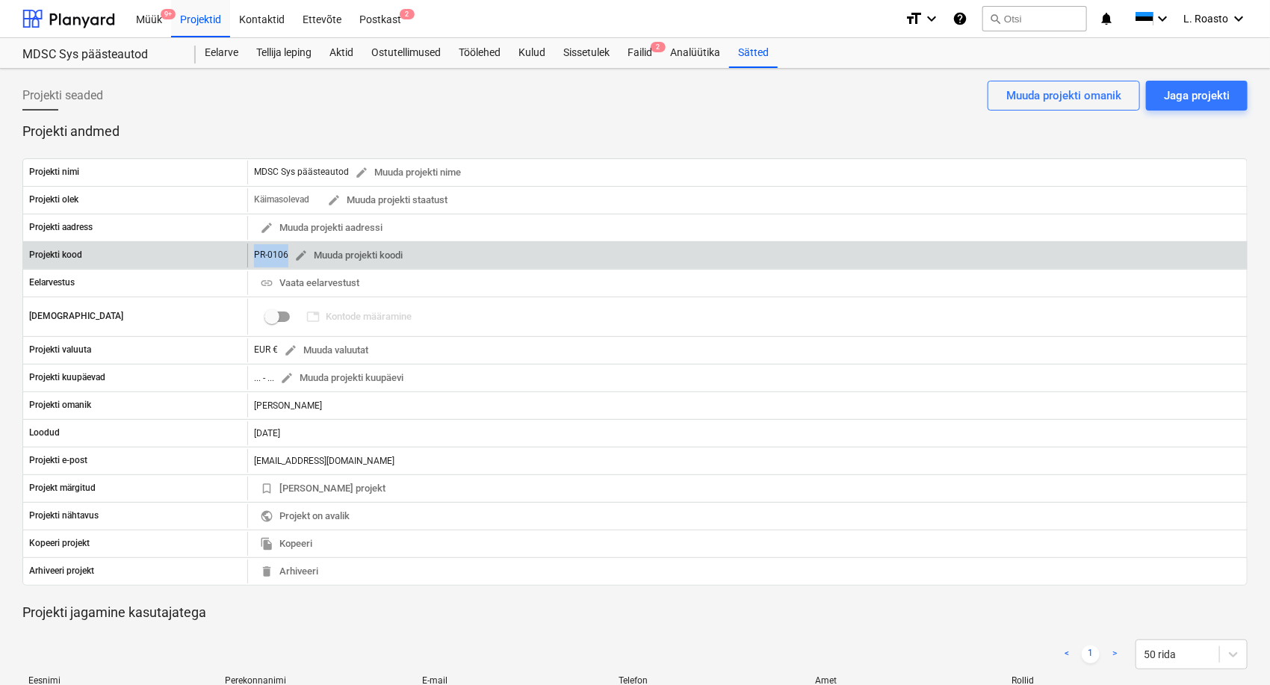
drag, startPoint x: 253, startPoint y: 250, endPoint x: 285, endPoint y: 247, distance: 32.3
click at [285, 247] on div "PR-0106 edit Muuda projekti koodi" at bounding box center [331, 255] width 155 height 23
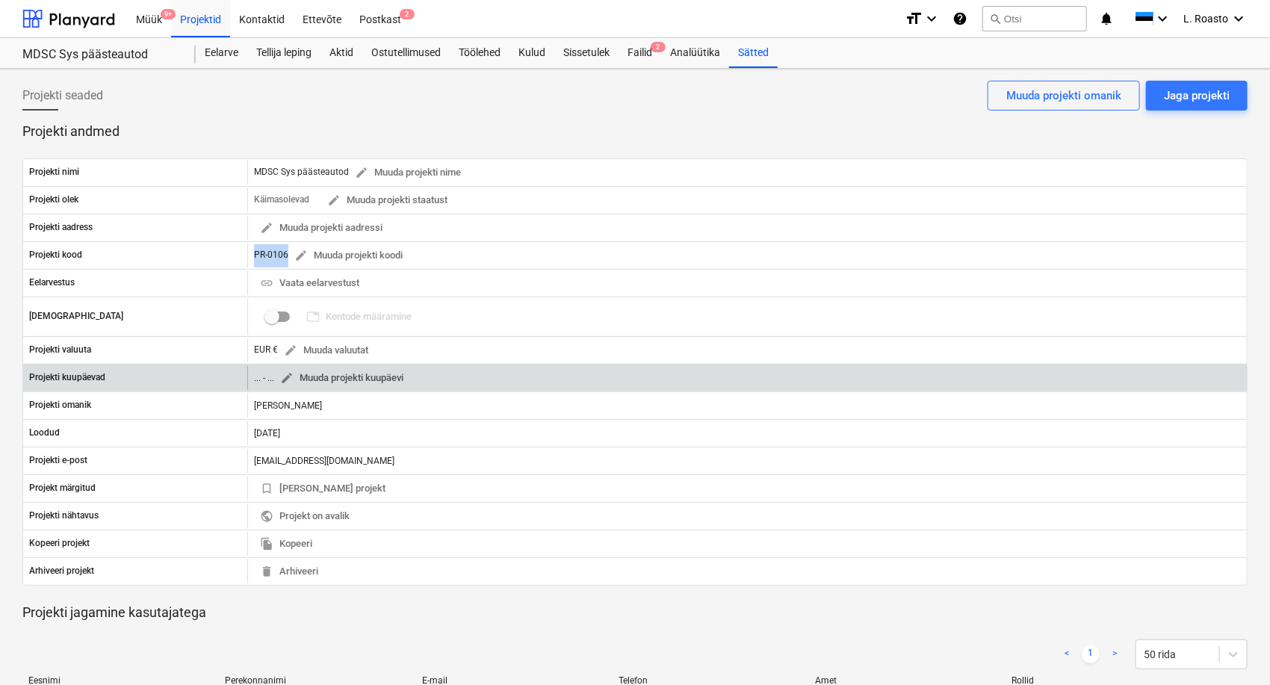
copy div "PR-0106"
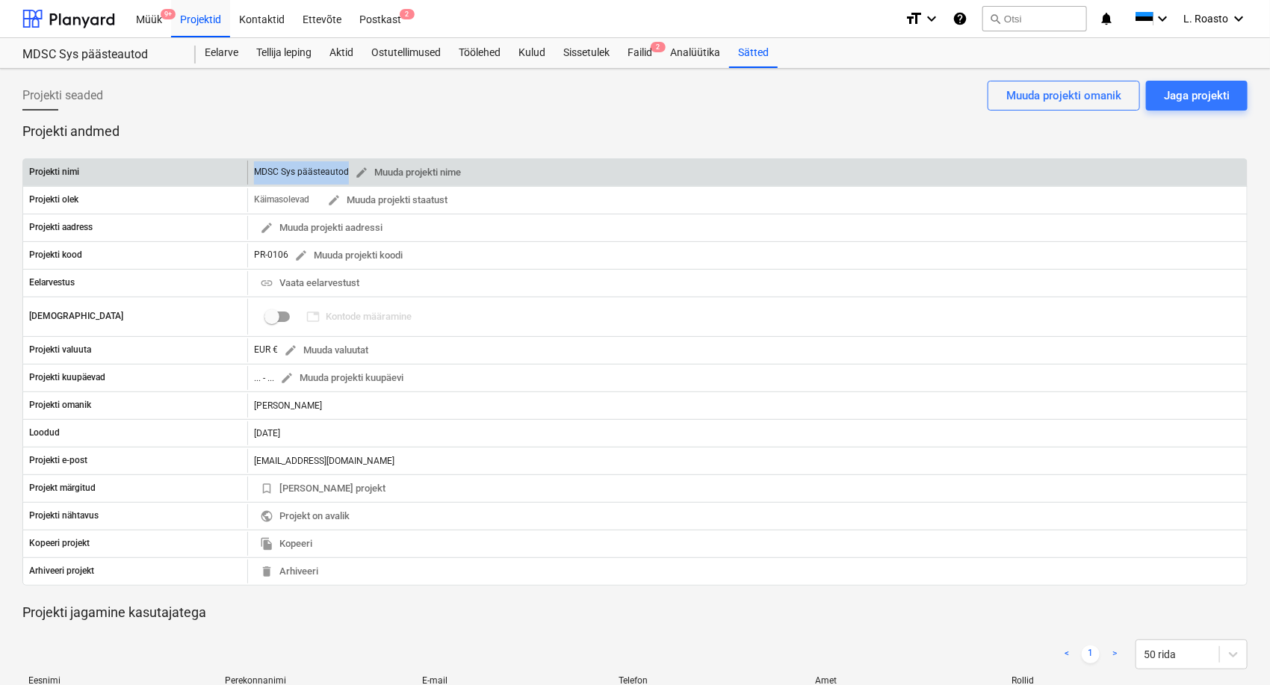
drag, startPoint x: 254, startPoint y: 171, endPoint x: 346, endPoint y: 170, distance: 91.9
click at [346, 170] on div "MDSC Sys päästeautod edit Muuda projekti nime" at bounding box center [360, 172] width 213 height 23
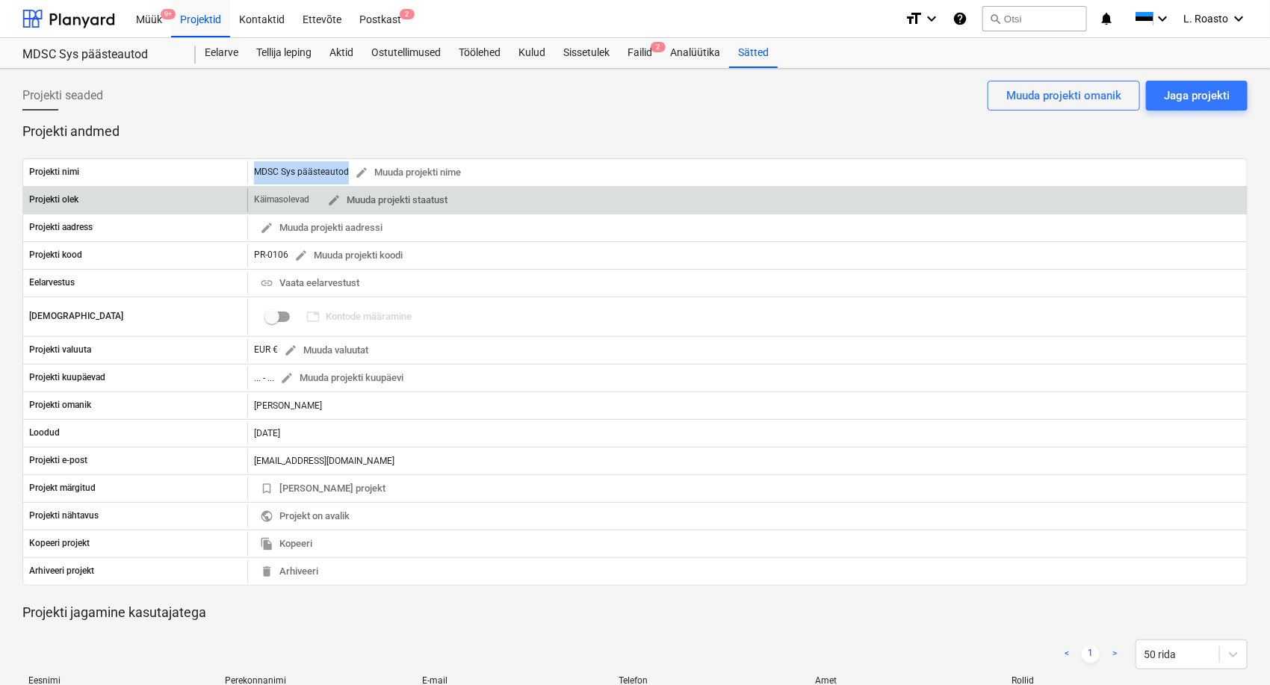
copy div "MDSC Sys päästeautod"
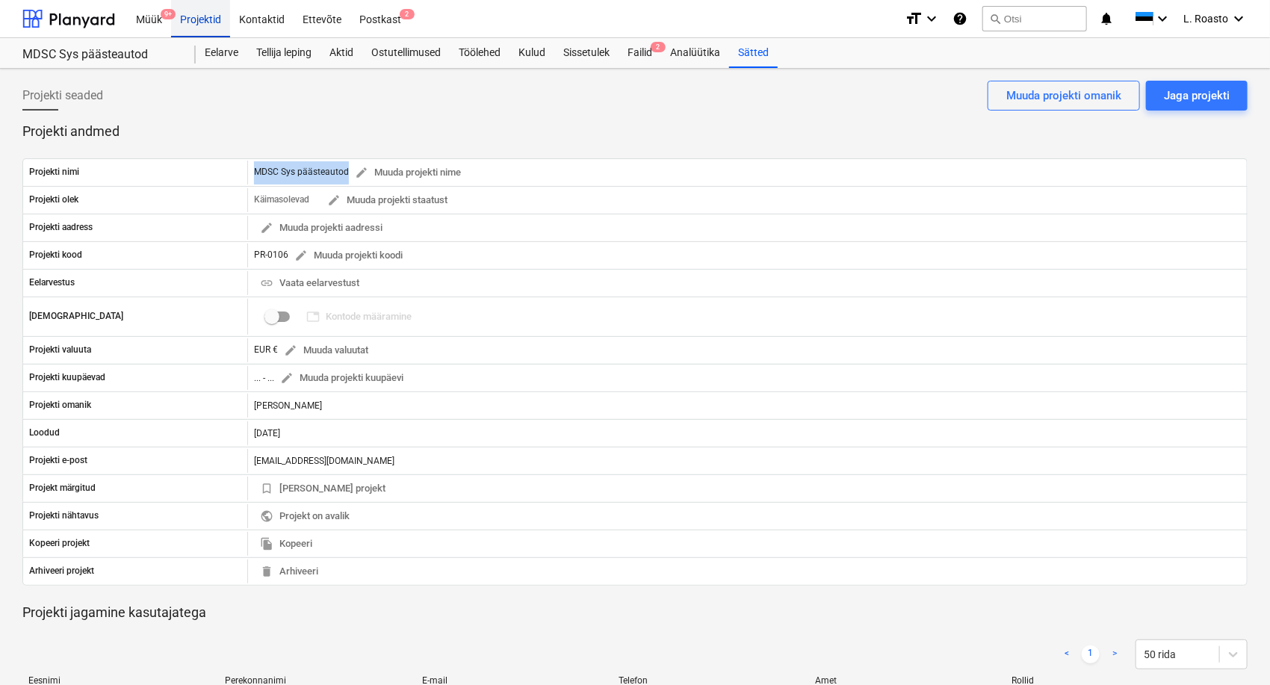
drag, startPoint x: 215, startPoint y: 20, endPoint x: 170, endPoint y: 28, distance: 45.4
click at [215, 20] on div "Projektid" at bounding box center [200, 18] width 59 height 38
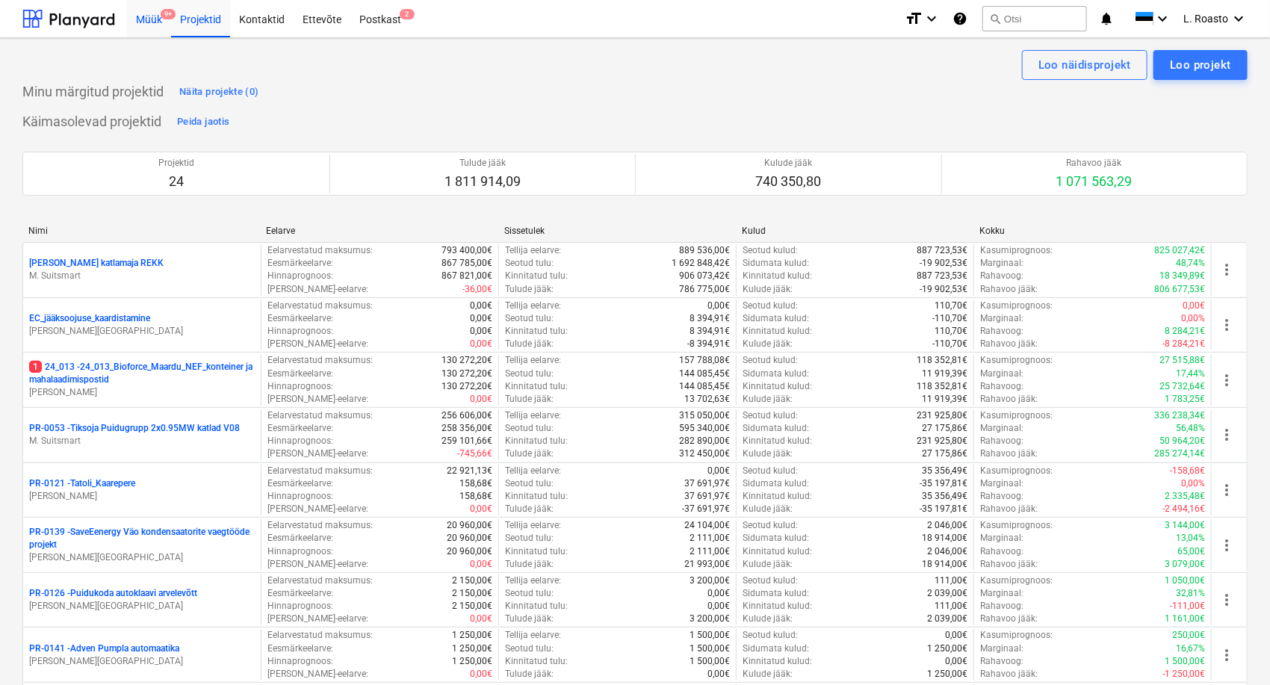
click at [160, 20] on div "Müük 9+" at bounding box center [149, 18] width 44 height 38
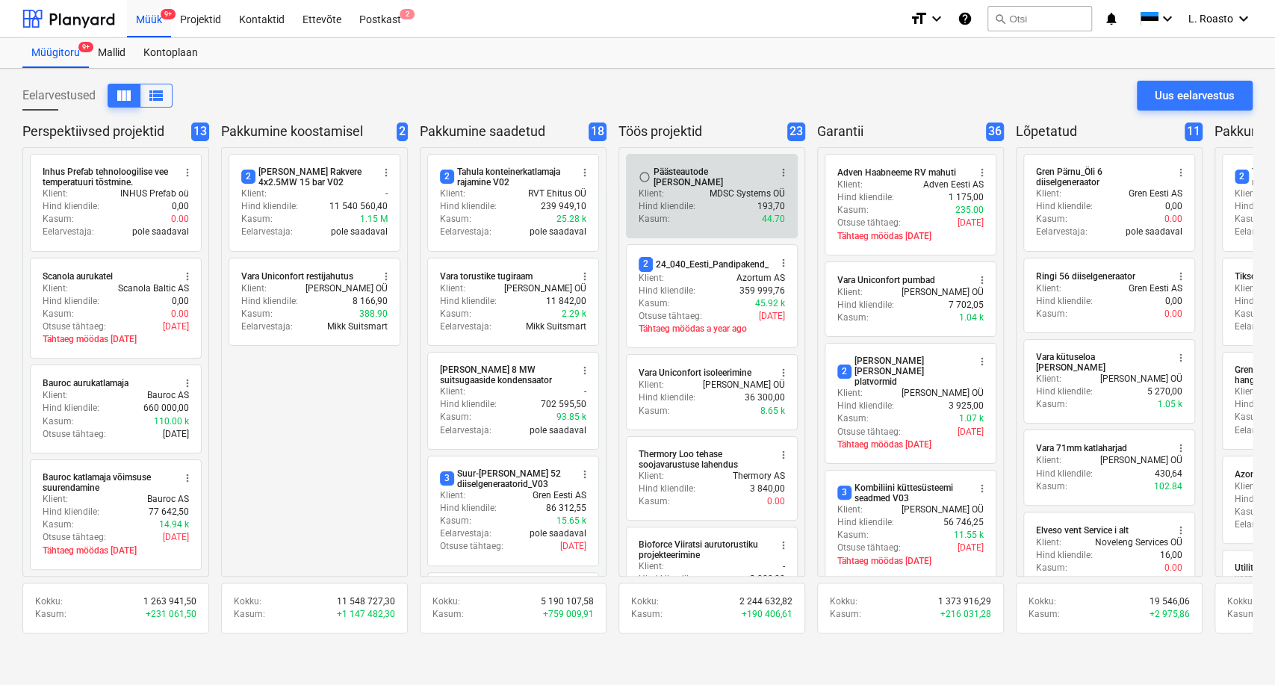
click at [697, 167] on div "Päästeautode [PERSON_NAME]" at bounding box center [711, 177] width 115 height 21
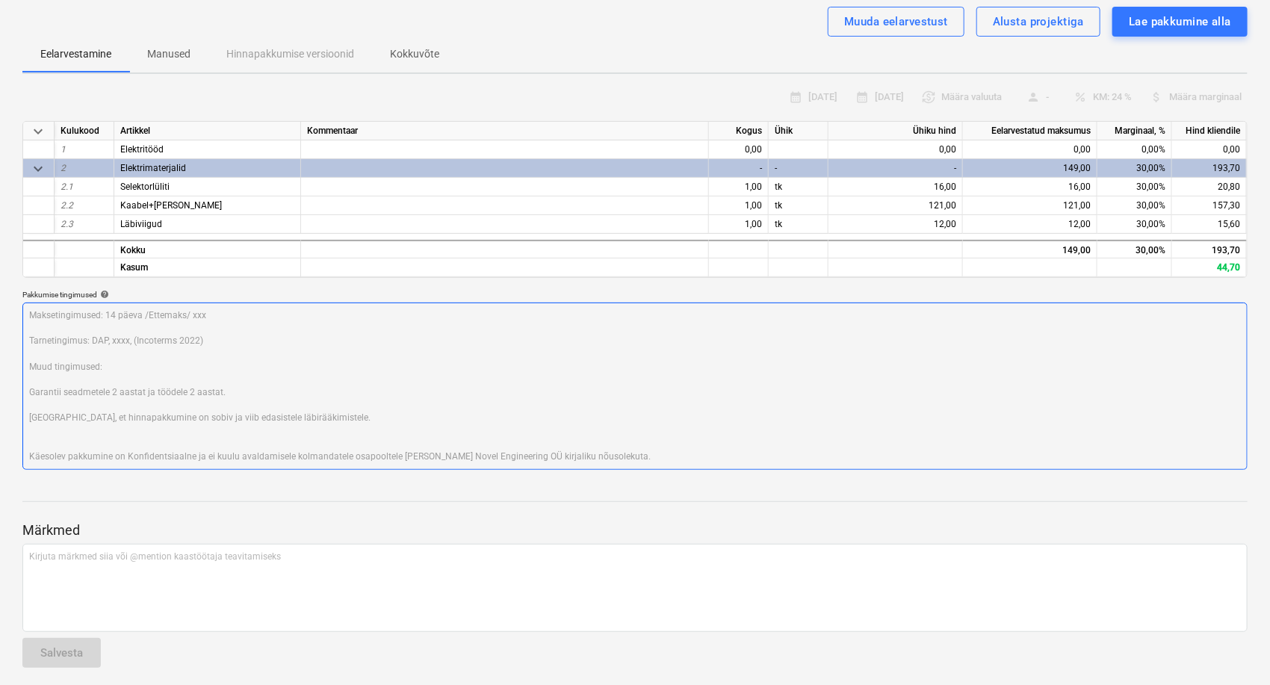
scroll to position [127, 0]
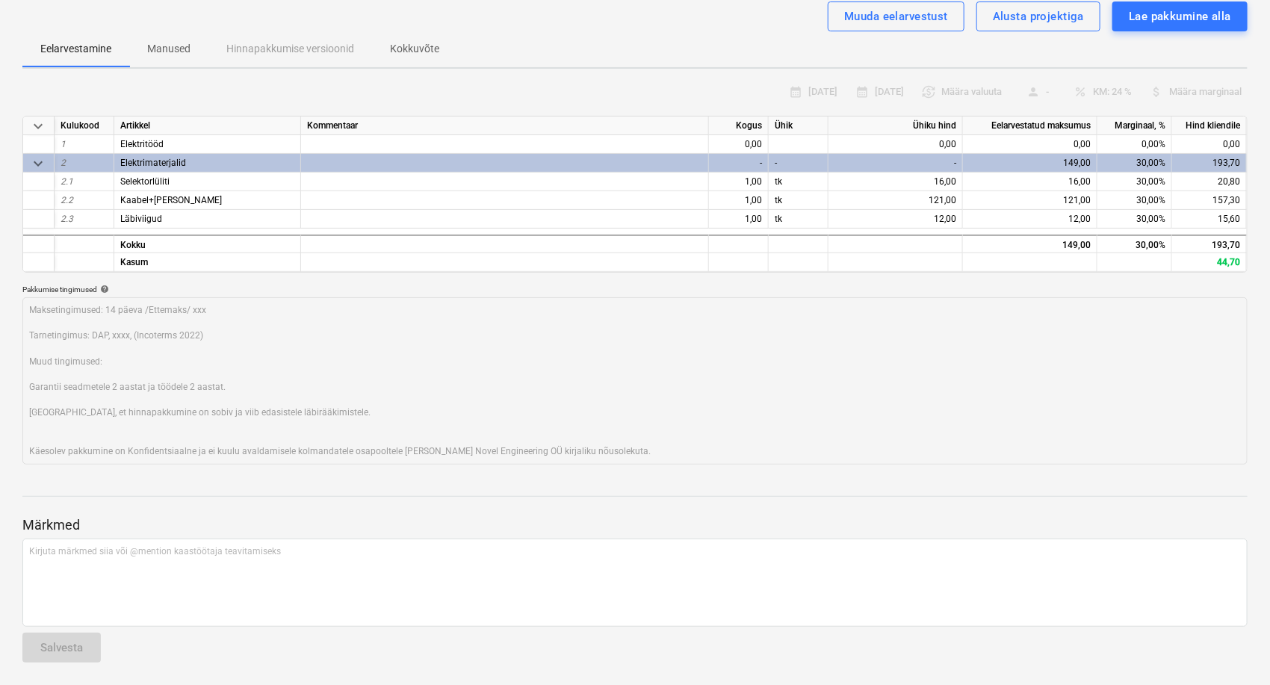
click at [0, 358] on div "Päästeautode gene jahutus QU-0176 Etapp: Töös projektid arrow_drop_down notes M…" at bounding box center [635, 314] width 1270 height 745
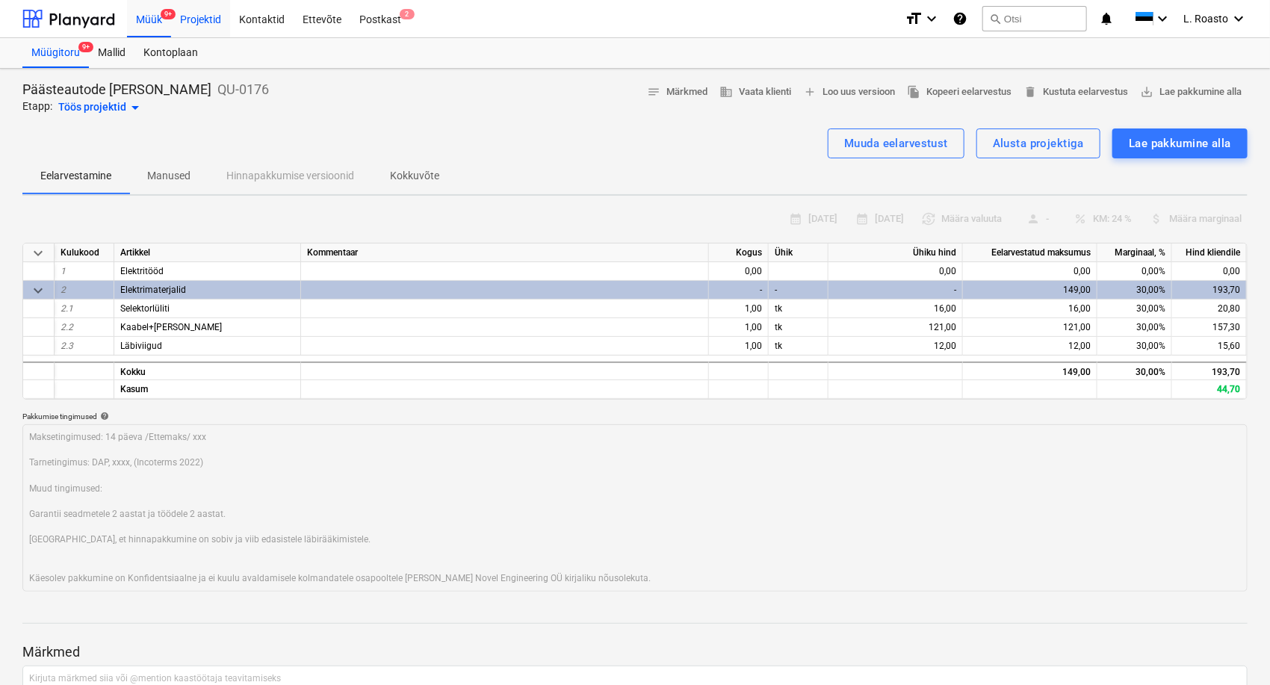
click at [189, 19] on div "Projektid" at bounding box center [200, 18] width 59 height 38
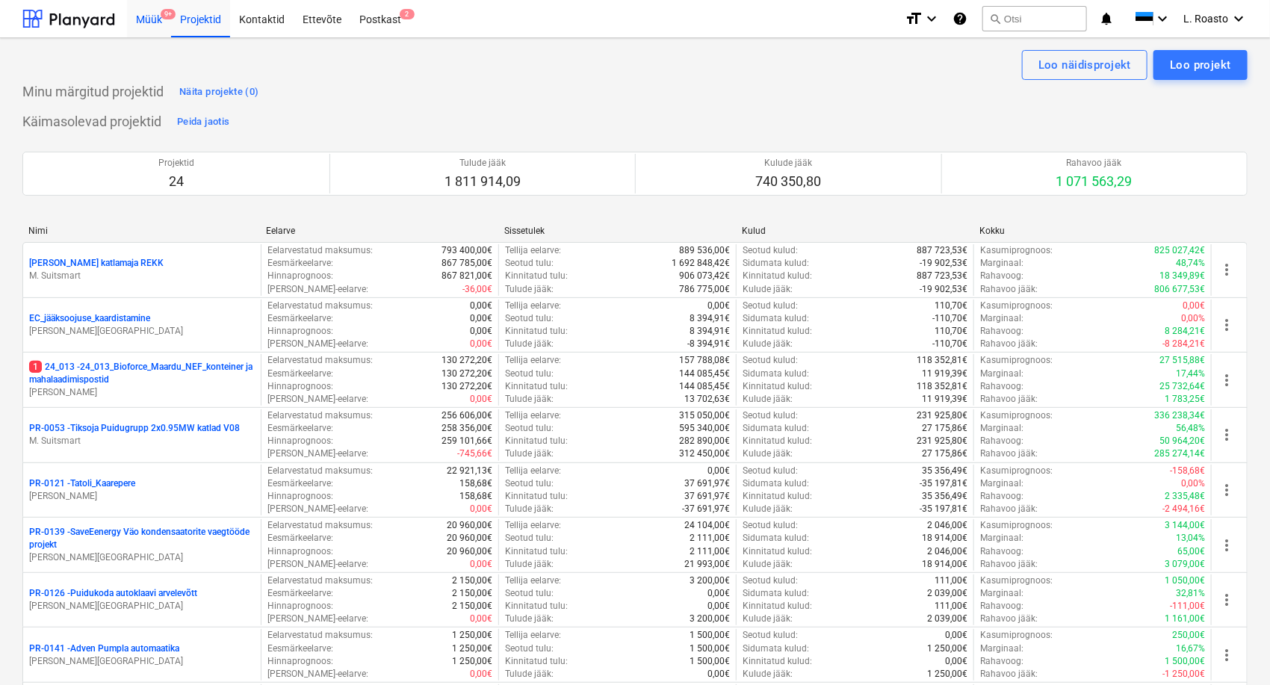
click at [155, 19] on div "Müük 9+" at bounding box center [149, 18] width 44 height 38
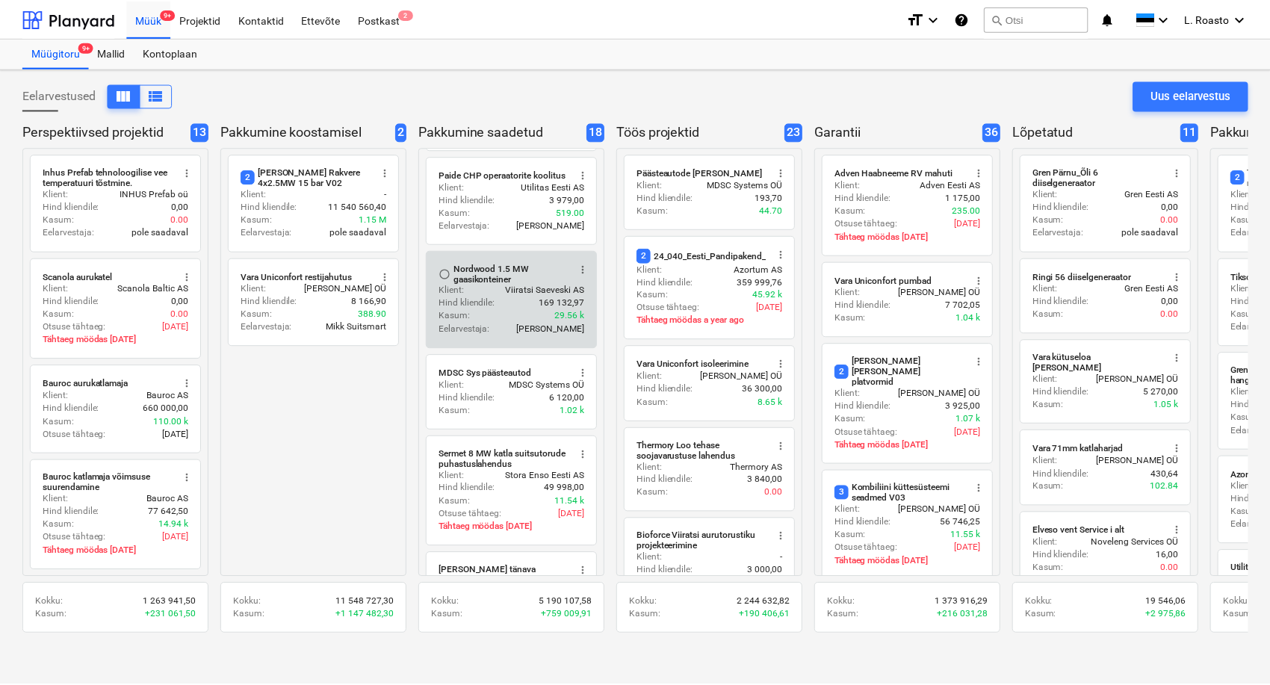
scroll to position [1176, 0]
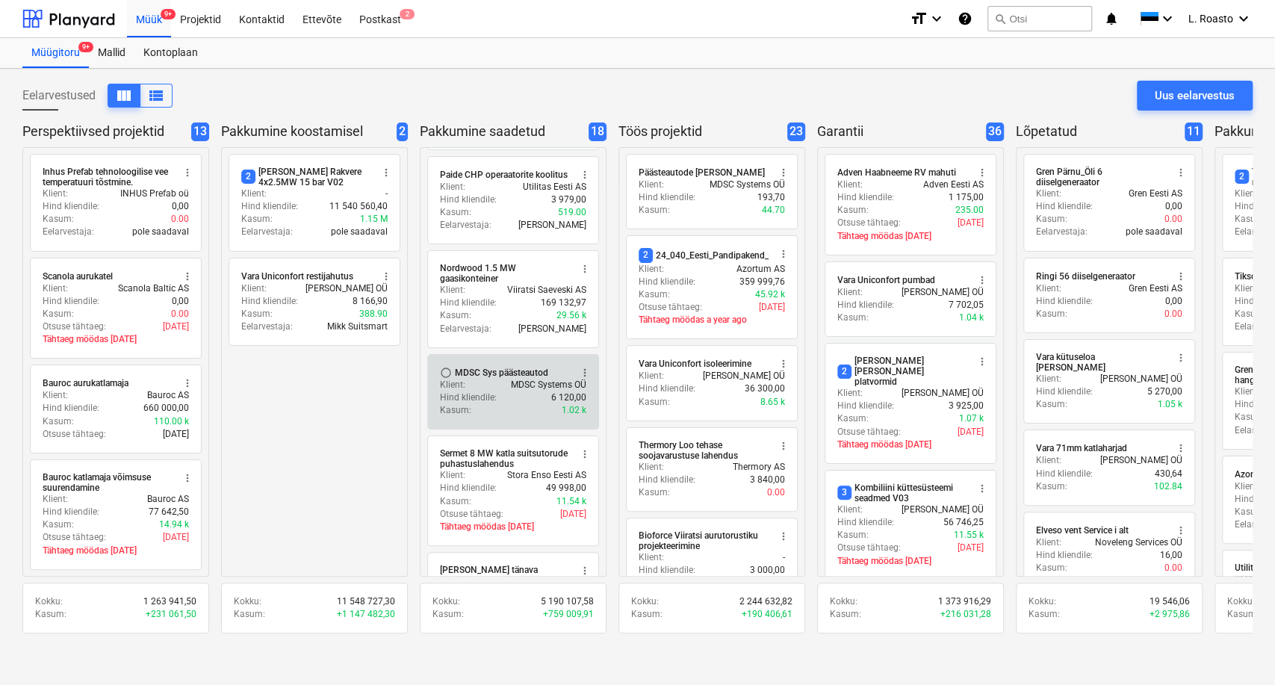
click at [498, 391] on div "Hind kliendile : 6 120,00" at bounding box center [513, 397] width 146 height 13
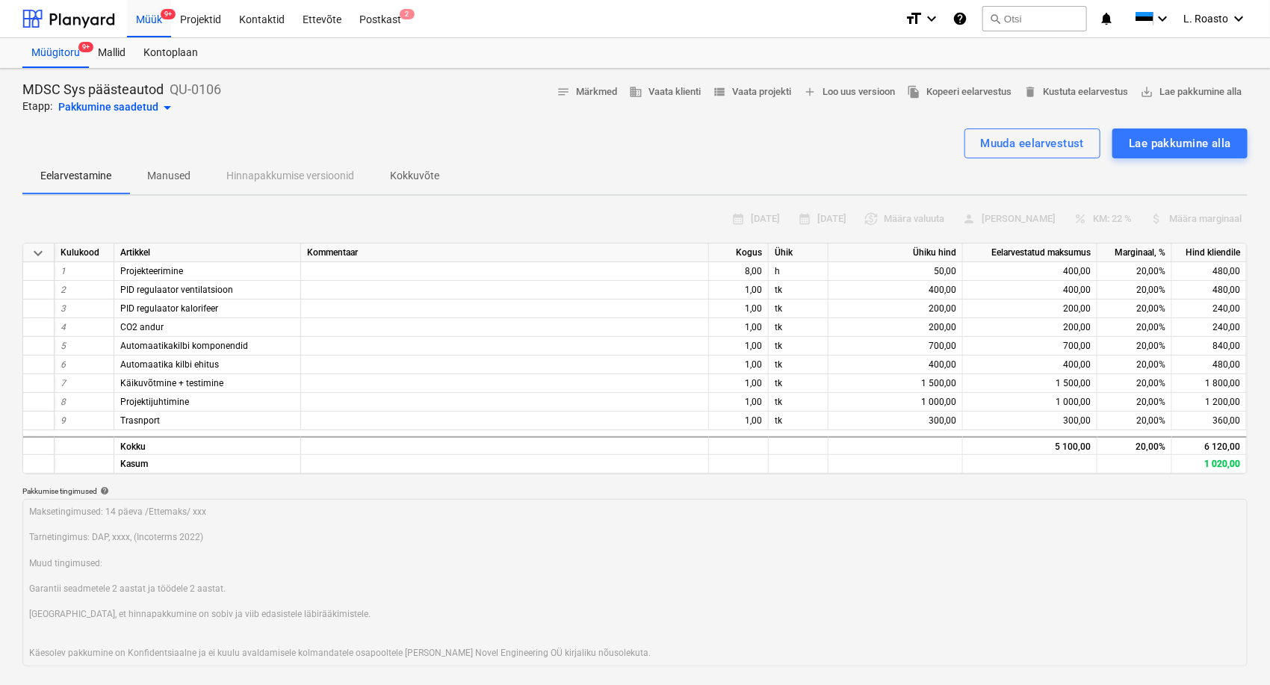
click at [424, 169] on p "Kokkuvõte" at bounding box center [414, 176] width 49 height 16
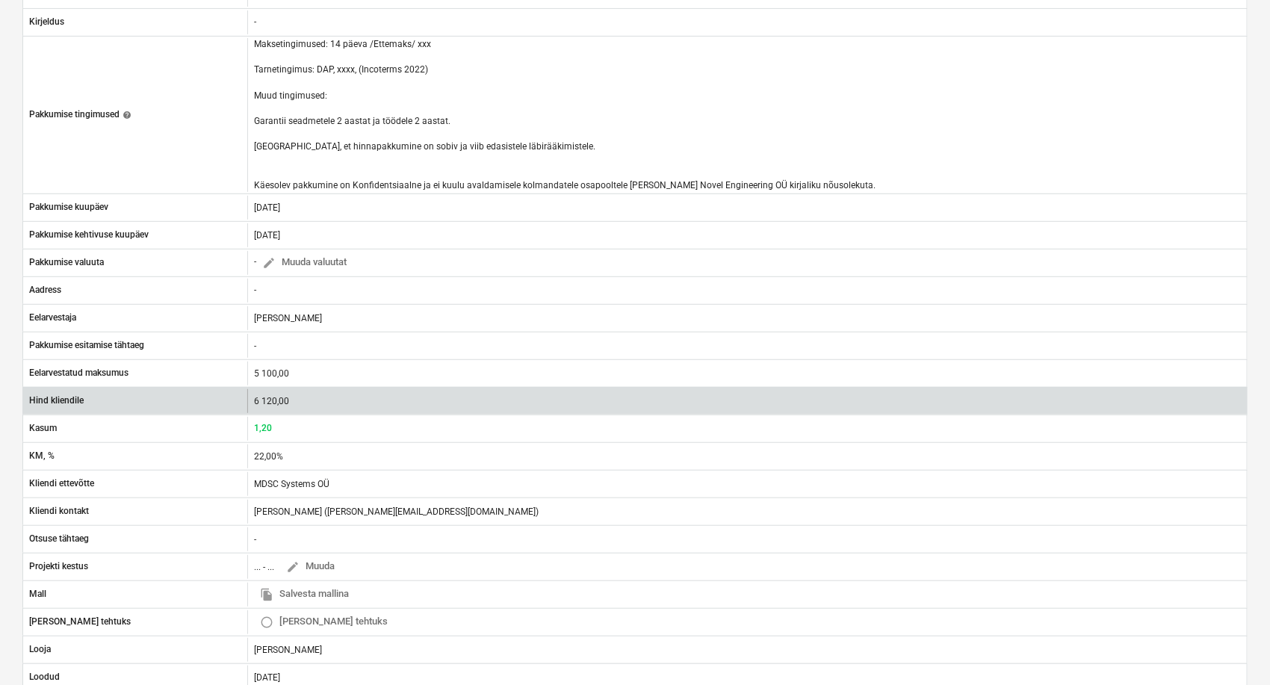
scroll to position [415, 0]
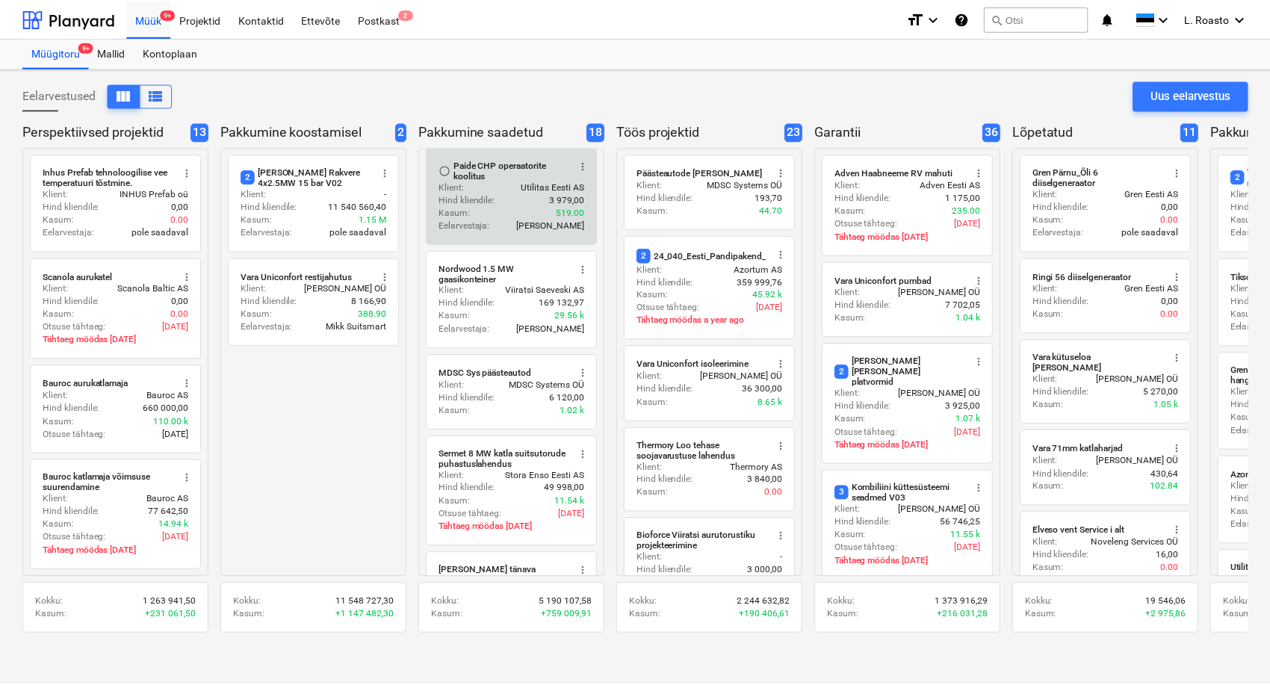
scroll to position [1176, 0]
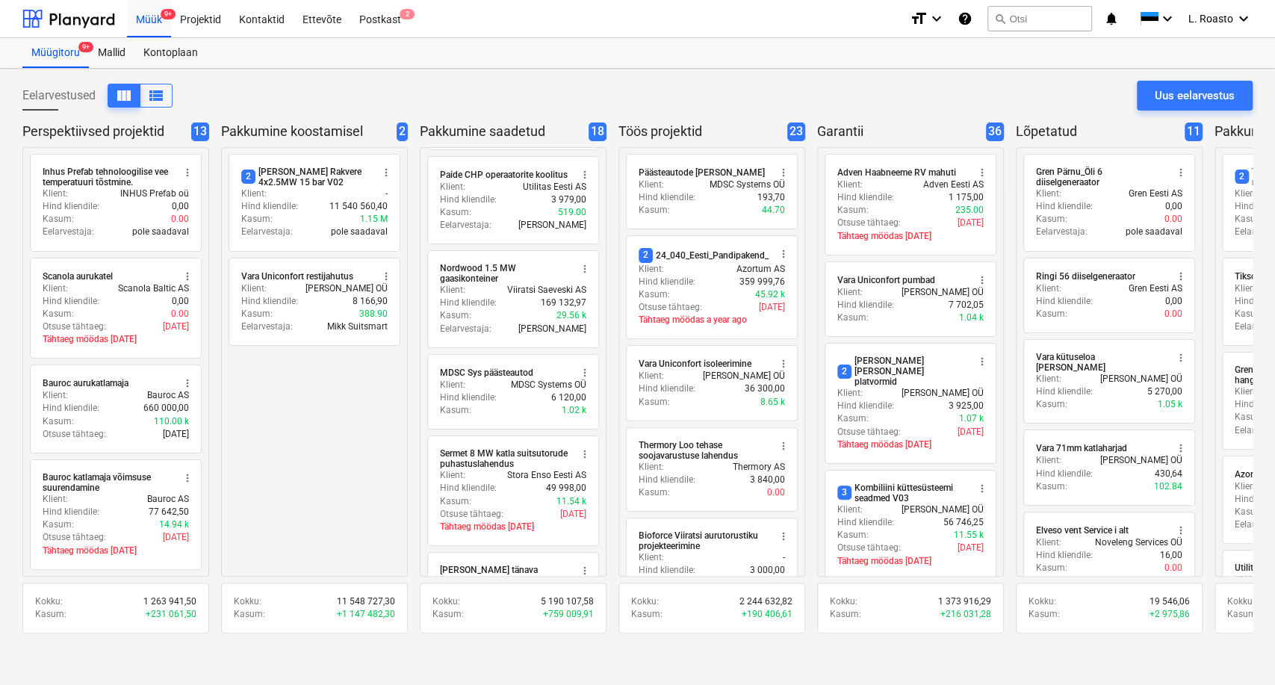
click at [527, 26] on div "Müük 9+ Projektid Kontaktid Ettevõte Postkast 2" at bounding box center [512, 18] width 771 height 37
drag, startPoint x: 193, startPoint y: 28, endPoint x: 270, endPoint y: 1, distance: 82.2
click at [193, 27] on div "Projektid" at bounding box center [200, 18] width 59 height 38
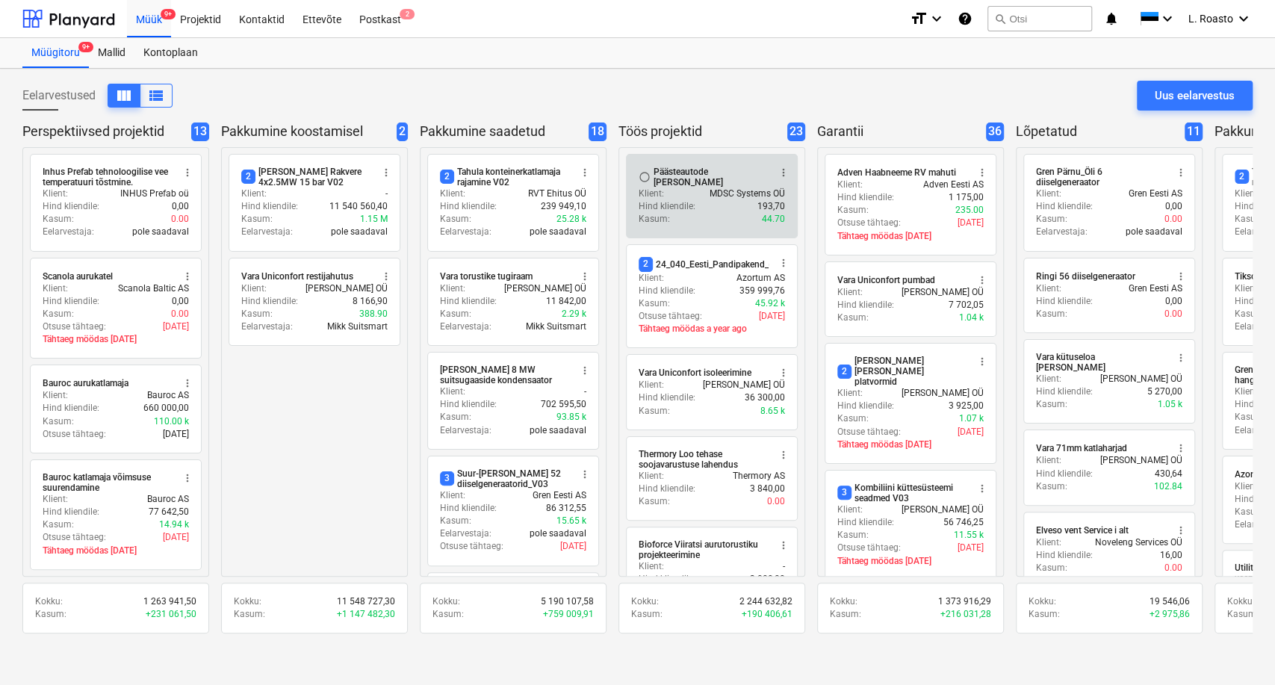
click at [693, 170] on div "Päästeautode [PERSON_NAME]" at bounding box center [711, 177] width 115 height 21
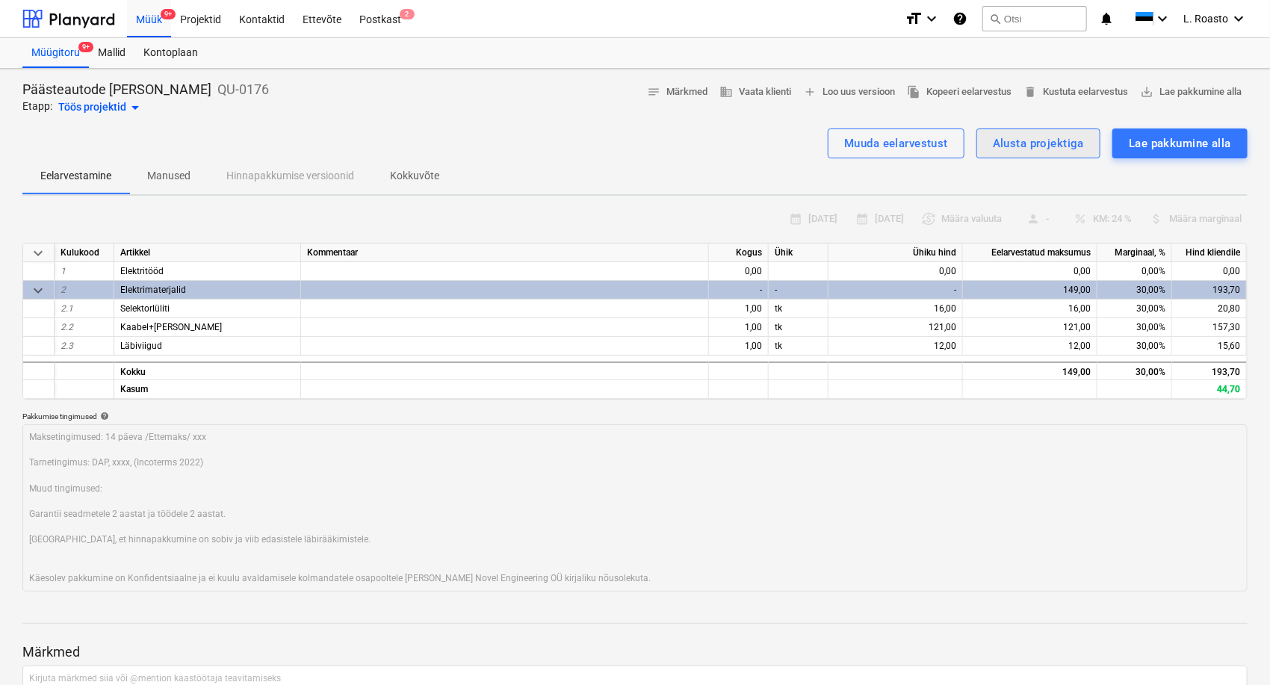
click at [1059, 141] on div "Alusta projektiga" at bounding box center [1038, 143] width 91 height 19
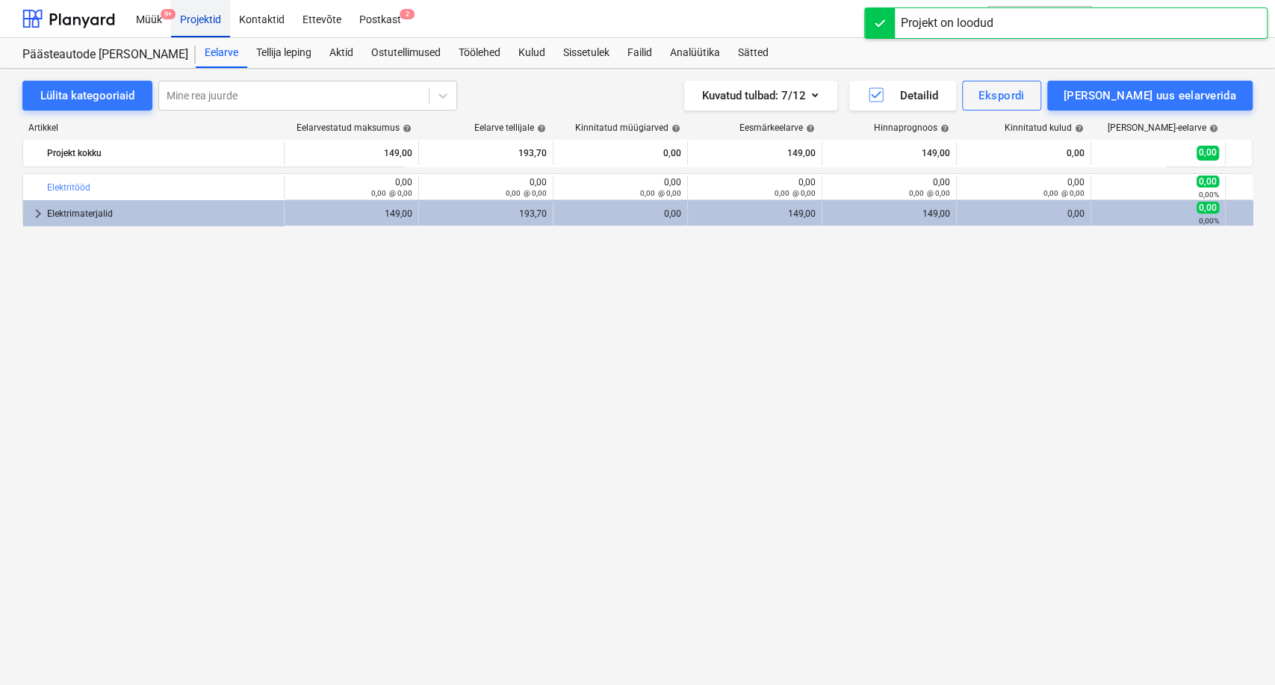
click at [202, 20] on div "Projektid" at bounding box center [200, 18] width 59 height 38
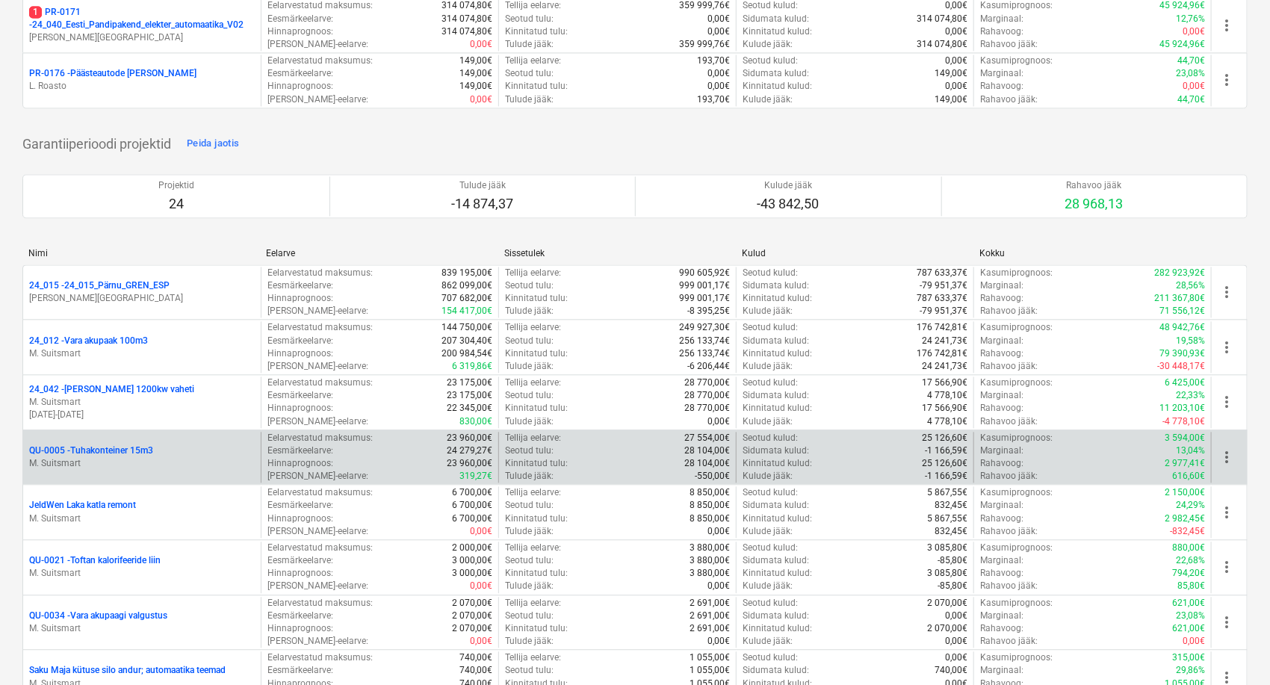
scroll to position [1410, 0]
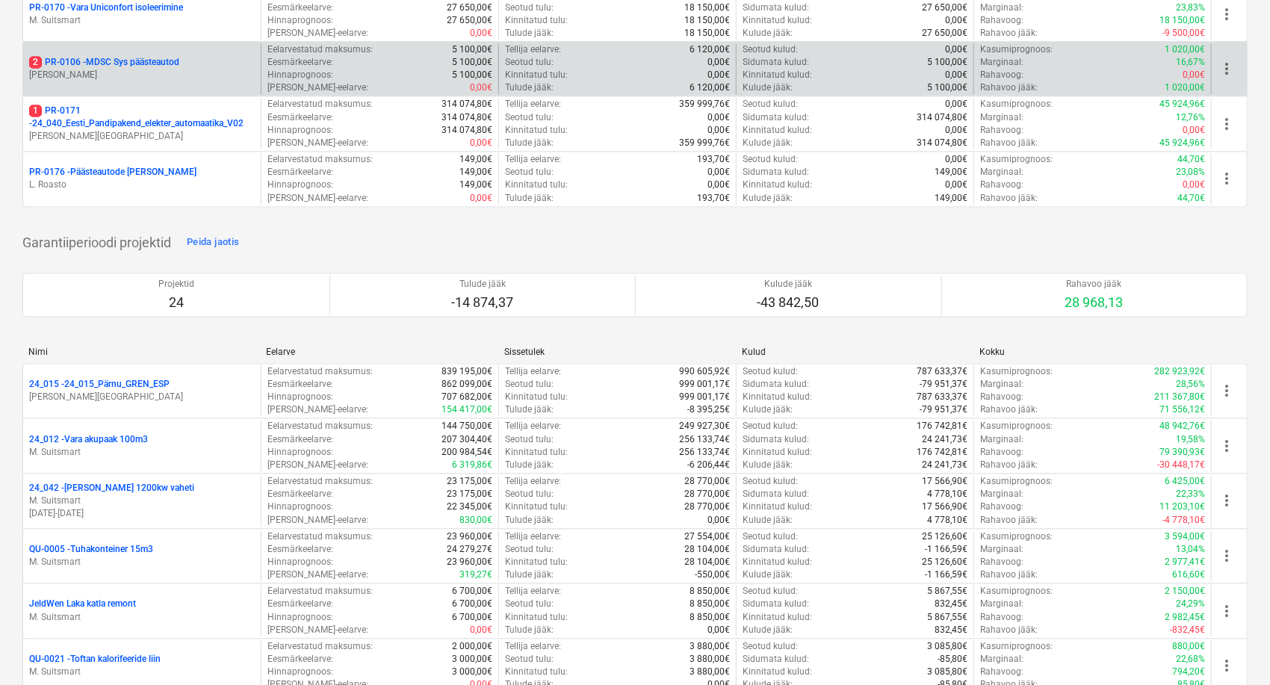
click at [135, 57] on p "2 PR-0106 - MDSC Sys päästeautod" at bounding box center [104, 63] width 150 height 13
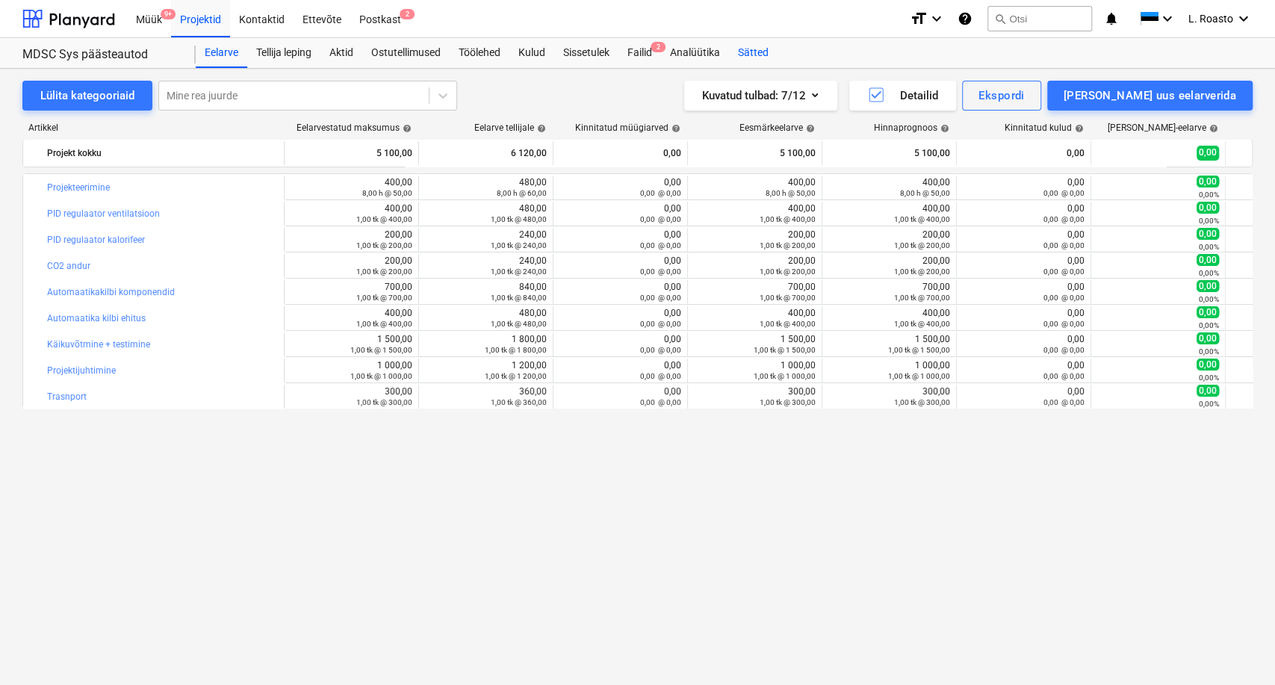
click at [769, 54] on div "Sätted" at bounding box center [753, 53] width 49 height 30
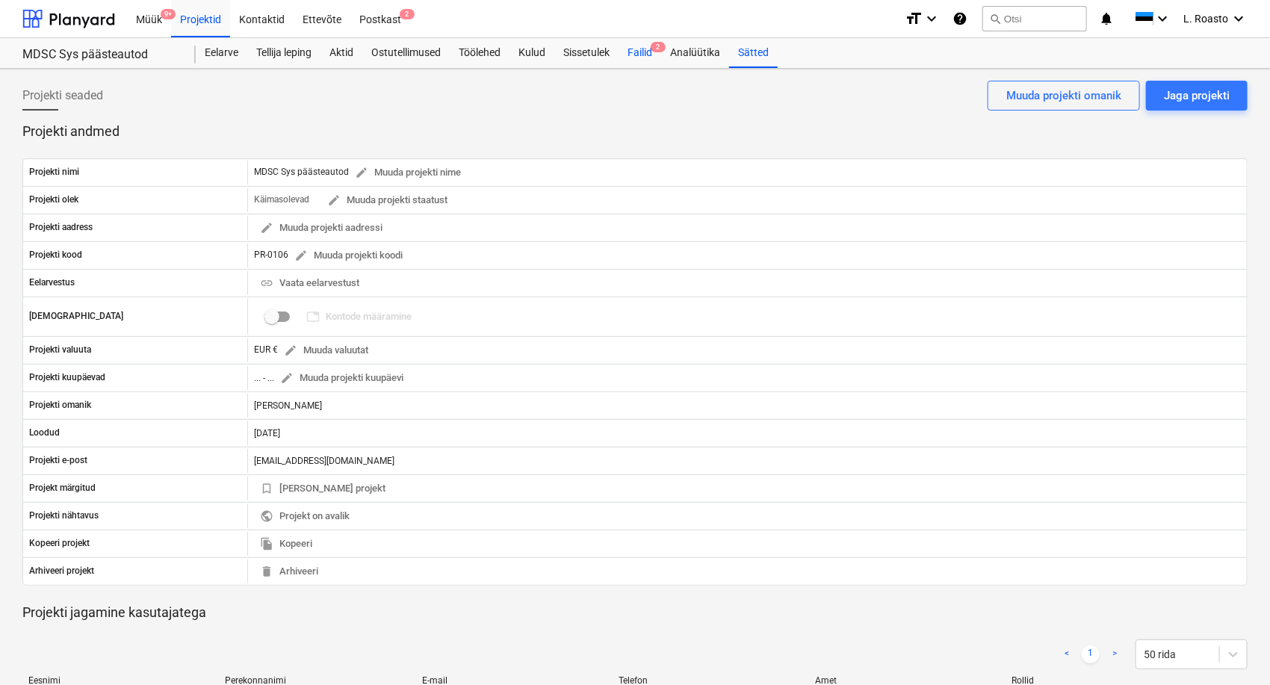
click at [645, 46] on div "Failid 2" at bounding box center [640, 53] width 43 height 30
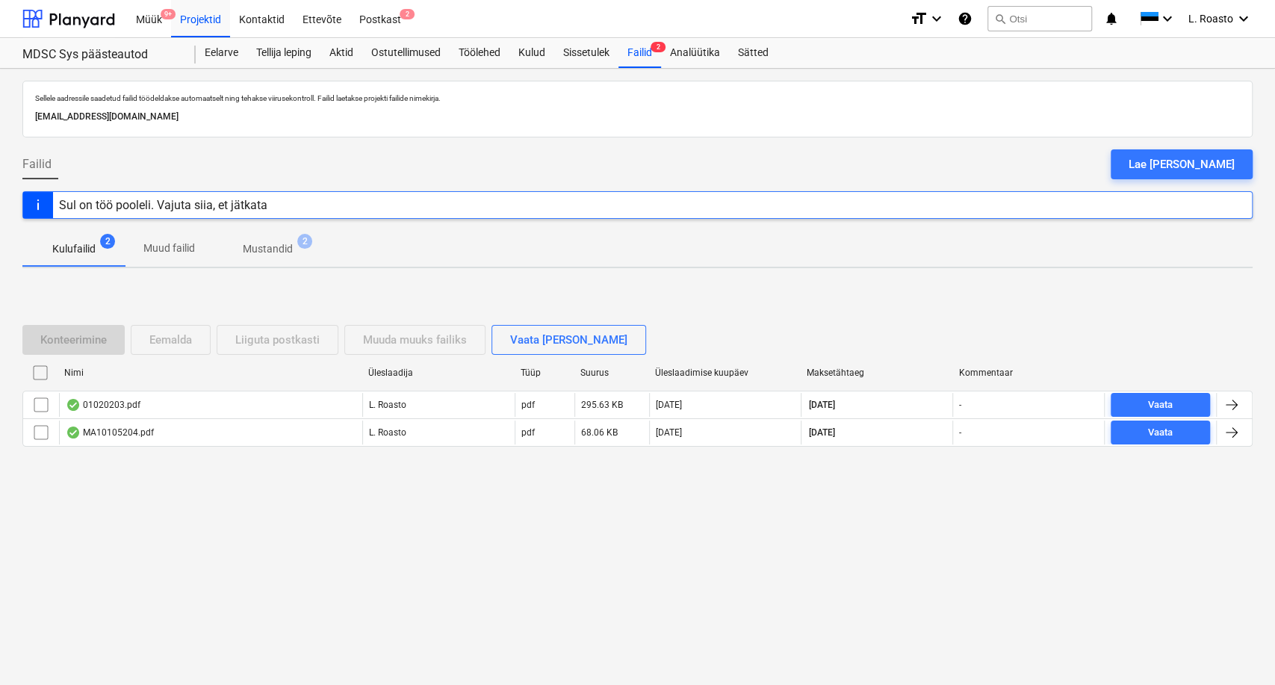
click at [43, 372] on input "checkbox" at bounding box center [40, 373] width 24 height 24
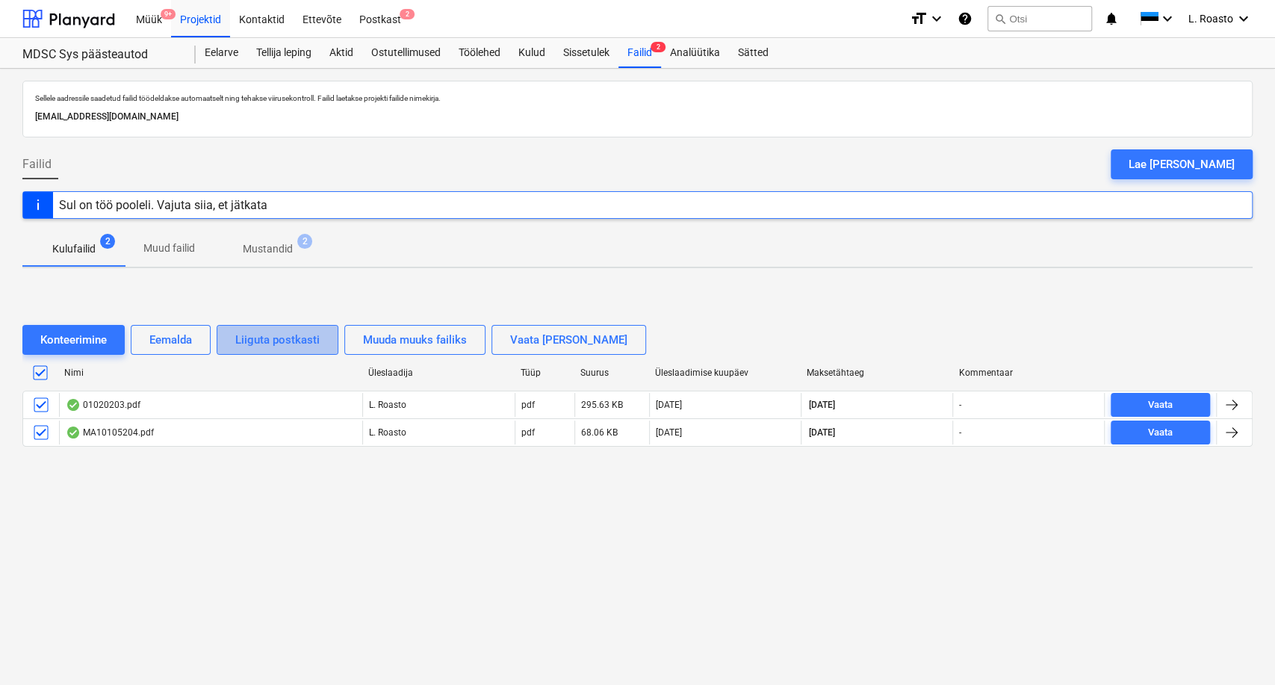
click at [294, 341] on div "Liiguta postkasti" at bounding box center [277, 339] width 84 height 19
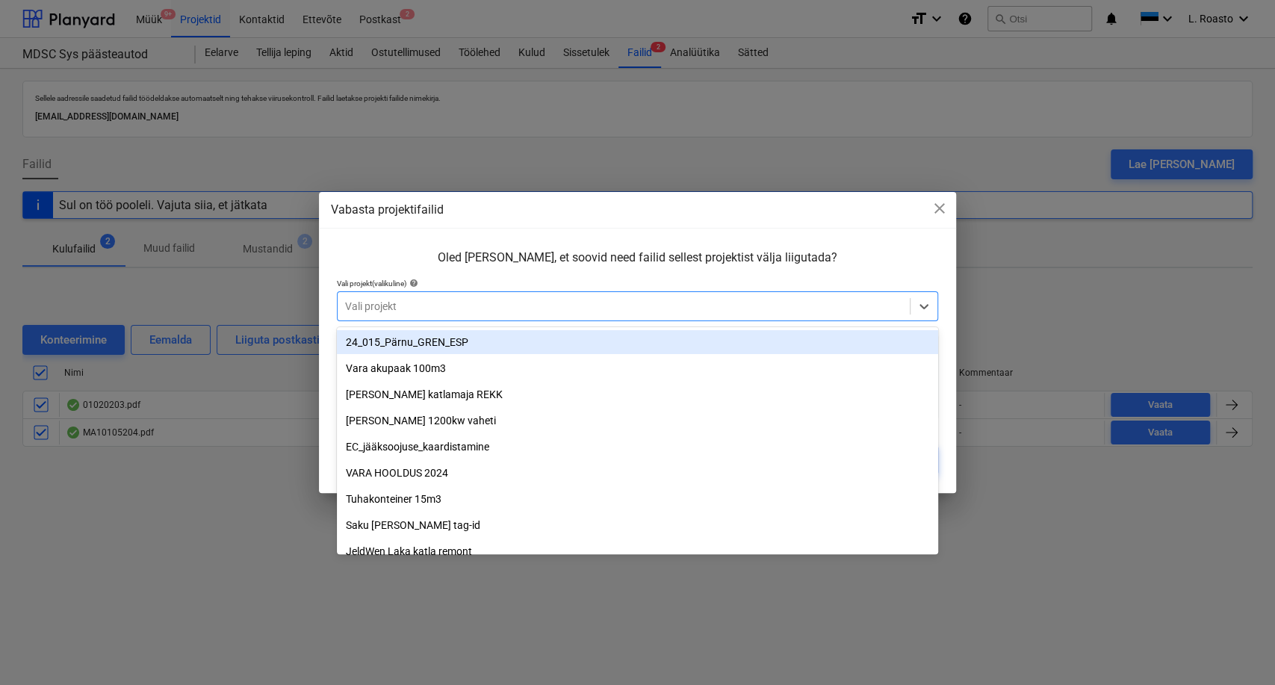
click at [466, 318] on div "Vali projekt" at bounding box center [638, 306] width 602 height 30
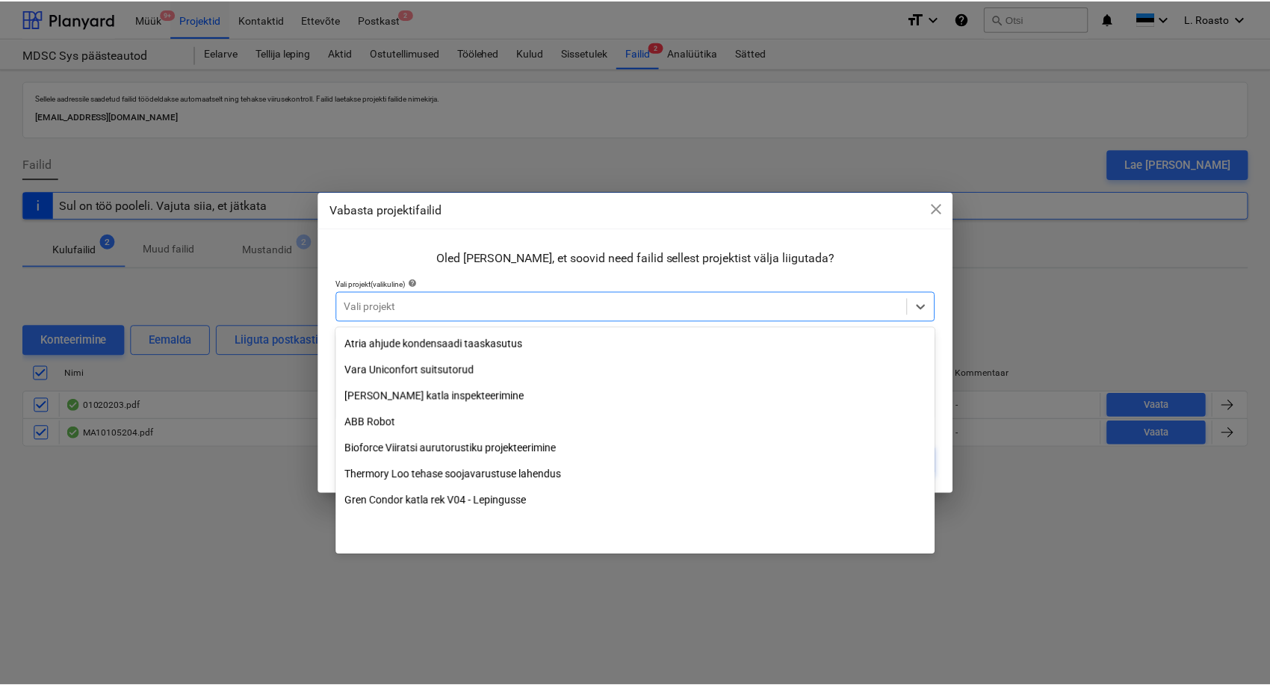
scroll to position [1527, 0]
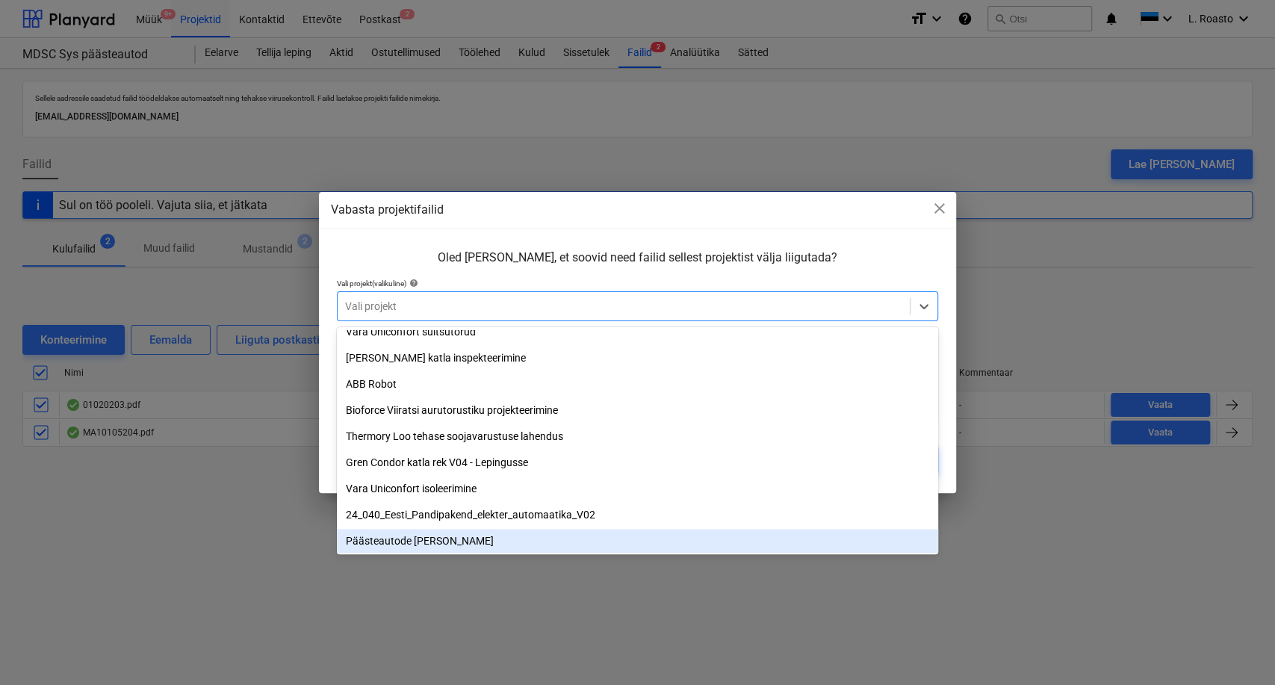
click at [450, 543] on div "Päästeautode [PERSON_NAME]" at bounding box center [637, 541] width 601 height 24
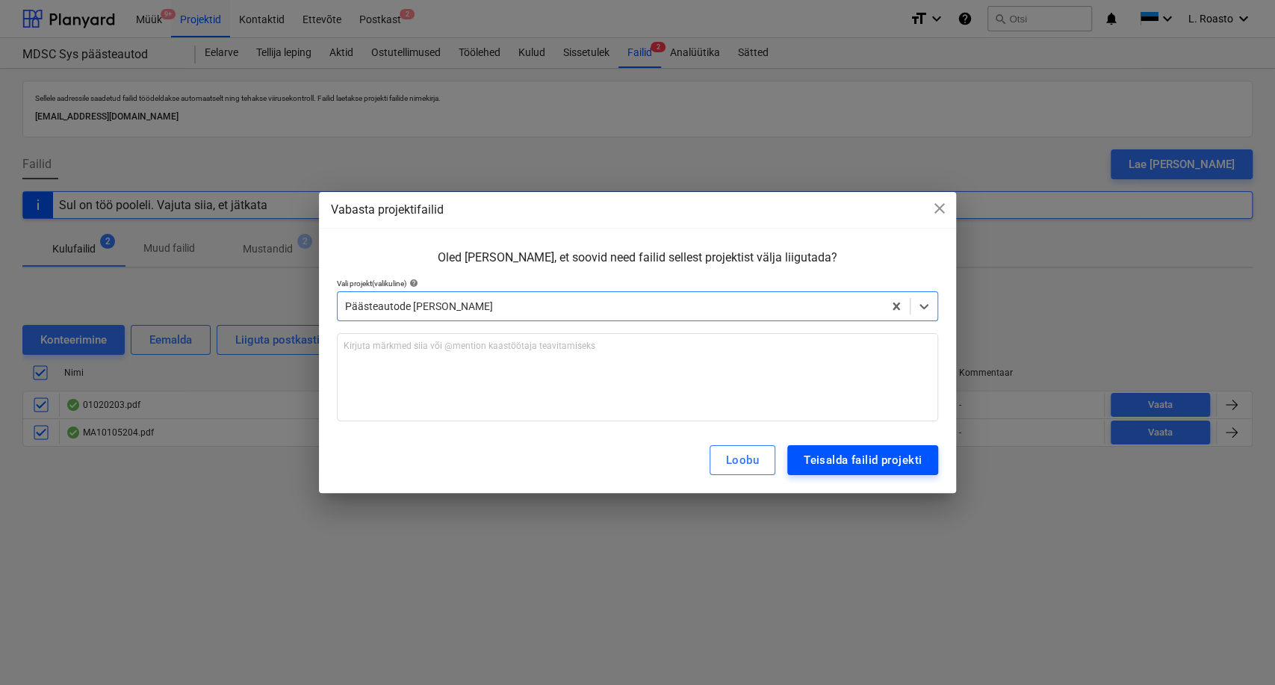
click at [876, 464] on div "Teisalda failid projekti" at bounding box center [863, 459] width 118 height 19
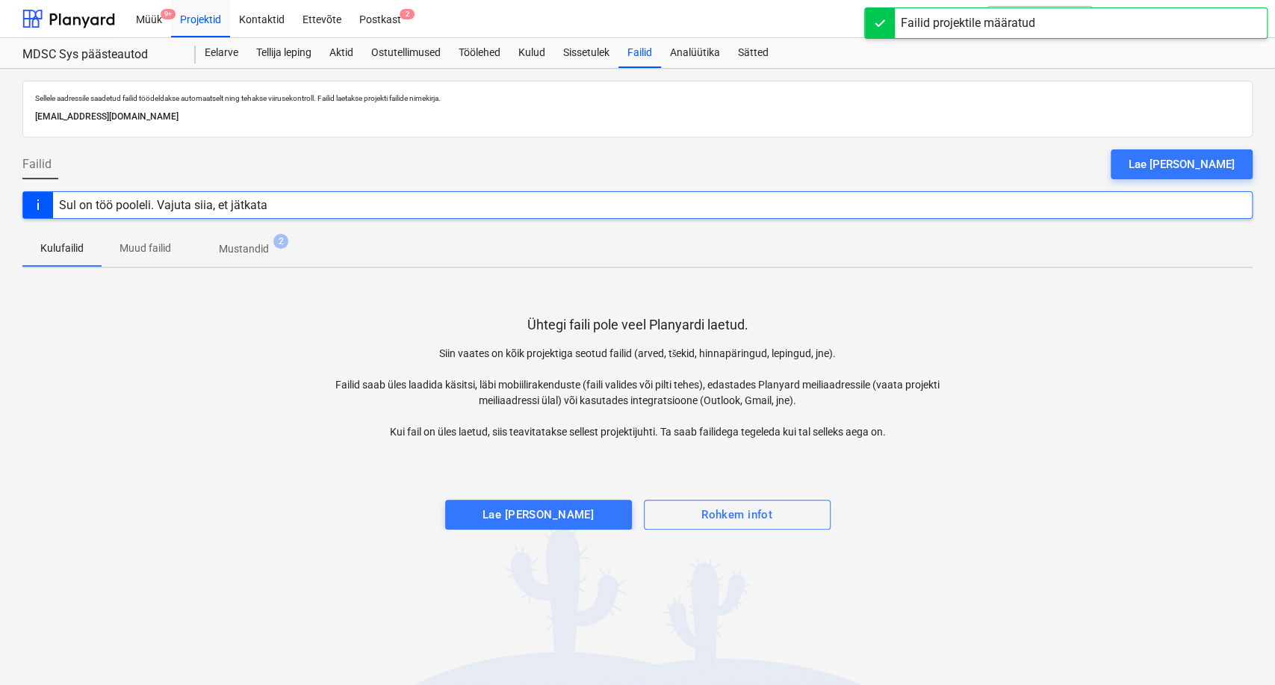
click at [271, 246] on span "Mustandid 2" at bounding box center [244, 249] width 74 height 16
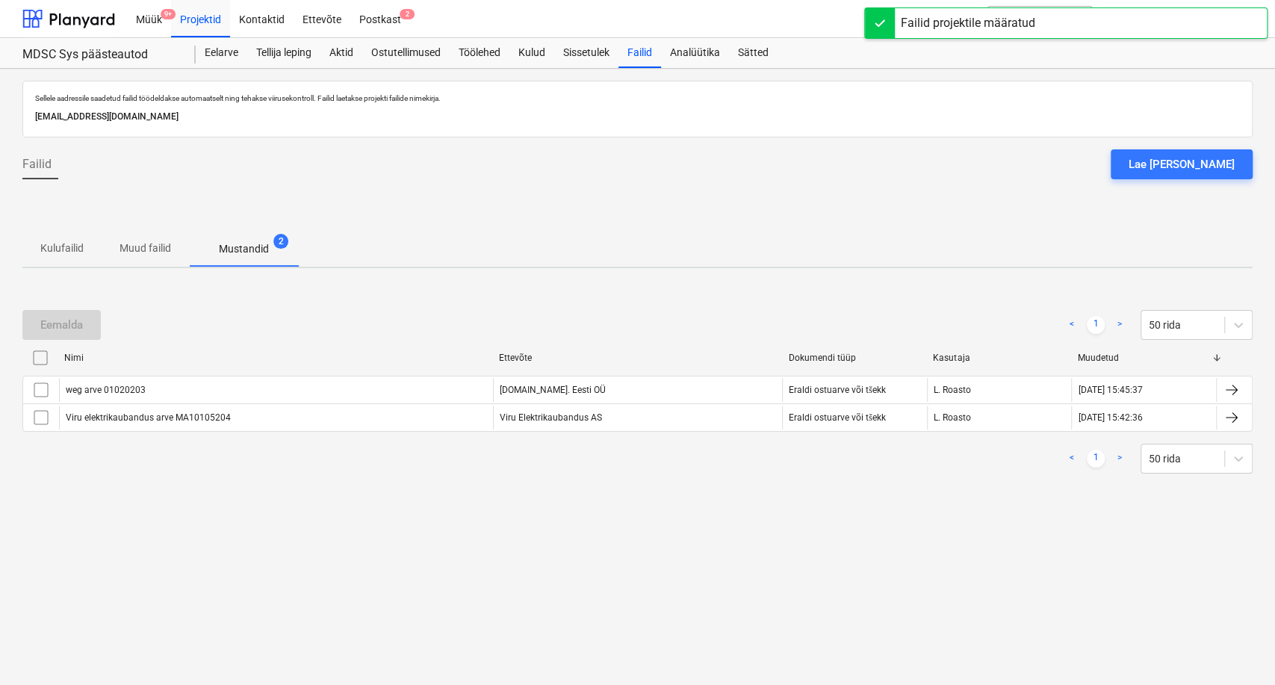
click at [37, 354] on input "checkbox" at bounding box center [40, 358] width 24 height 24
click at [66, 329] on div "Eemalda" at bounding box center [61, 324] width 43 height 19
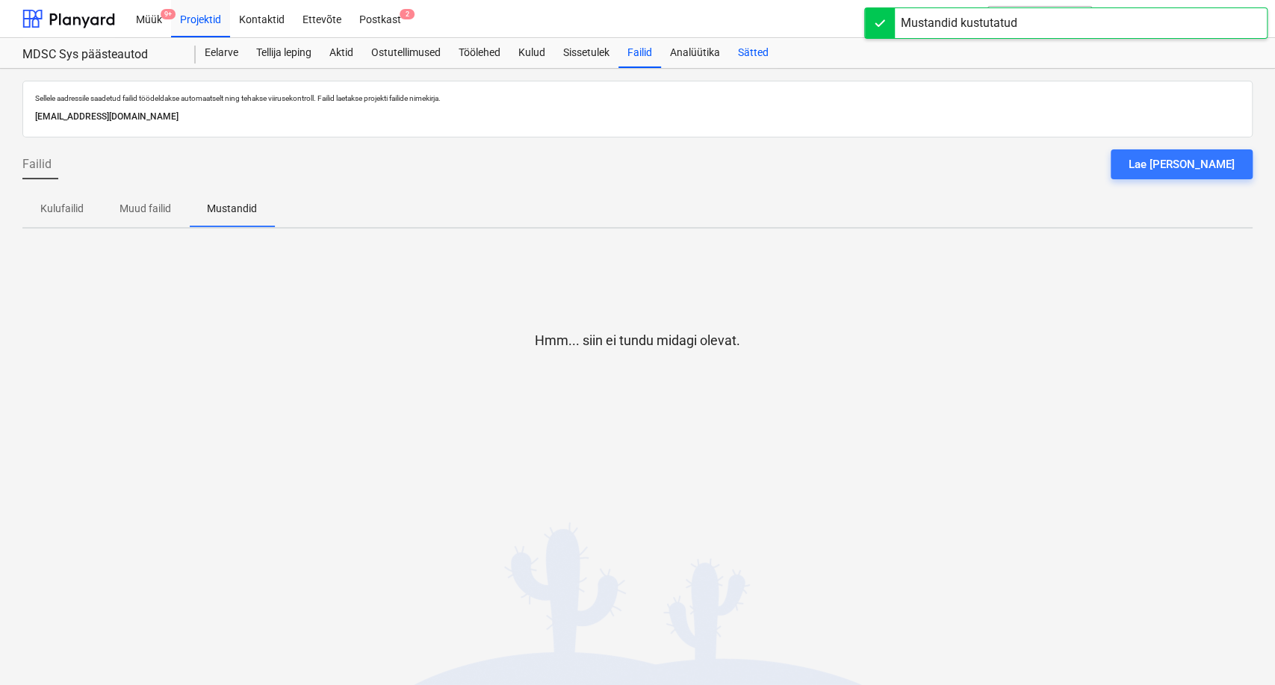
click at [756, 50] on div "Sätted" at bounding box center [753, 53] width 49 height 30
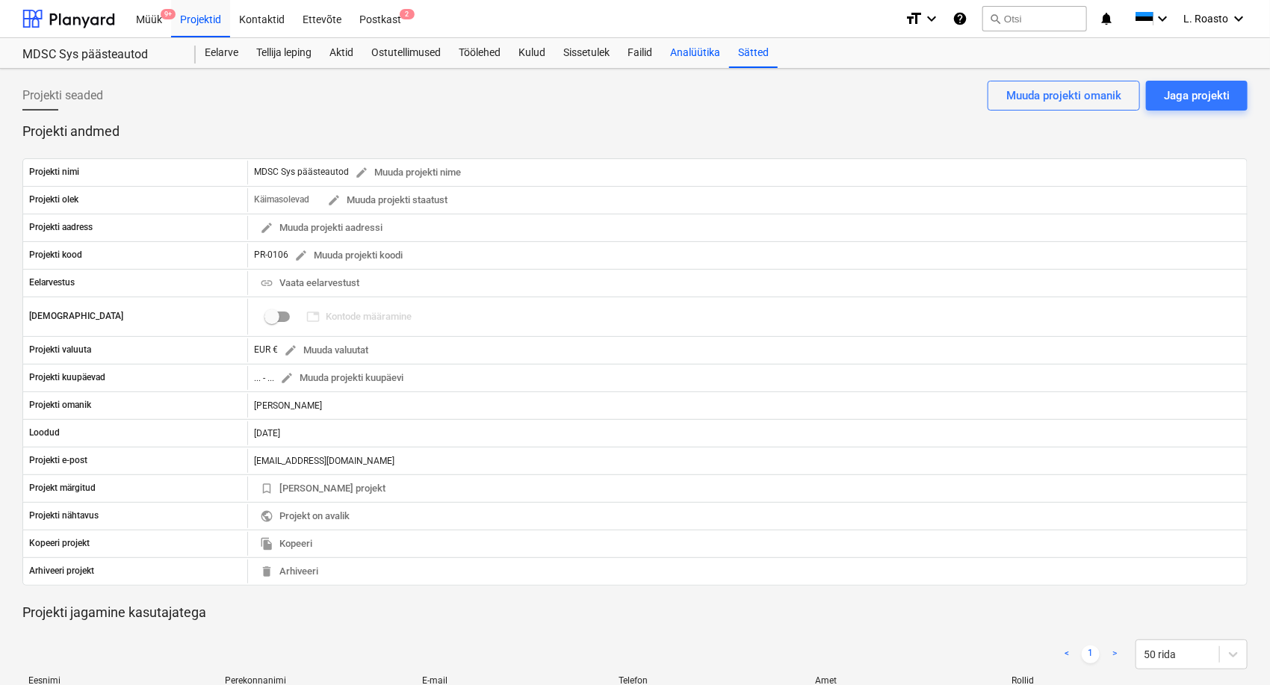
click at [703, 55] on div "Analüütika" at bounding box center [695, 53] width 68 height 30
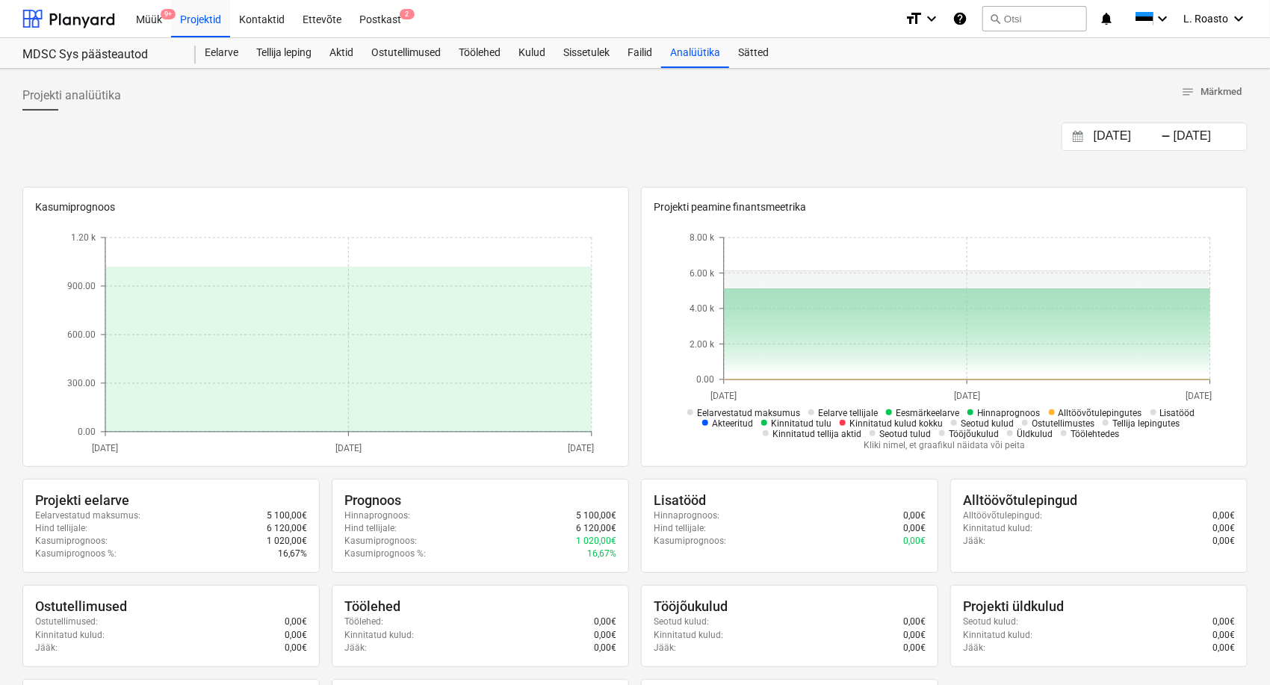
click at [151, 134] on div "[DATE] Press the down arrow key to interact with the calendar and select a date…" at bounding box center [634, 137] width 1225 height 28
click at [169, 131] on div "[DATE] Press the down arrow key to interact with the calendar and select a date…" at bounding box center [634, 137] width 1225 height 28
click at [759, 43] on div "Sätted" at bounding box center [753, 53] width 49 height 30
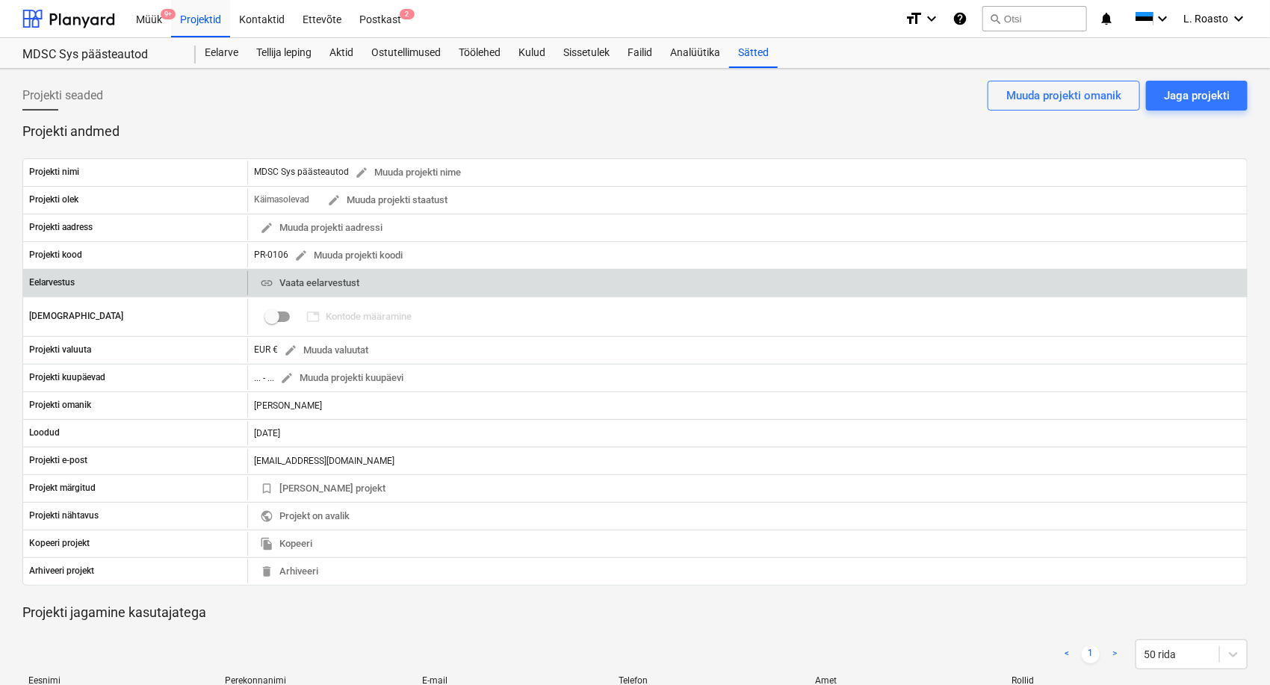
click at [329, 282] on span "link Vaata eelarvestust" at bounding box center [309, 283] width 99 height 17
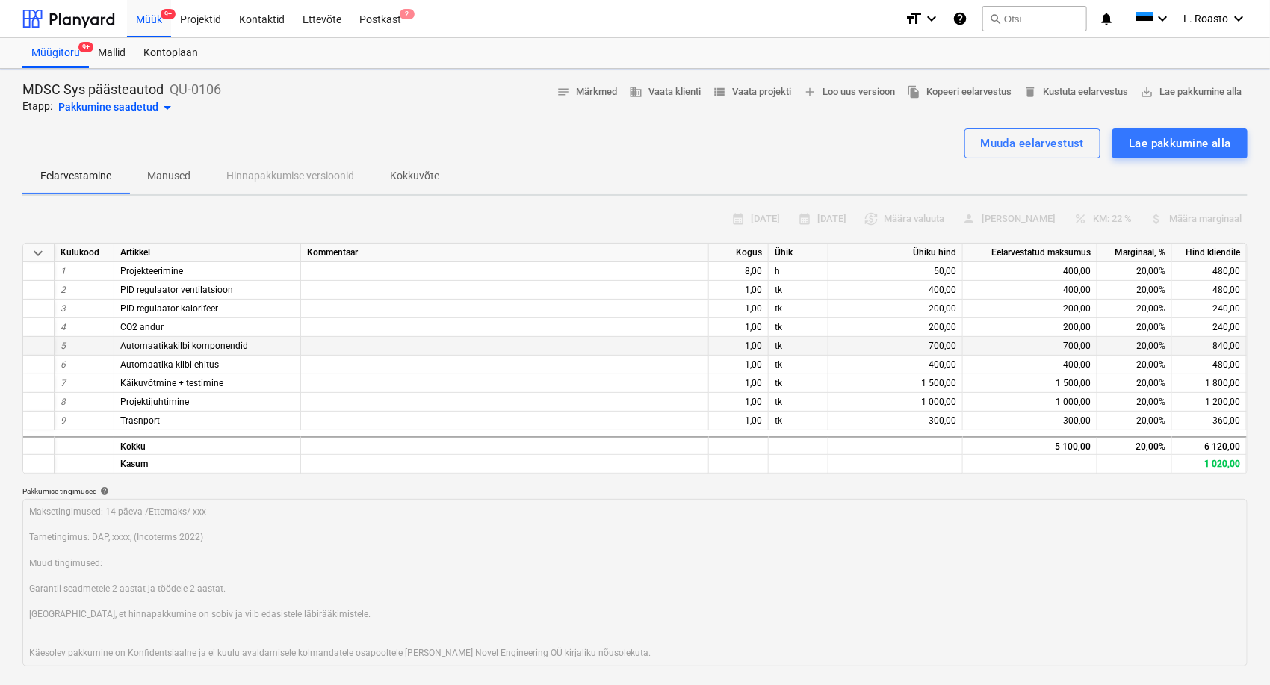
type textarea "x"
click at [217, 120] on div at bounding box center [634, 123] width 1225 height 12
click at [198, 19] on div "Projektid" at bounding box center [200, 18] width 59 height 38
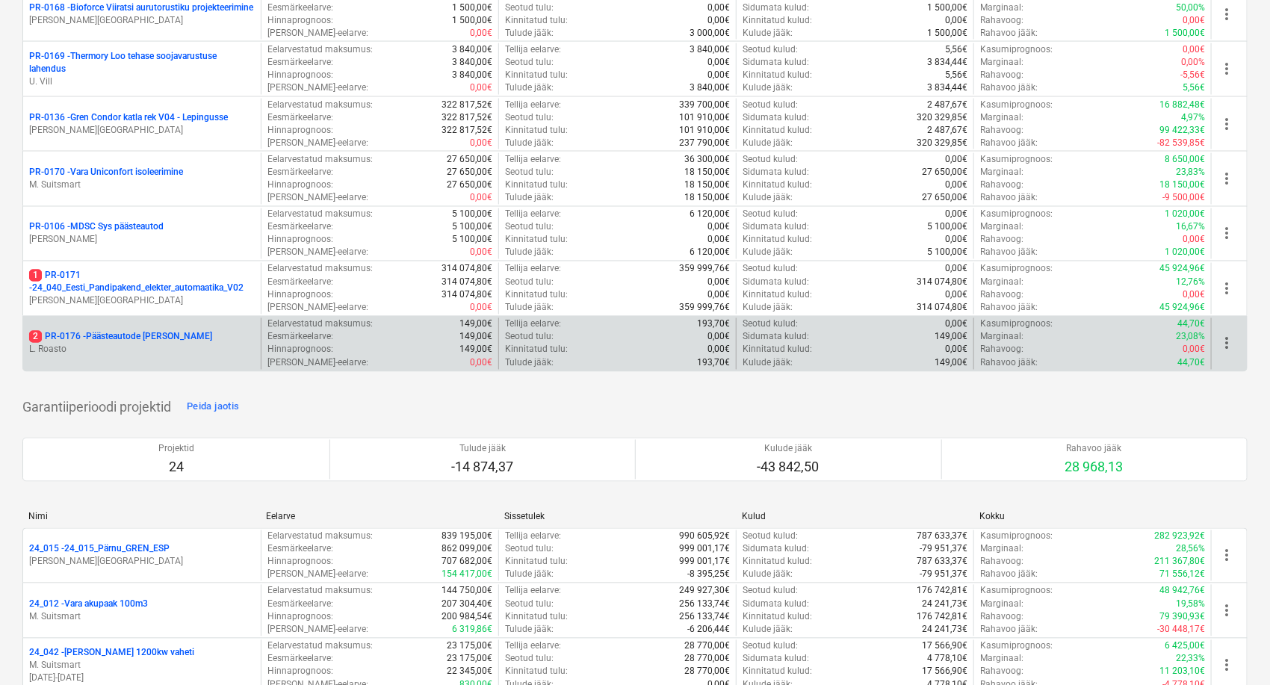
scroll to position [1162, 0]
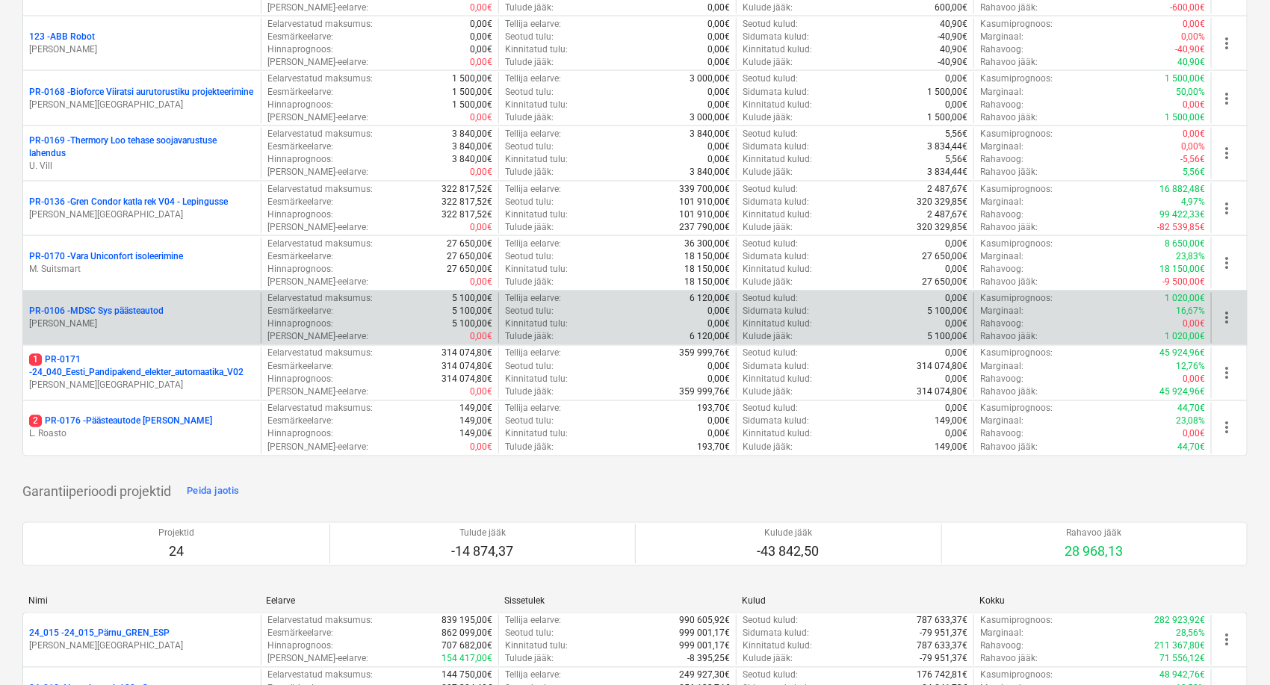
click at [1227, 318] on span "more_vert" at bounding box center [1227, 318] width 18 height 18
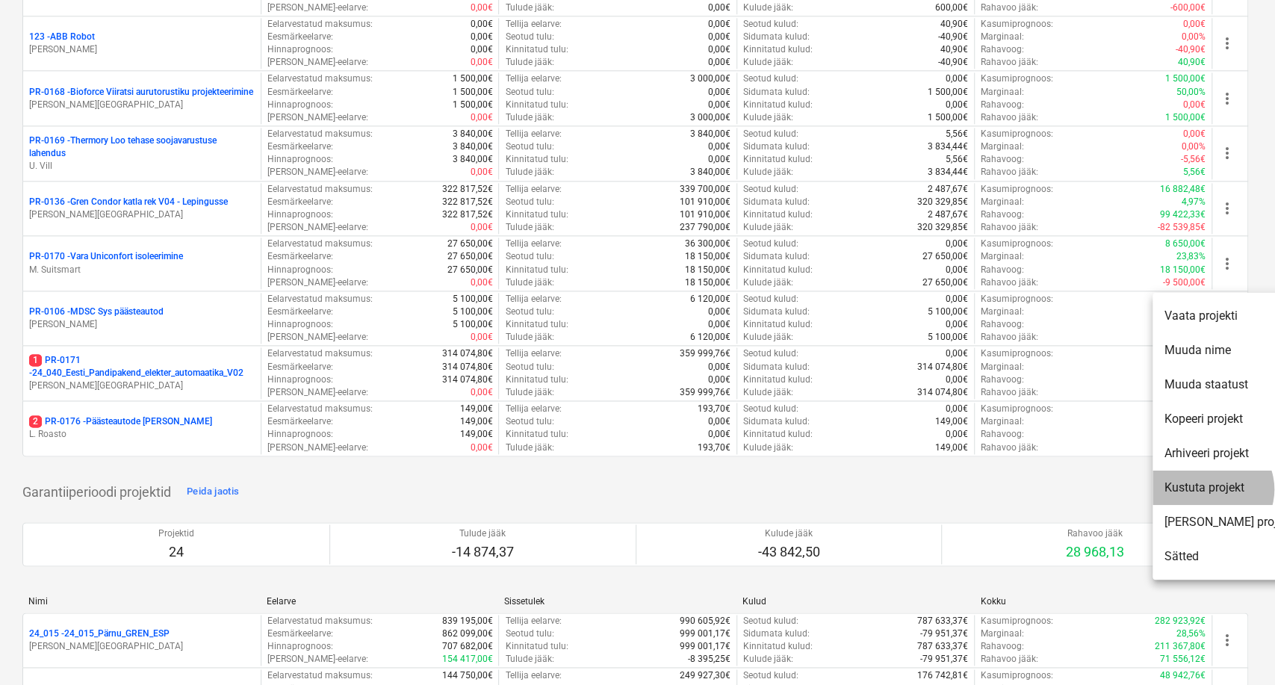
click at [1212, 489] on li "Kustuta projekt" at bounding box center [1229, 488] width 152 height 34
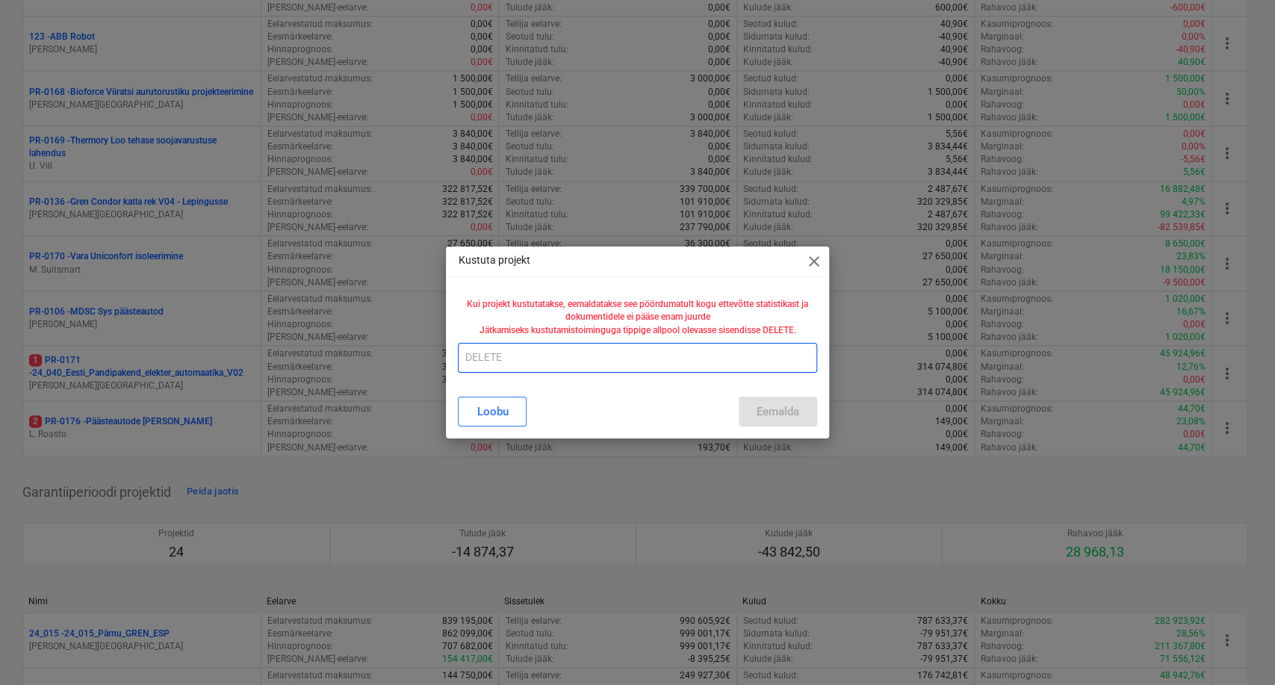
click at [598, 354] on input "text" at bounding box center [637, 358] width 359 height 30
type input "DELETE"
click at [0, 424] on div "Kustuta projekt close Kui projekt kustutatakse, eemaldatakse see pöördumatult k…" at bounding box center [637, 342] width 1275 height 685
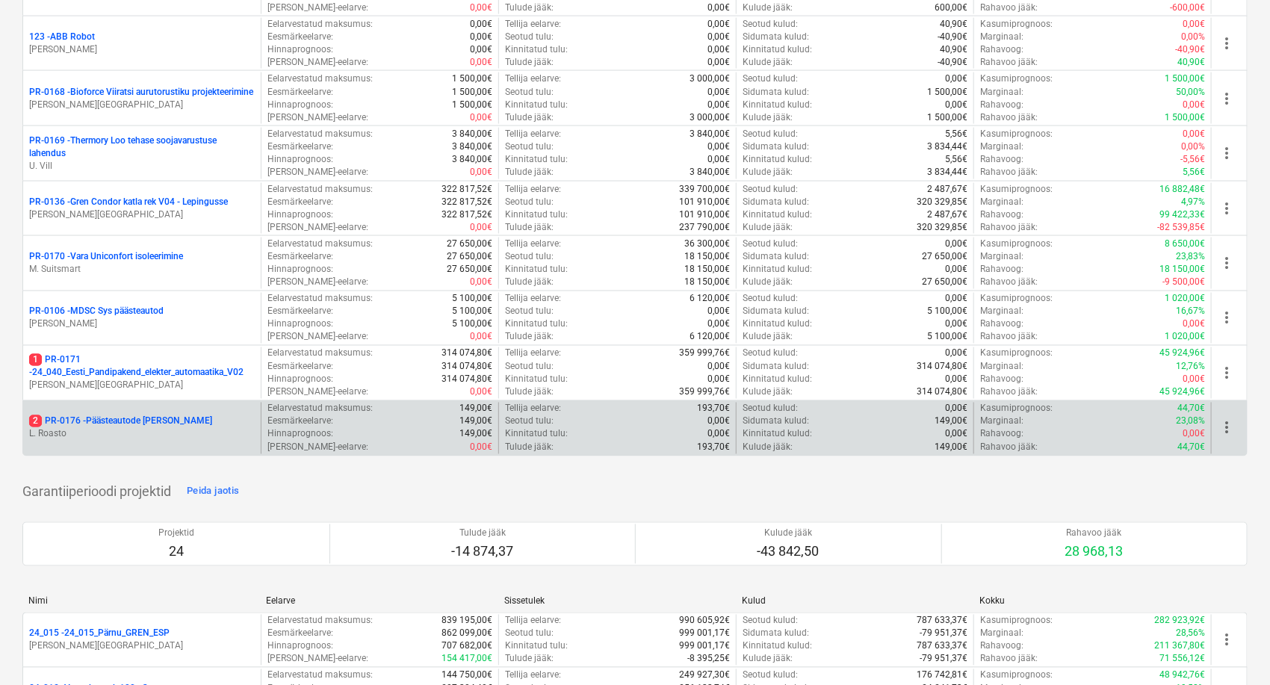
click at [182, 423] on p "2 PR-0176 - Päästeautode [PERSON_NAME]" at bounding box center [120, 421] width 183 height 13
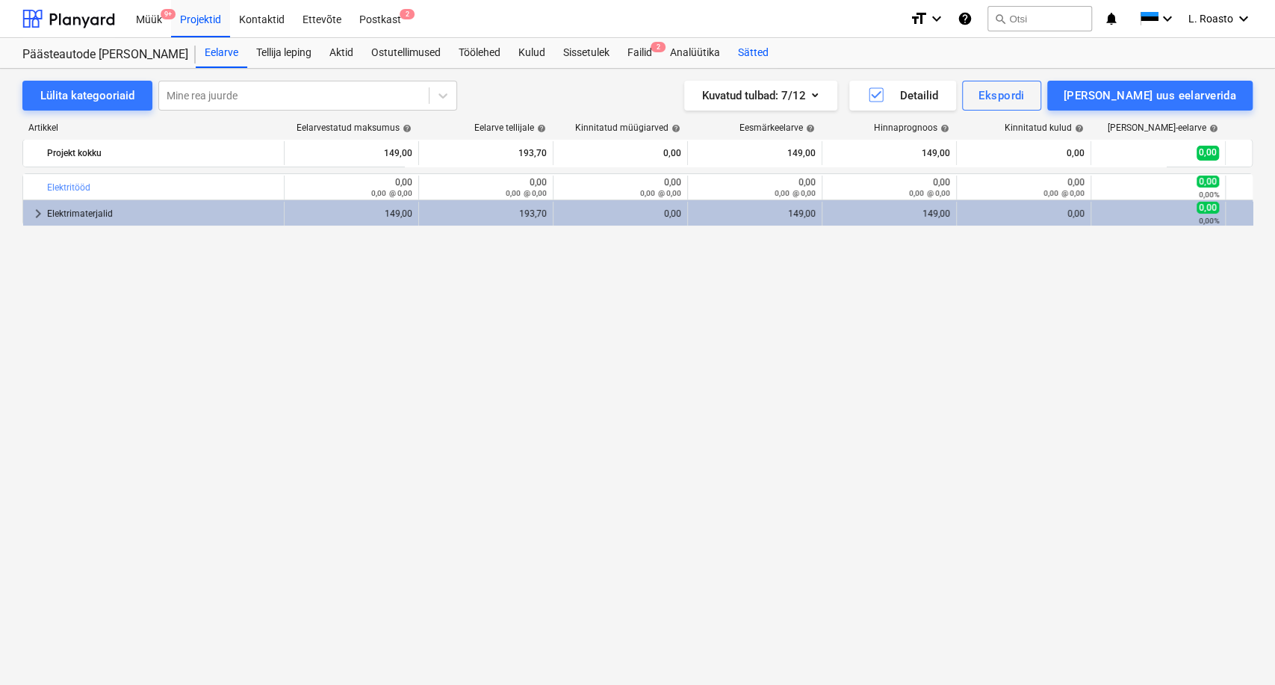
click at [772, 51] on div "Sätted" at bounding box center [753, 53] width 49 height 30
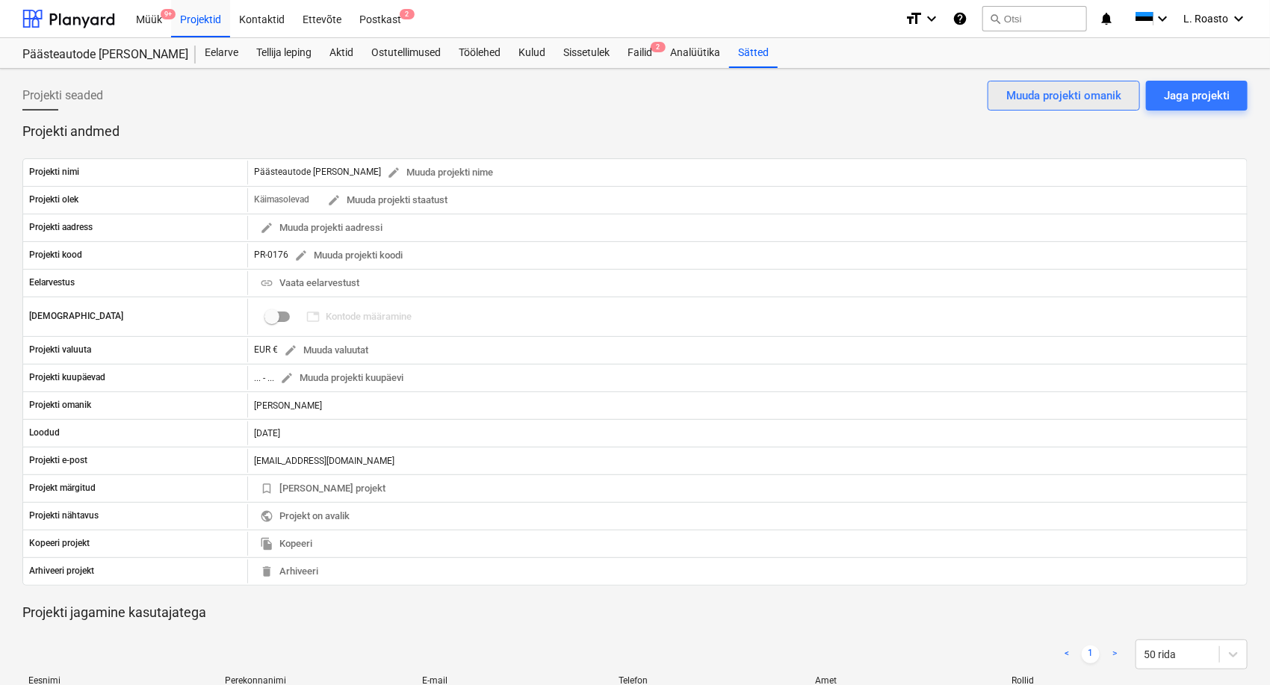
click at [1083, 96] on div "Muuda projekti omanik" at bounding box center [1063, 95] width 115 height 19
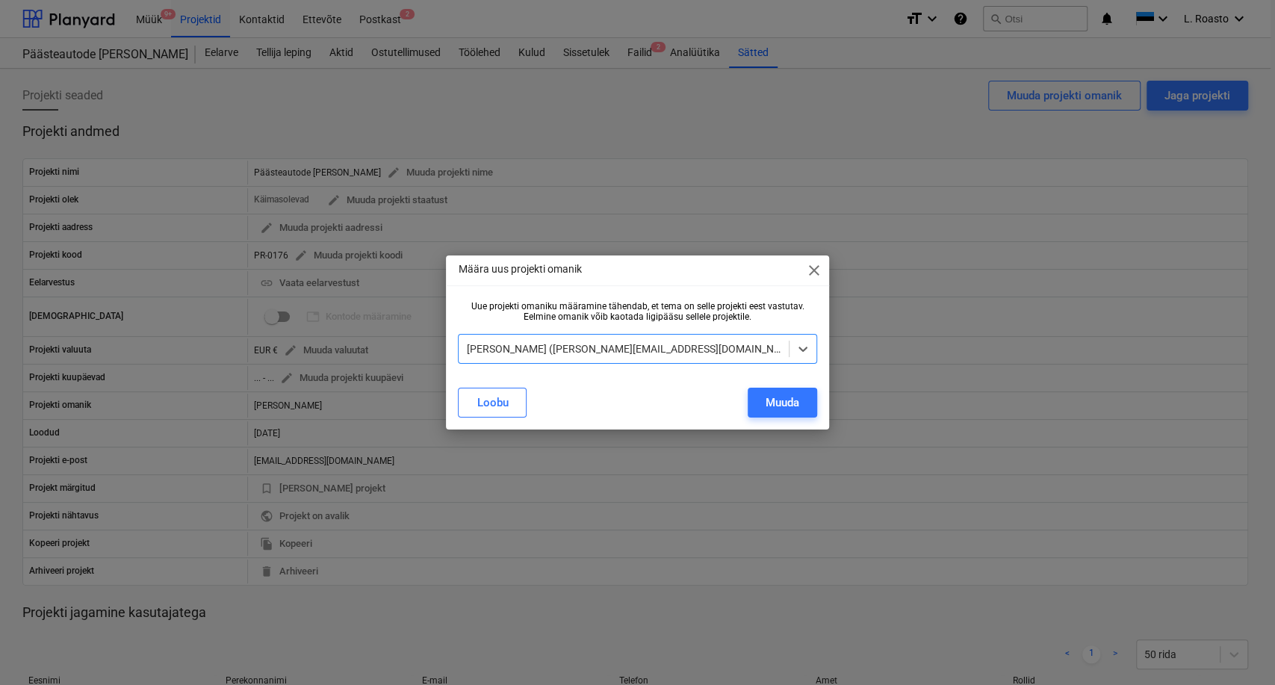
click at [616, 342] on div at bounding box center [623, 348] width 315 height 15
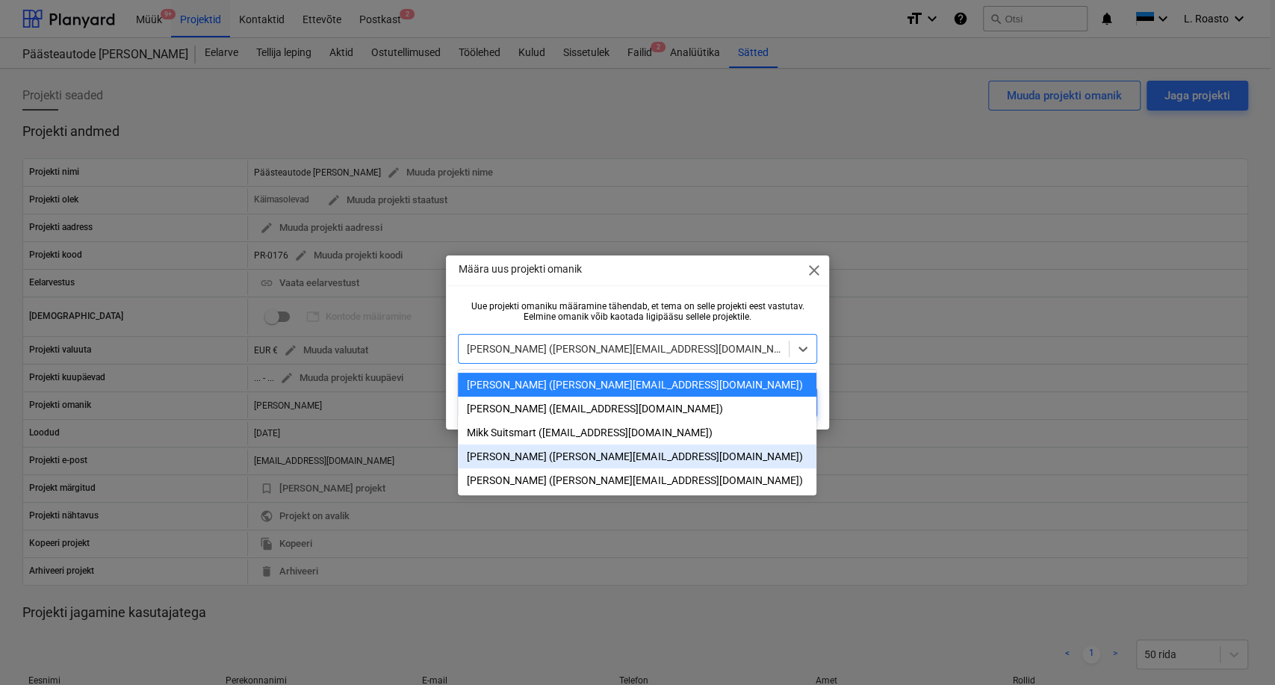
click at [515, 462] on div "[PERSON_NAME] ([PERSON_NAME][EMAIL_ADDRESS][DOMAIN_NAME])" at bounding box center [637, 457] width 359 height 24
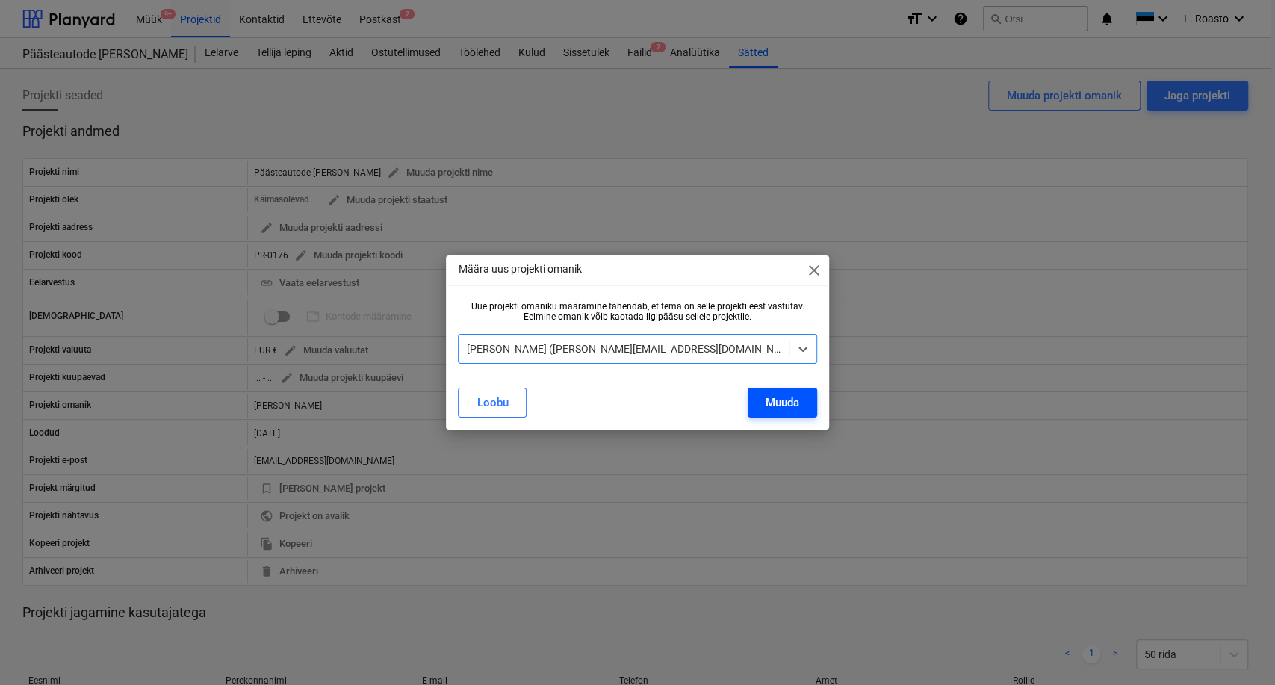
click at [757, 401] on button "Muuda" at bounding box center [782, 403] width 69 height 30
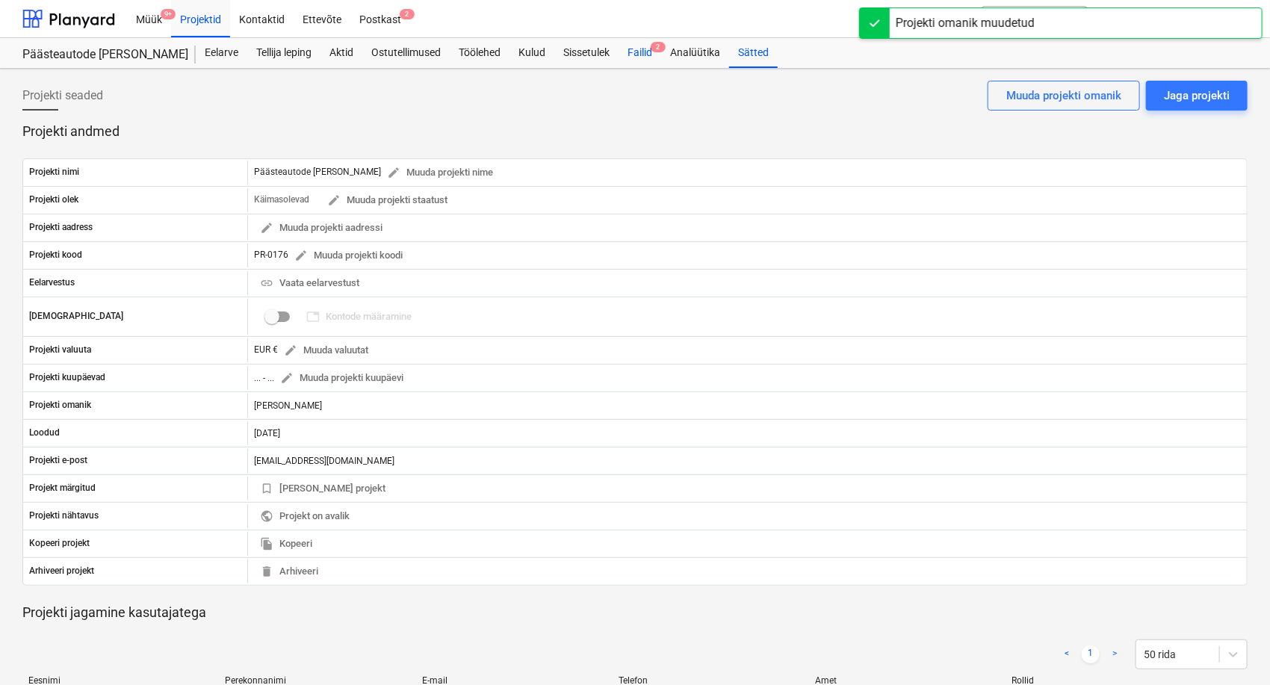
click at [653, 49] on div "Failid 2" at bounding box center [640, 53] width 43 height 30
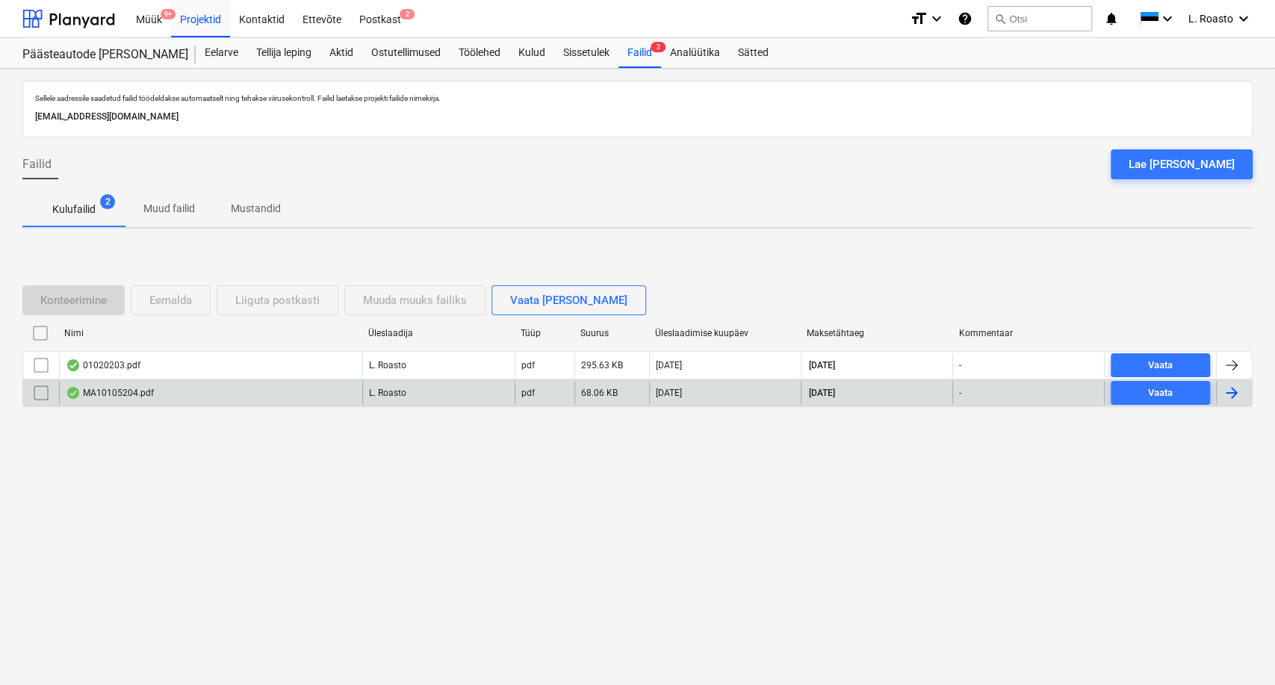
click at [214, 384] on div "MA10105204.pdf" at bounding box center [210, 393] width 303 height 24
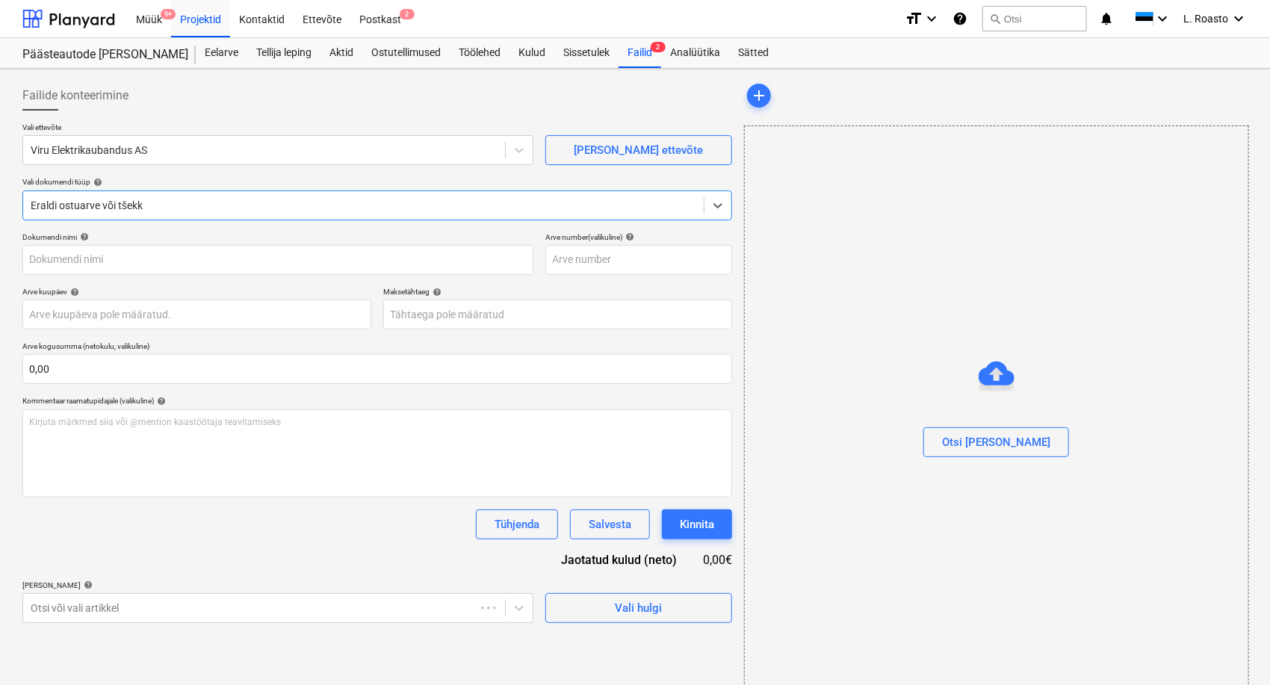
type input "MA10105204"
type input "[DATE]"
